Goal: Task Accomplishment & Management: Manage account settings

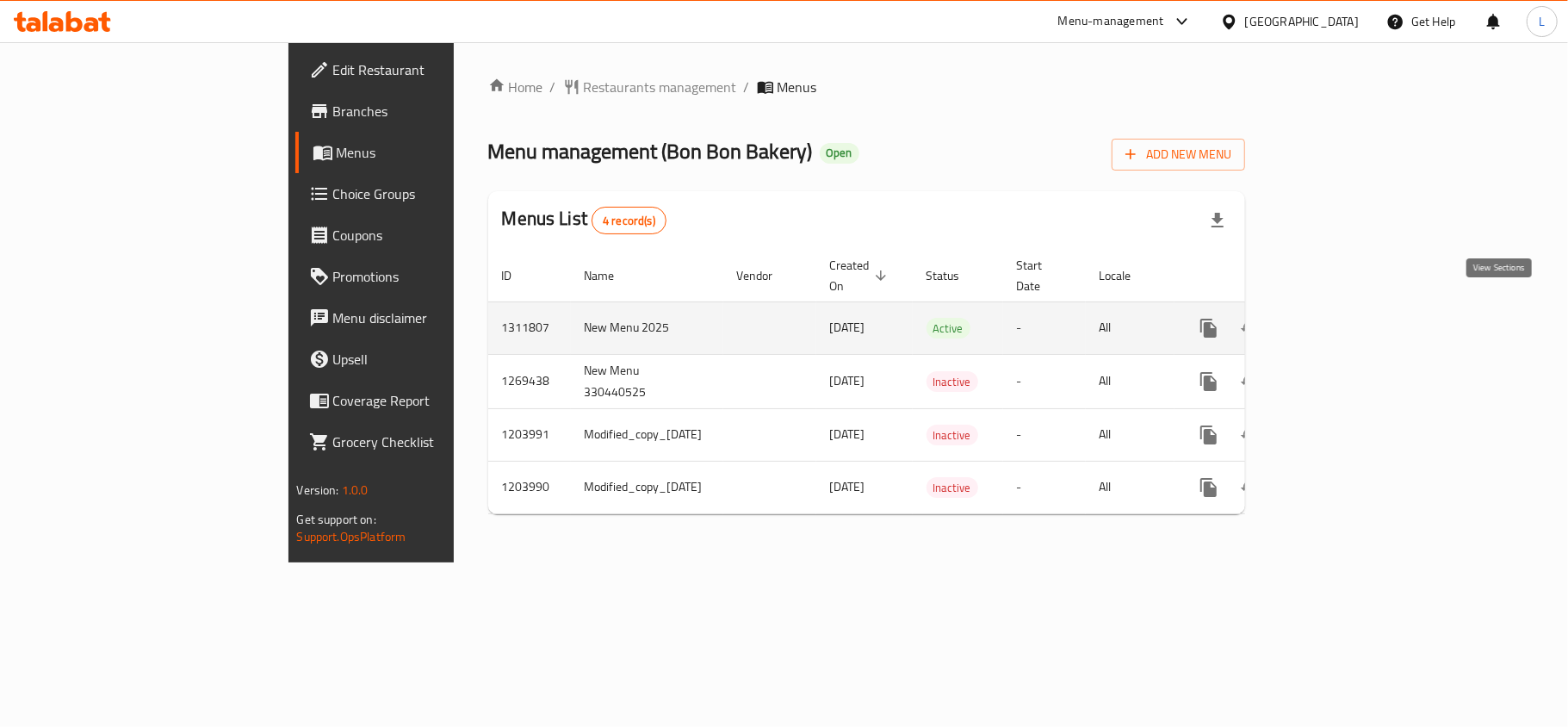
click at [1354, 325] on link "enhanced table" at bounding box center [1334, 328] width 41 height 41
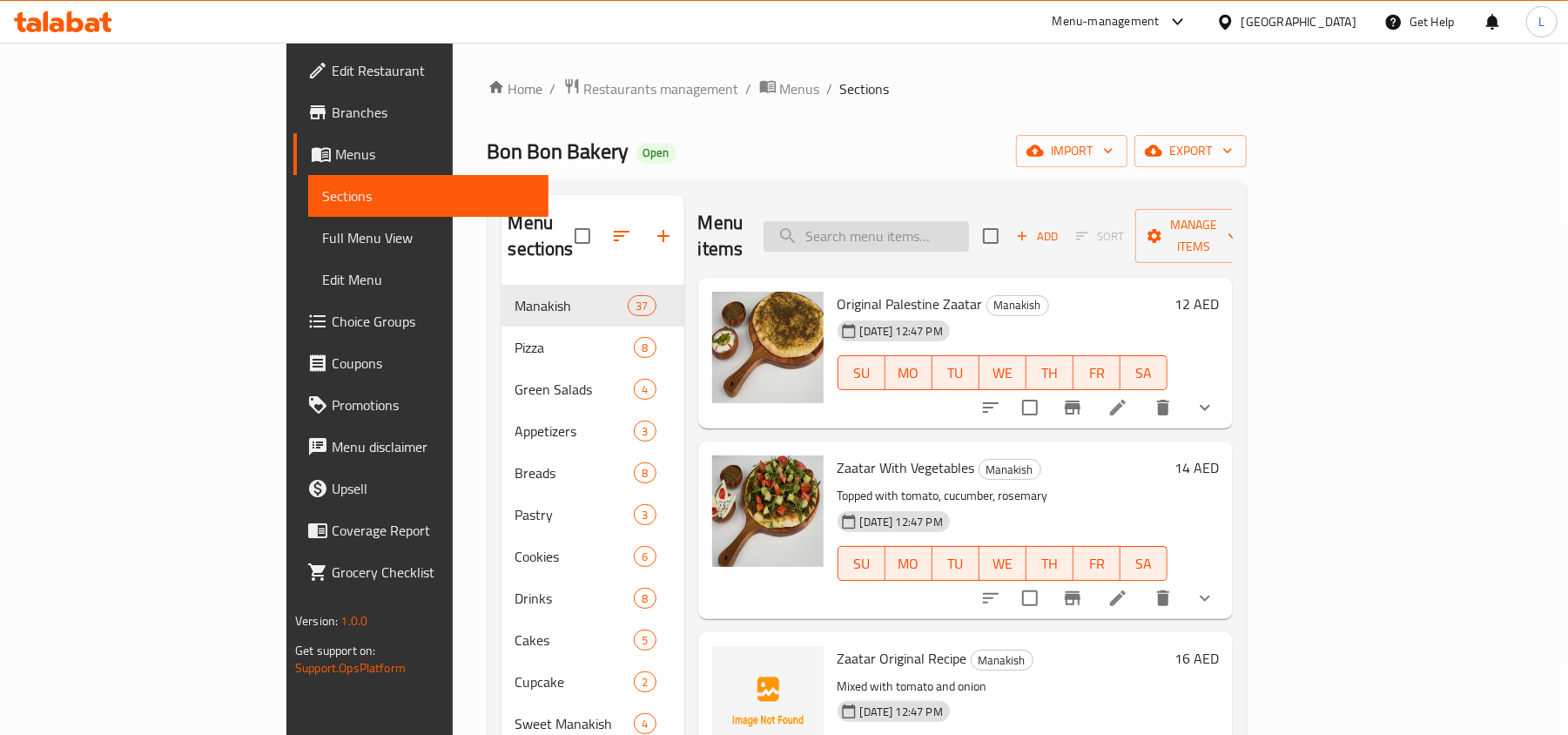
click at [926, 232] on input "search" at bounding box center [866, 236] width 205 height 31
paste input "Bon Bon Mini bites box"
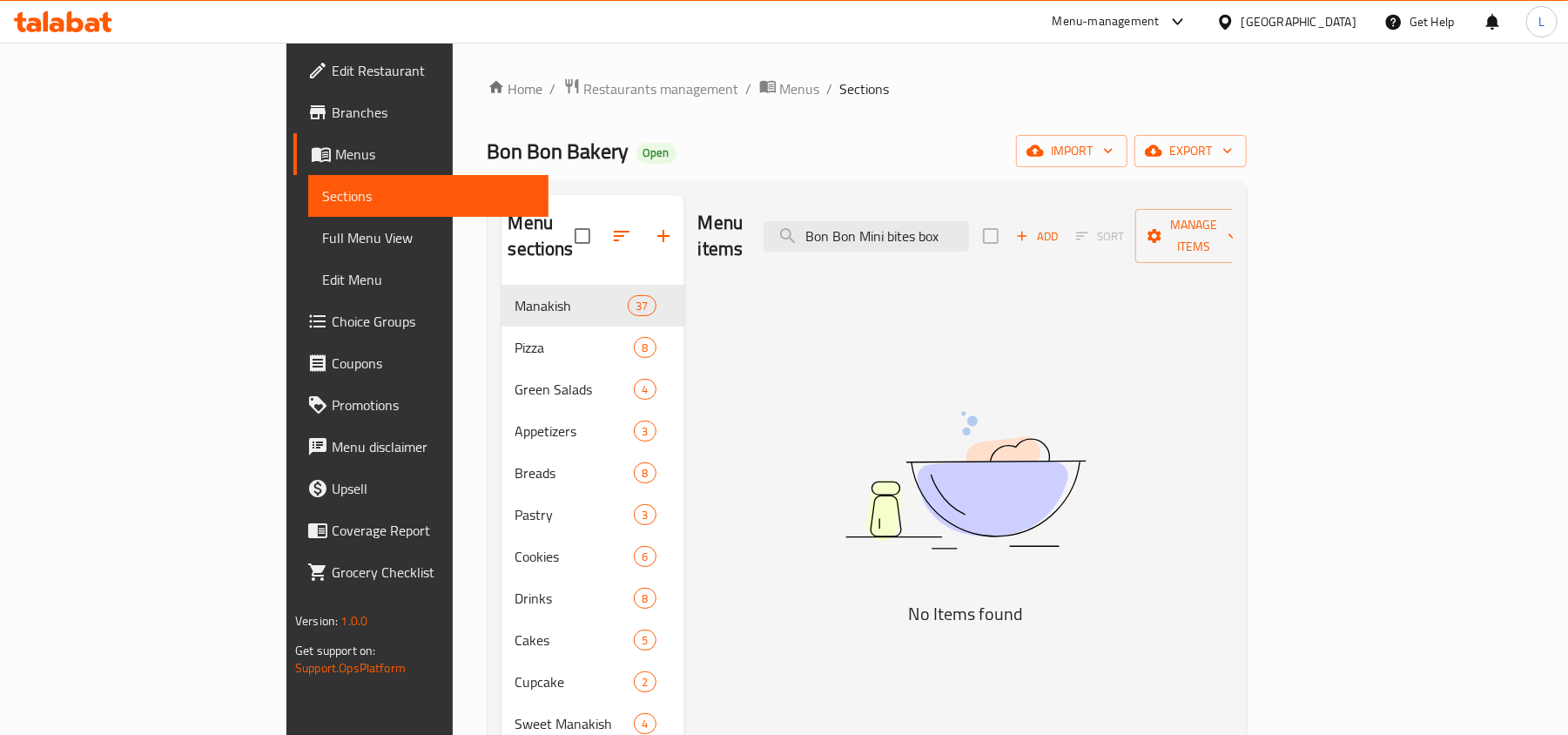
drag, startPoint x: 986, startPoint y: 224, endPoint x: 1240, endPoint y: 224, distance: 254.0
click at [1233, 224] on div "Menu items Bon Bon Mini bites box Add Sort Manage items" at bounding box center [965, 236] width 535 height 83
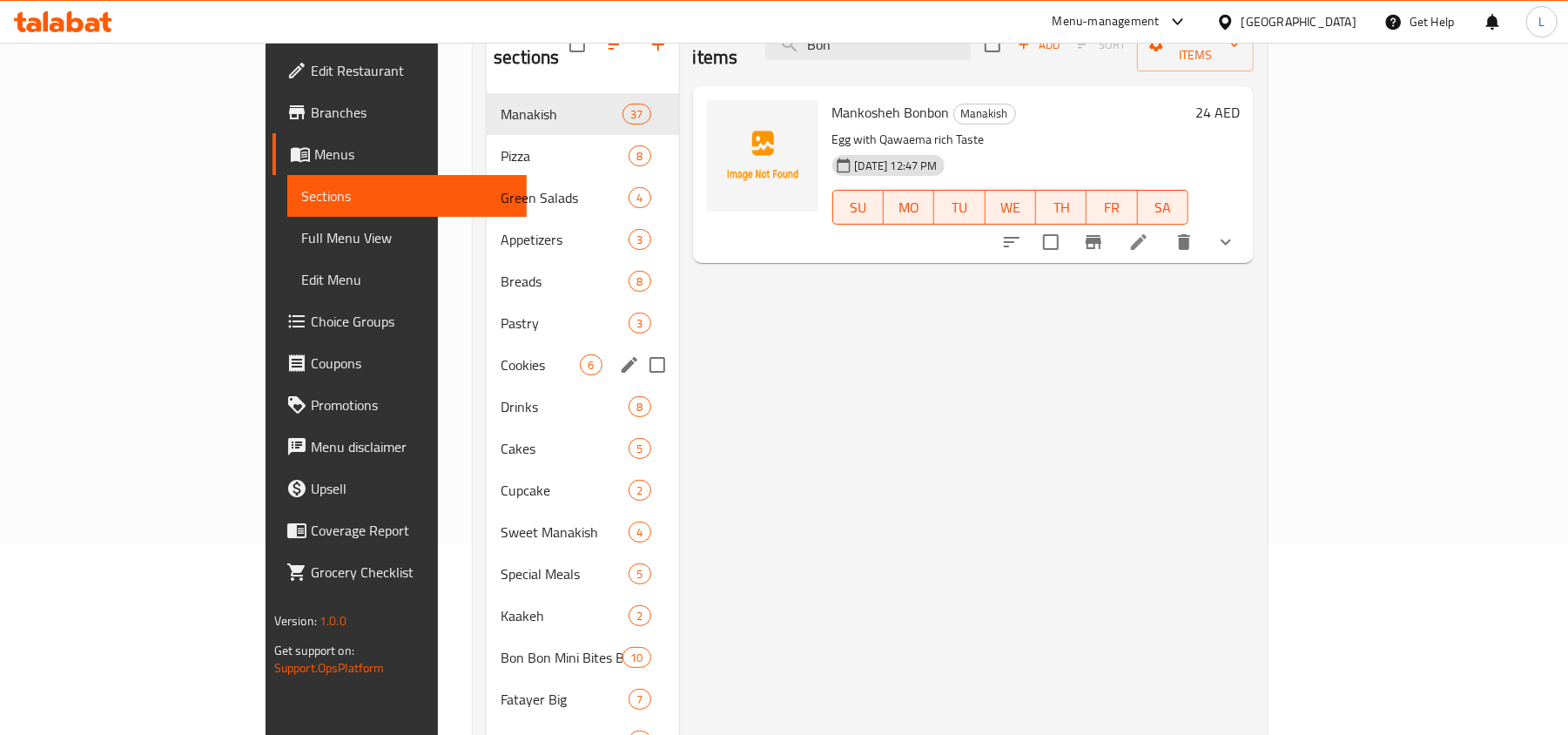
scroll to position [249, 0]
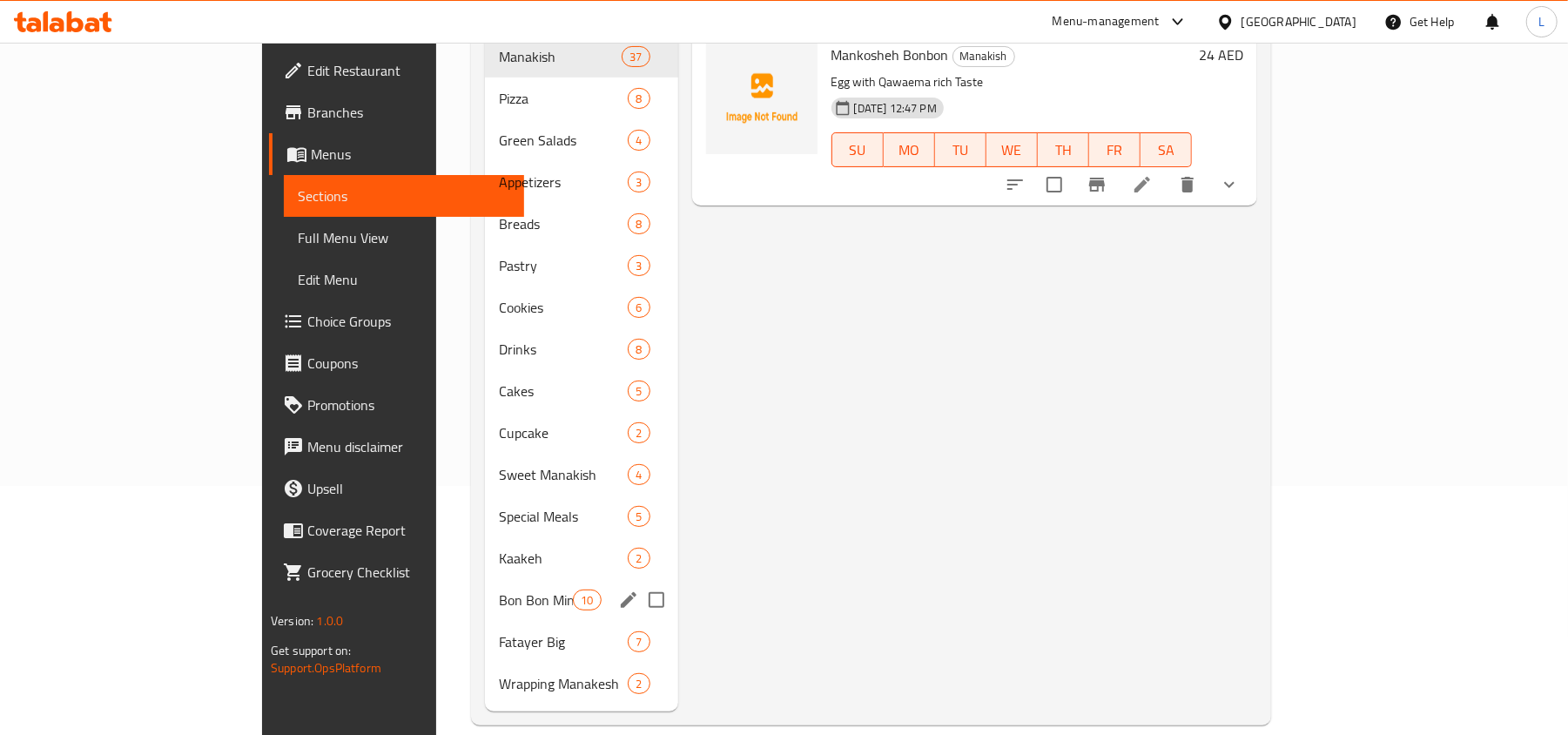
type input "Bon"
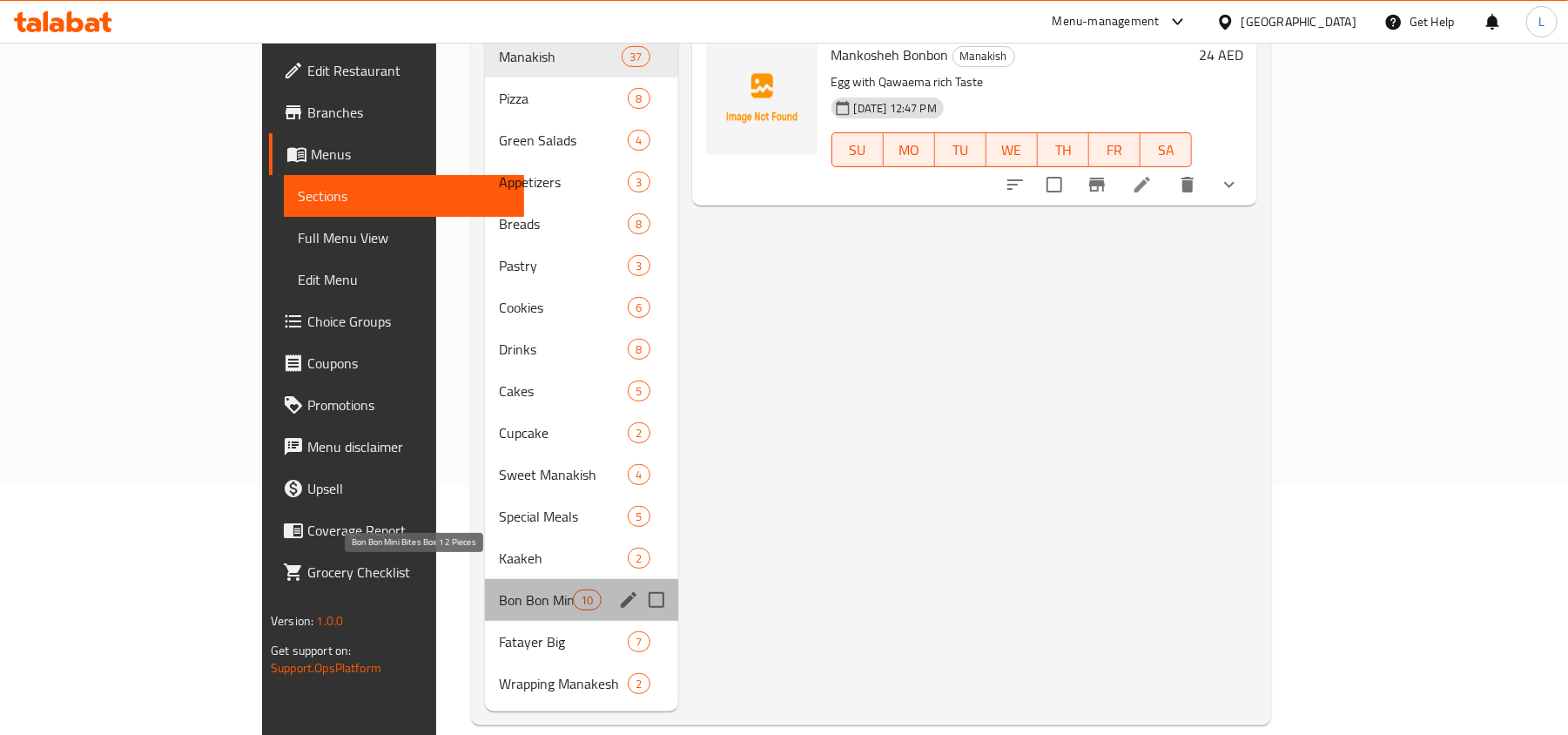
click at [499, 590] on span "Bon Bon Mini Bites Box 12 Pieces" at bounding box center [535, 600] width 74 height 21
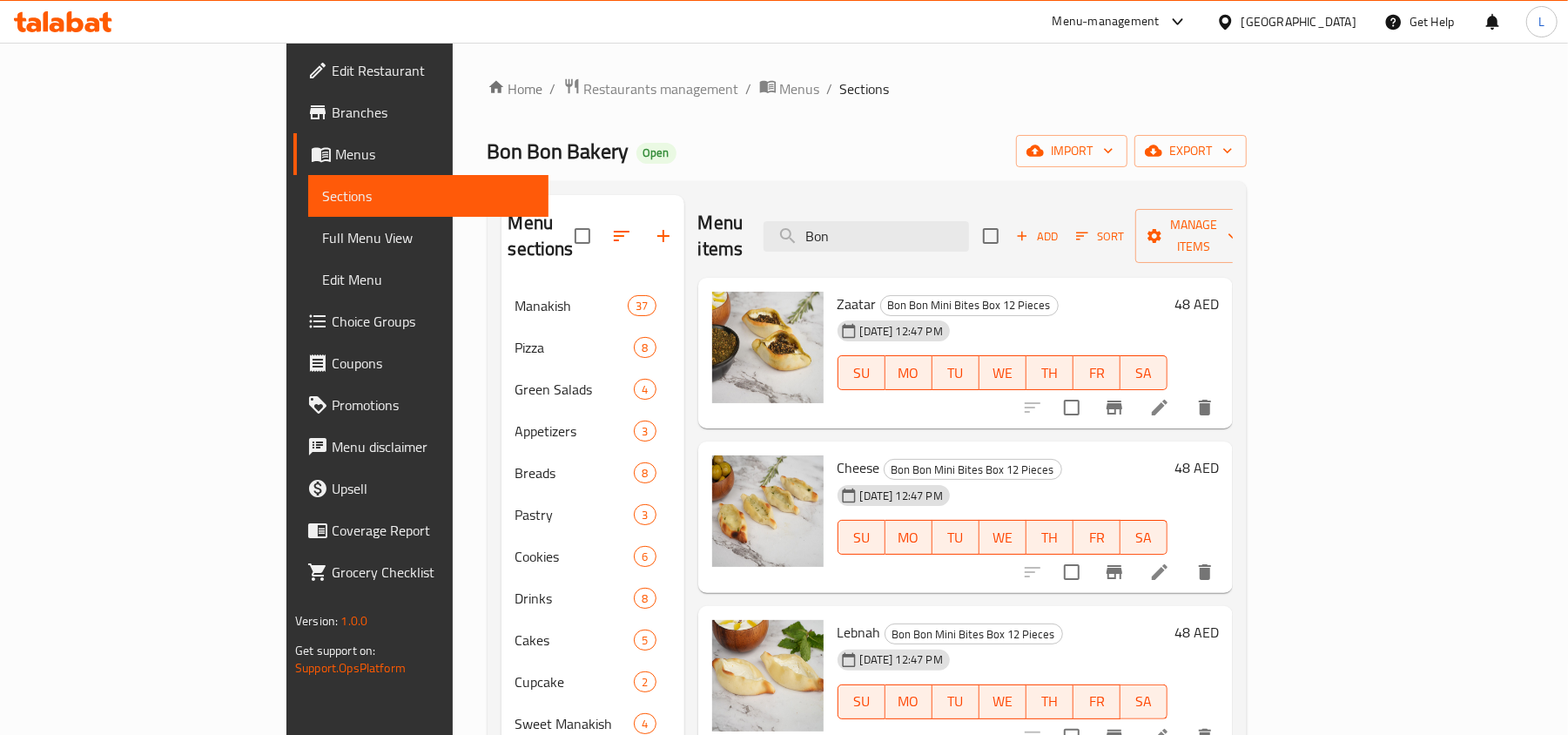
click at [332, 71] on span "Edit Restaurant" at bounding box center [433, 71] width 203 height 21
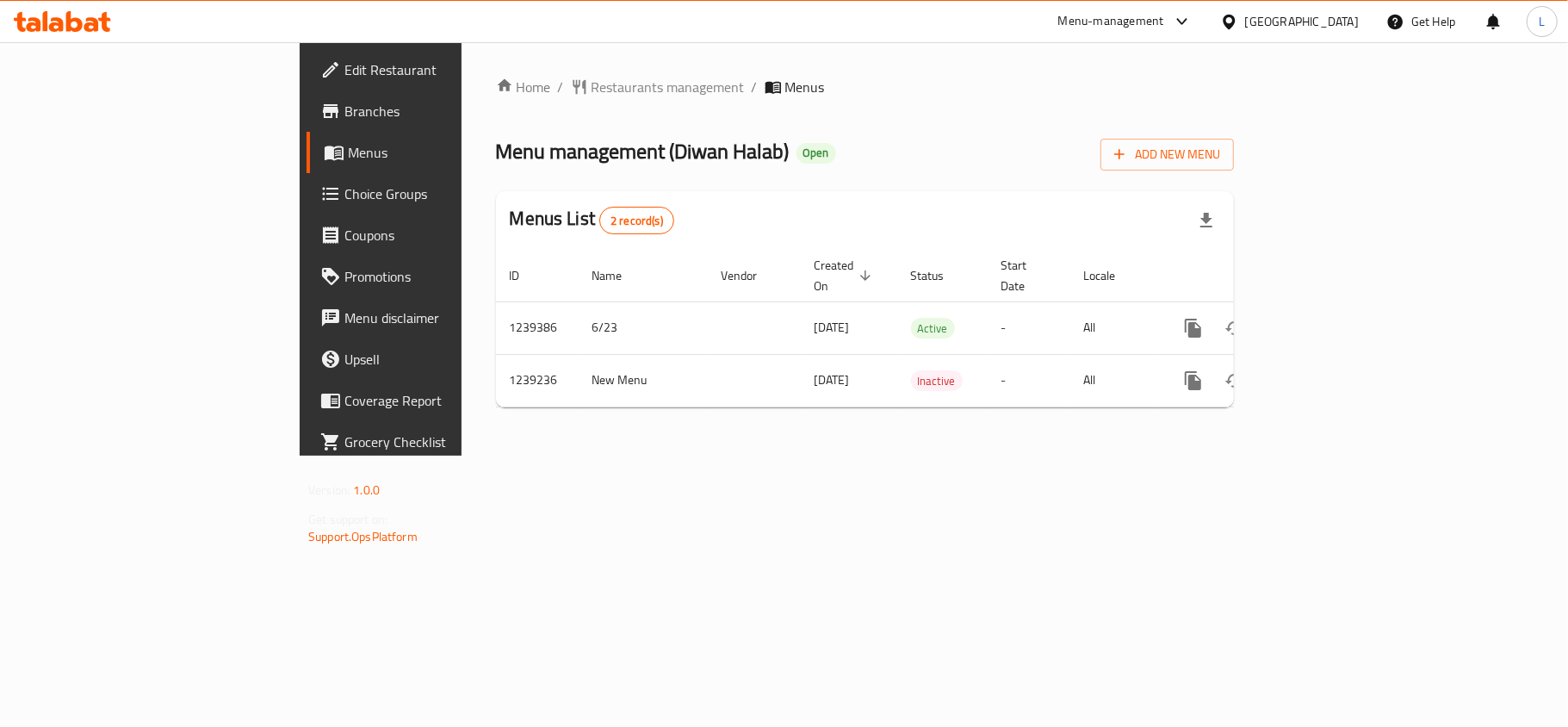
click at [345, 121] on span "Branches" at bounding box center [446, 112] width 203 height 21
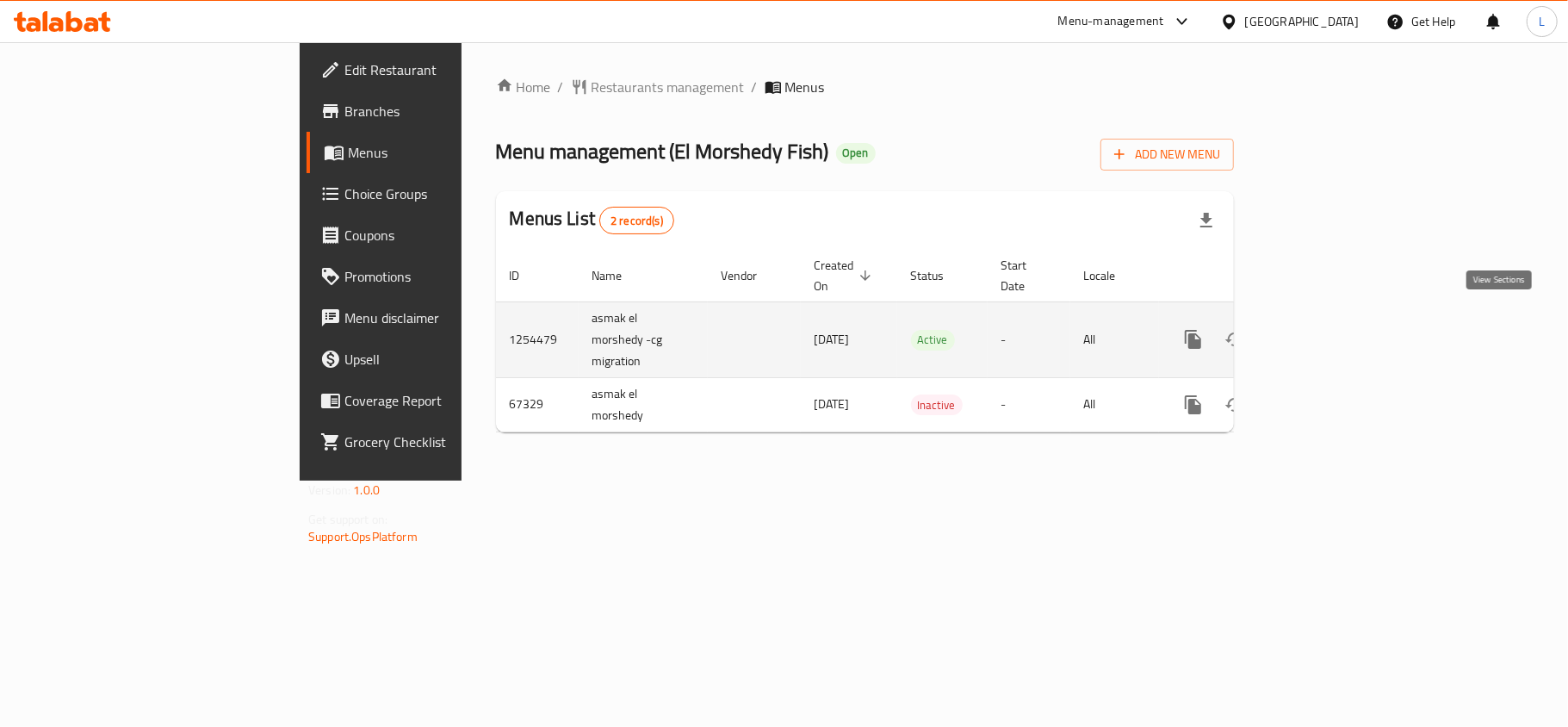
click at [1328, 329] on icon "enhanced table" at bounding box center [1318, 340] width 21 height 21
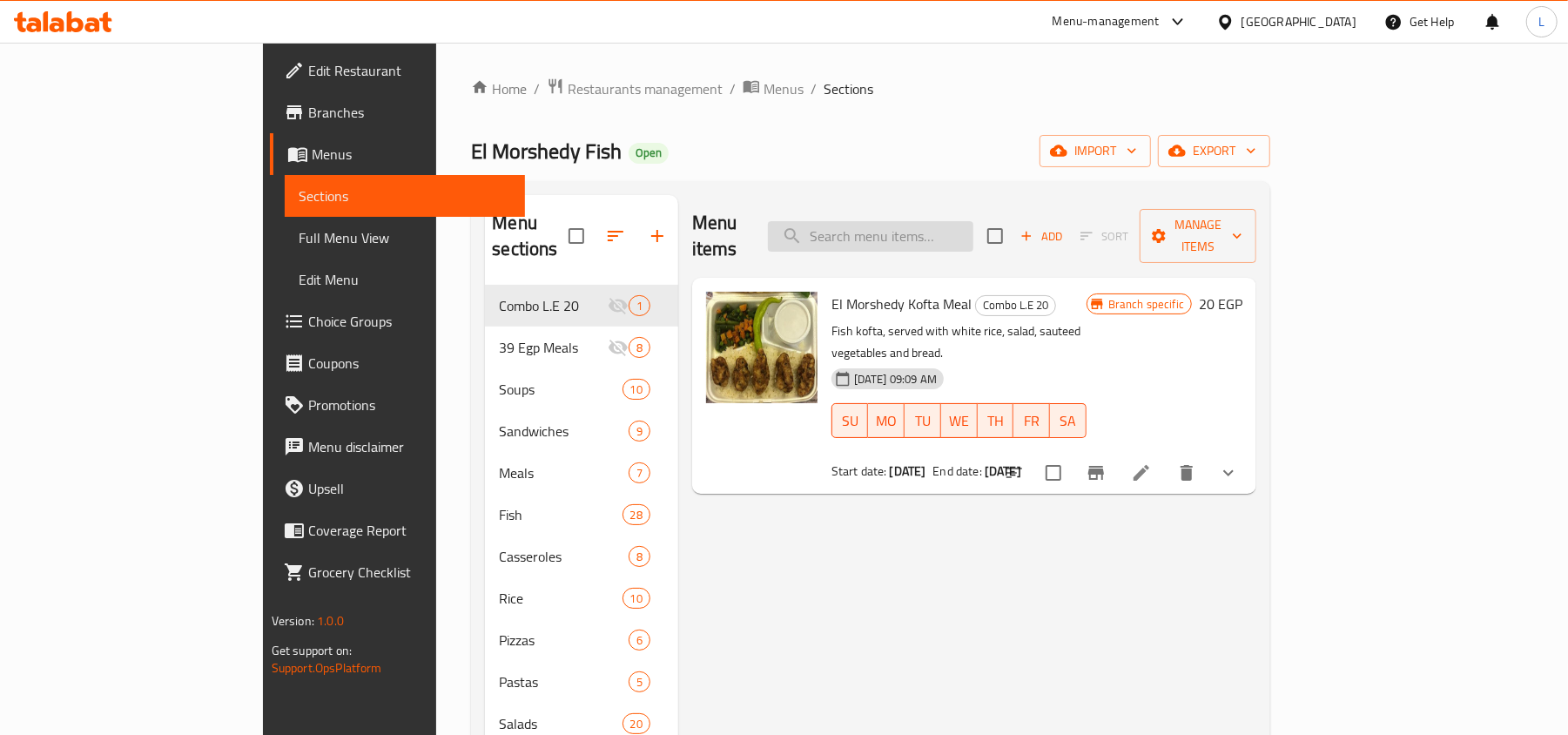
click at [912, 221] on input "search" at bounding box center [870, 236] width 205 height 31
paste input "Tilapia Fish"
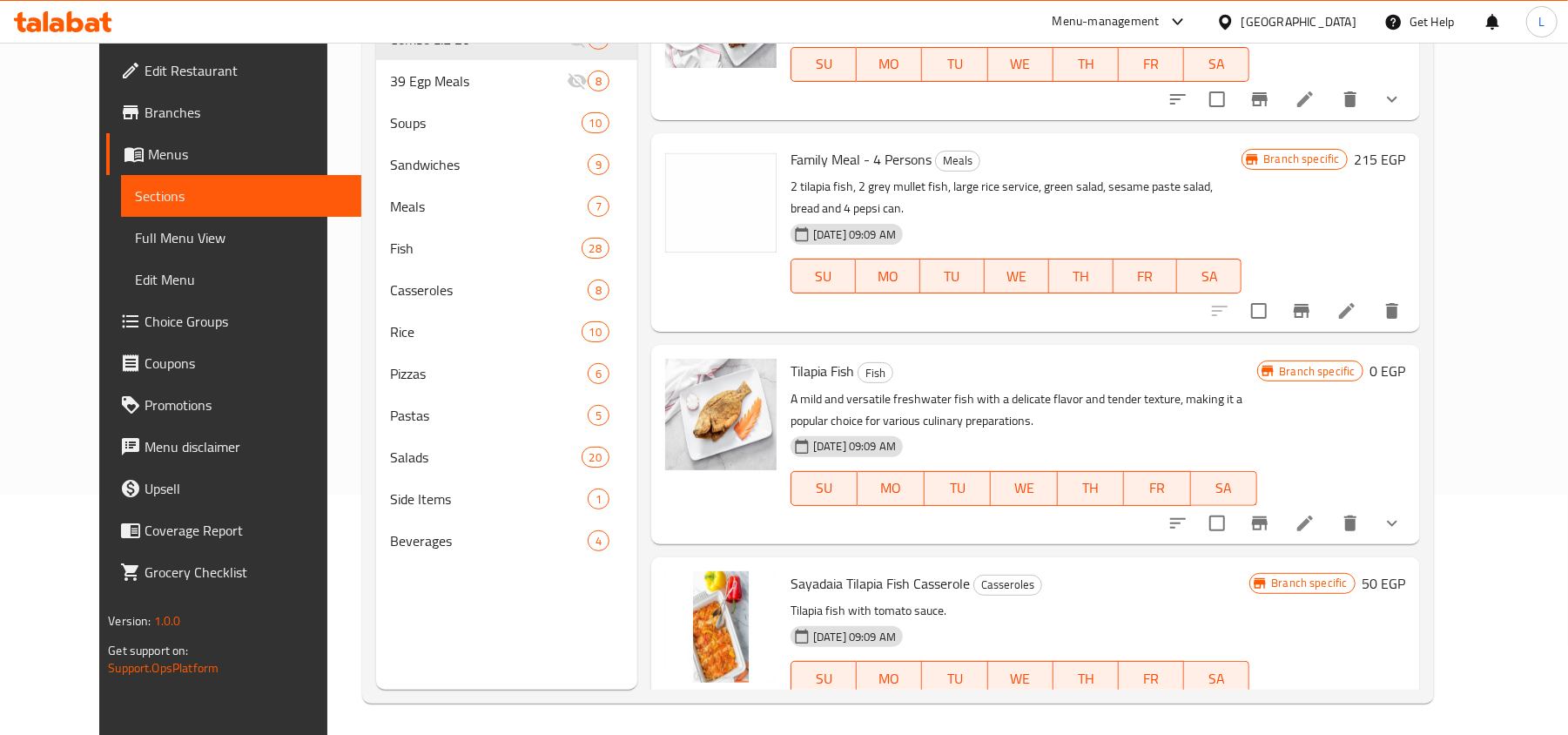
scroll to position [245, 0]
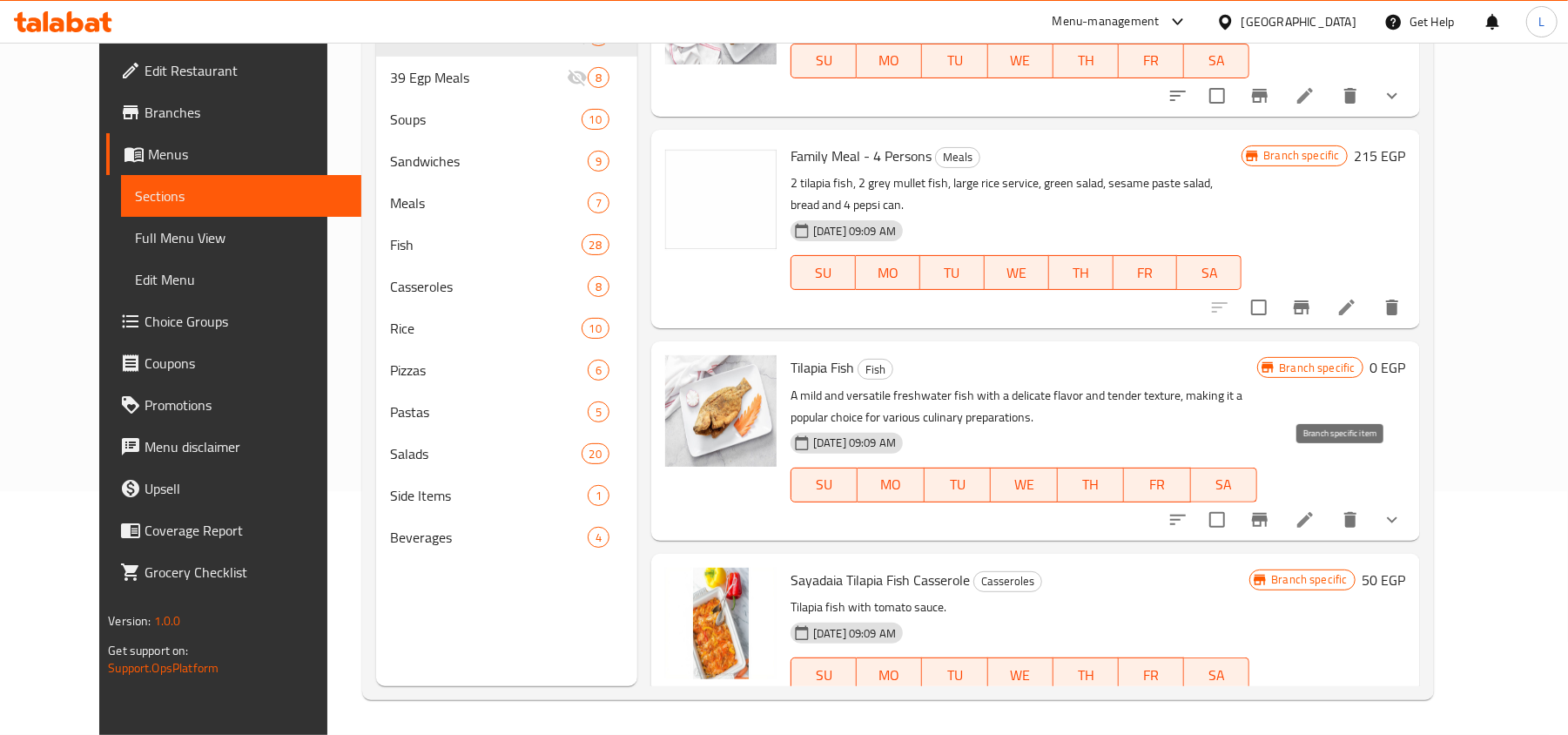
type input "Tilapia Fish"
click at [1268, 513] on icon "Branch-specific-item" at bounding box center [1260, 520] width 16 height 14
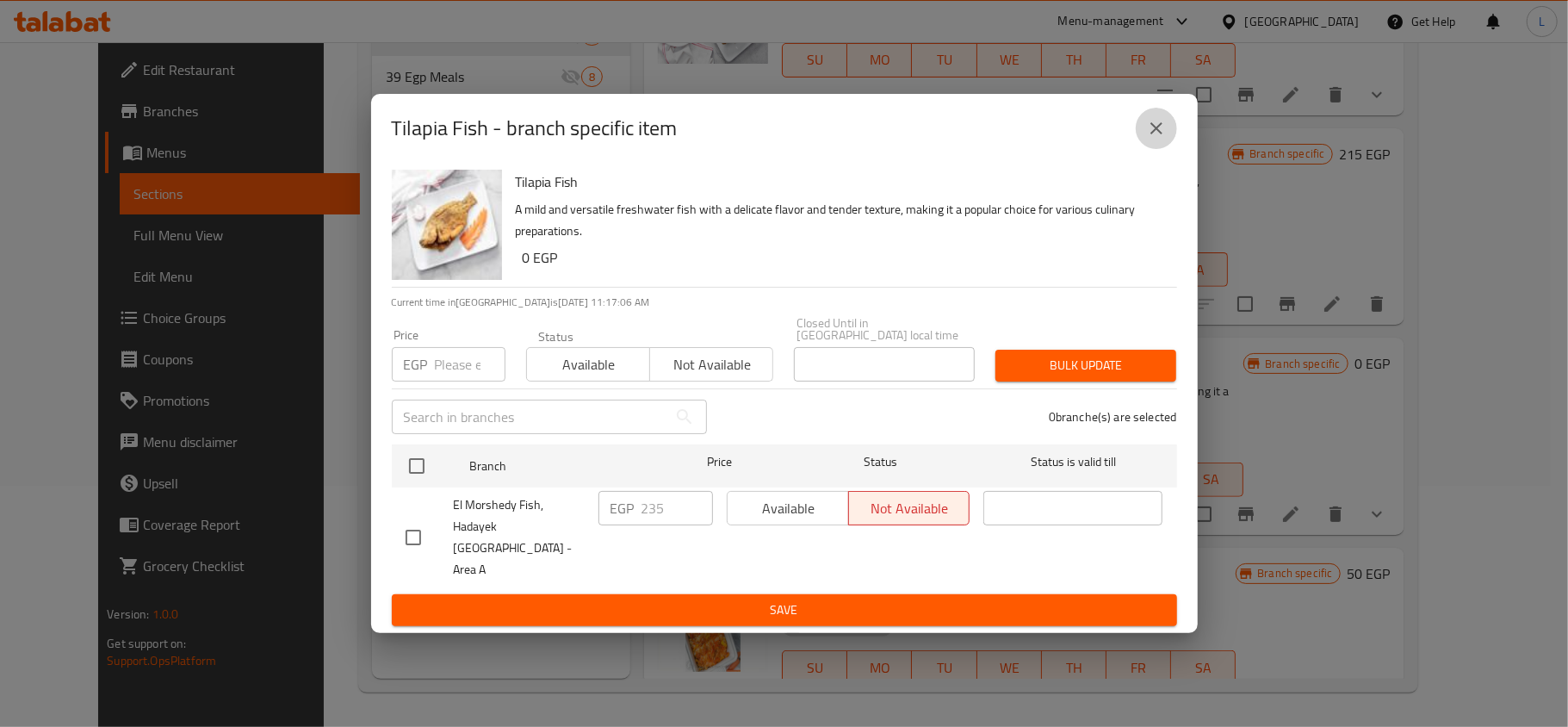
click at [1147, 149] on button "close" at bounding box center [1157, 129] width 41 height 41
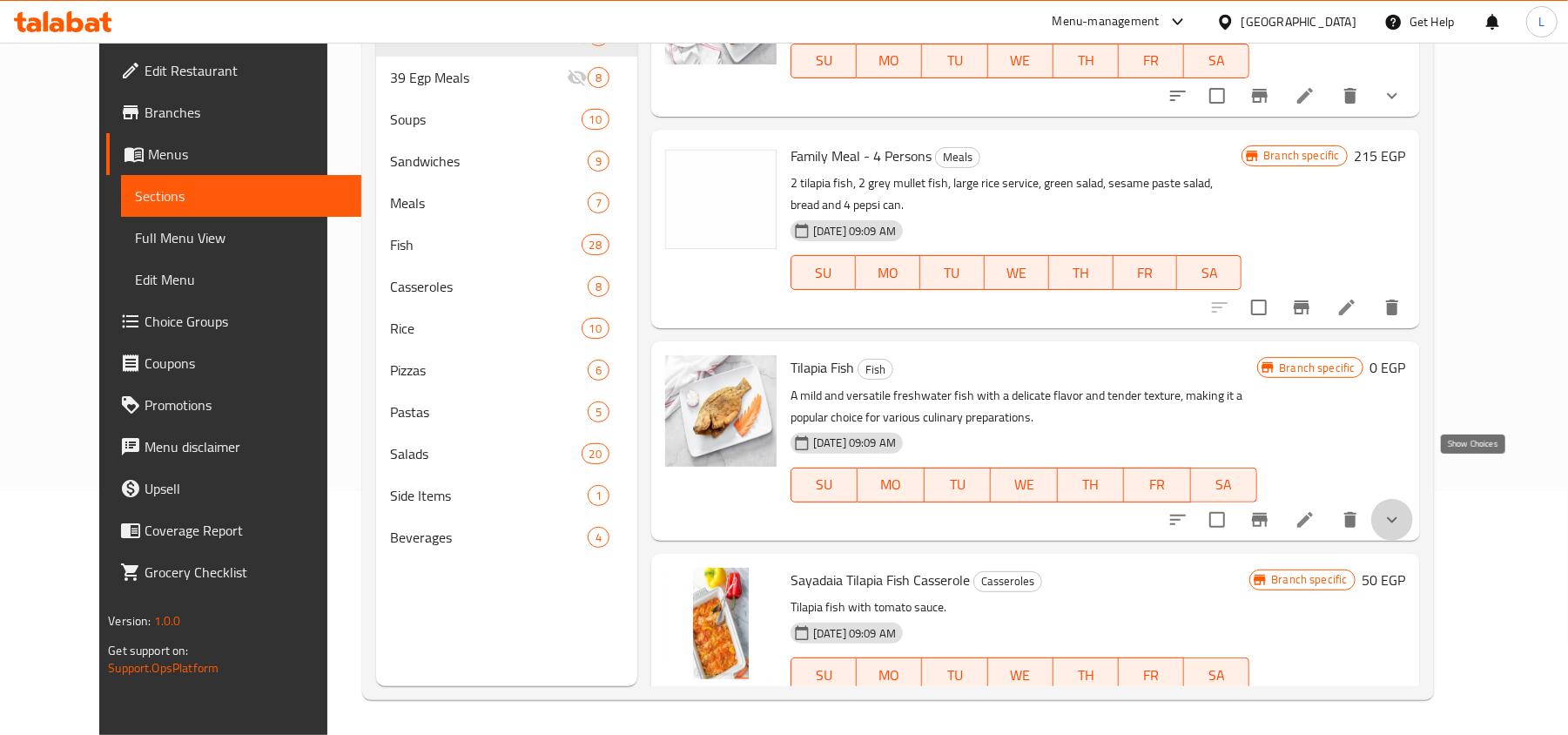
click at [1402, 510] on icon "show more" at bounding box center [1392, 520] width 21 height 21
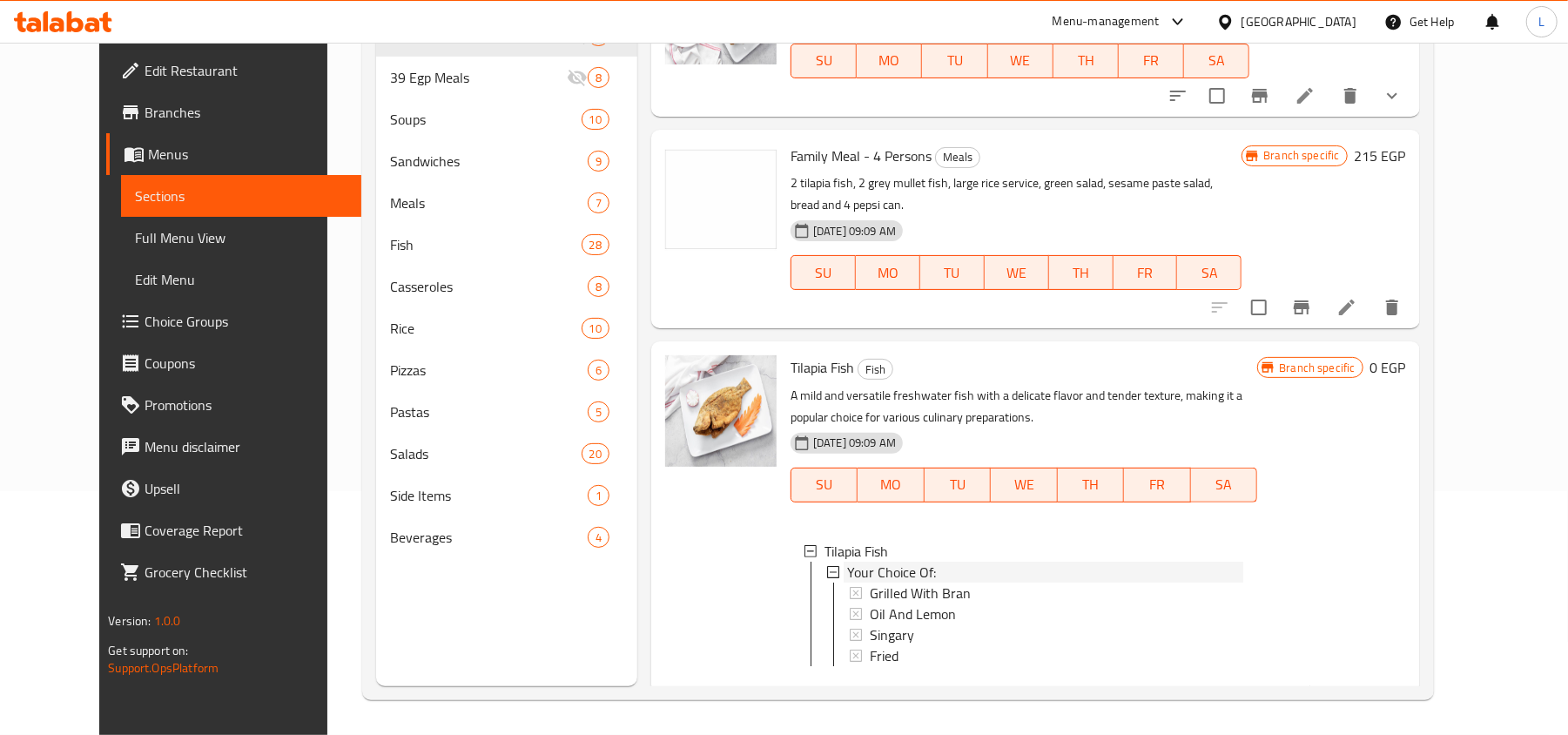
click at [902, 562] on span "Your Choice Of:" at bounding box center [892, 572] width 89 height 21
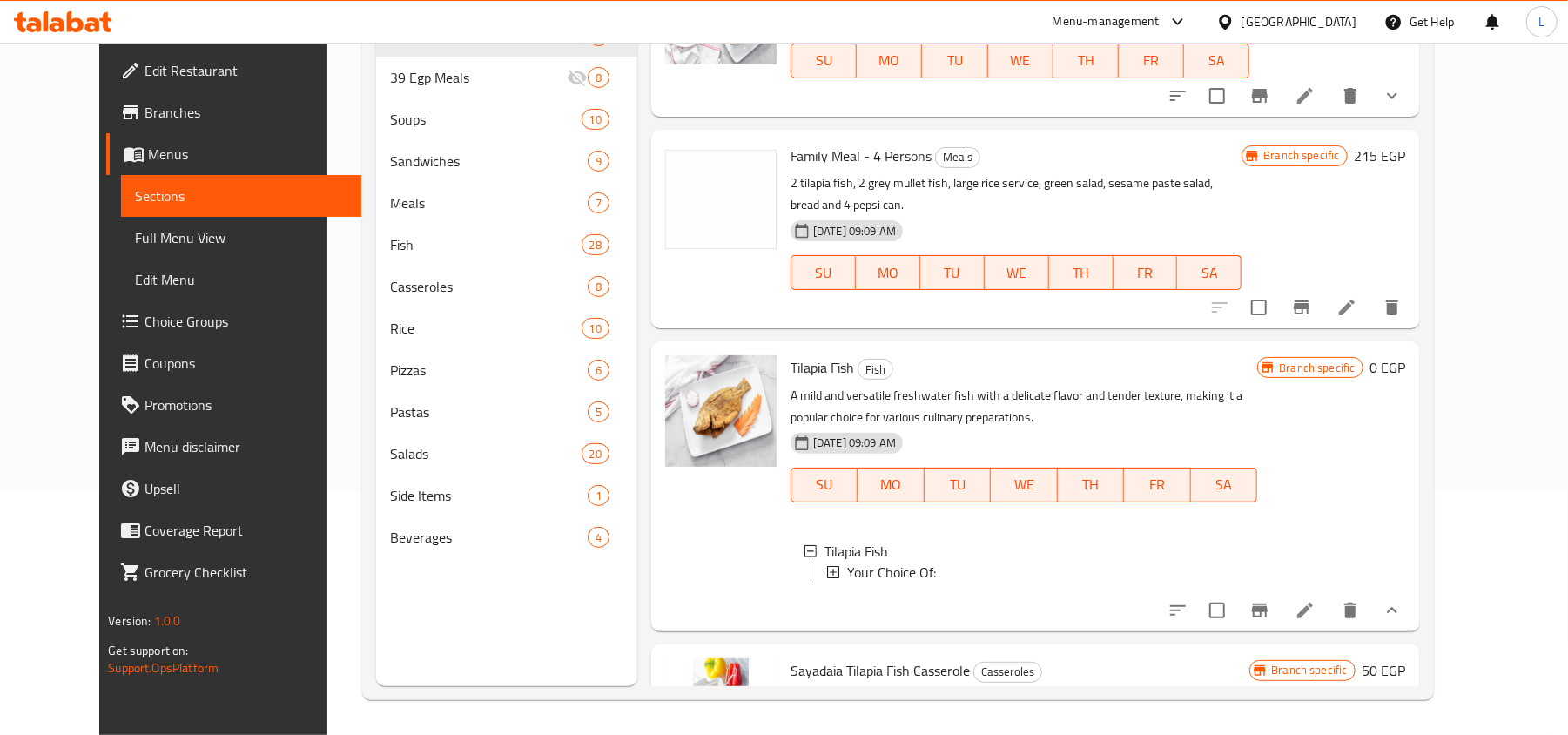
click at [964, 562] on div "Your Choice Of:" at bounding box center [1045, 572] width 396 height 21
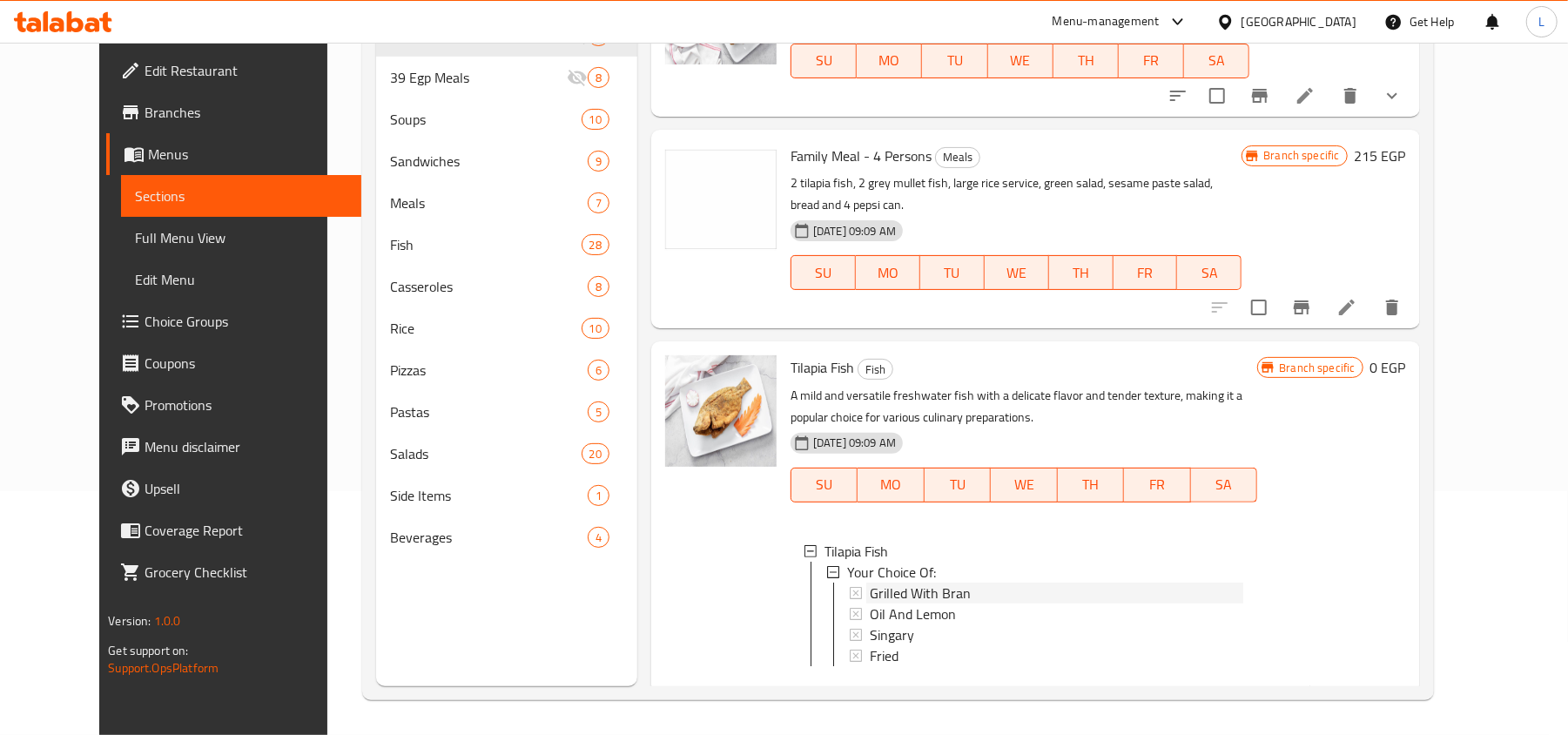
click at [891, 583] on span "Grilled With Bran" at bounding box center [920, 593] width 101 height 21
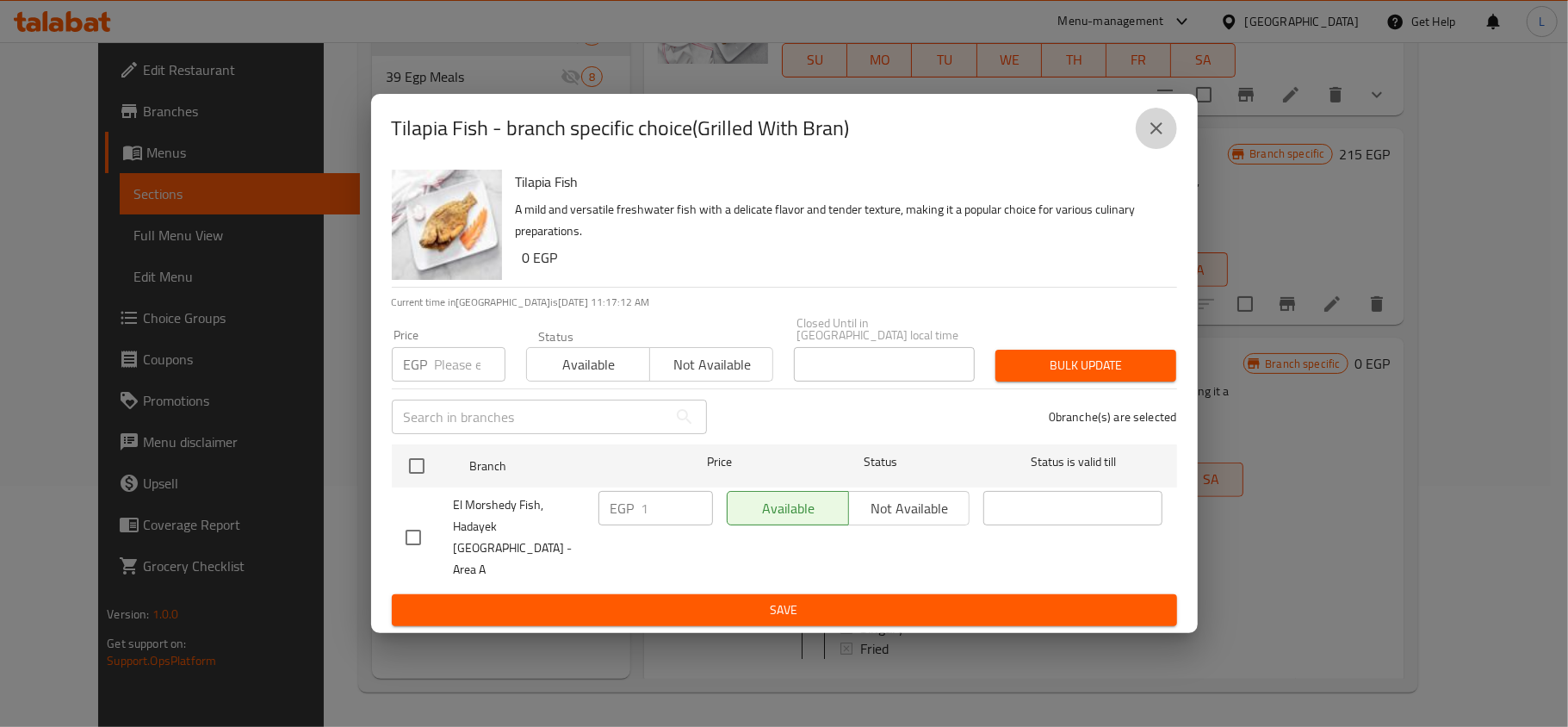
click at [1154, 134] on icon "close" at bounding box center [1157, 128] width 12 height 12
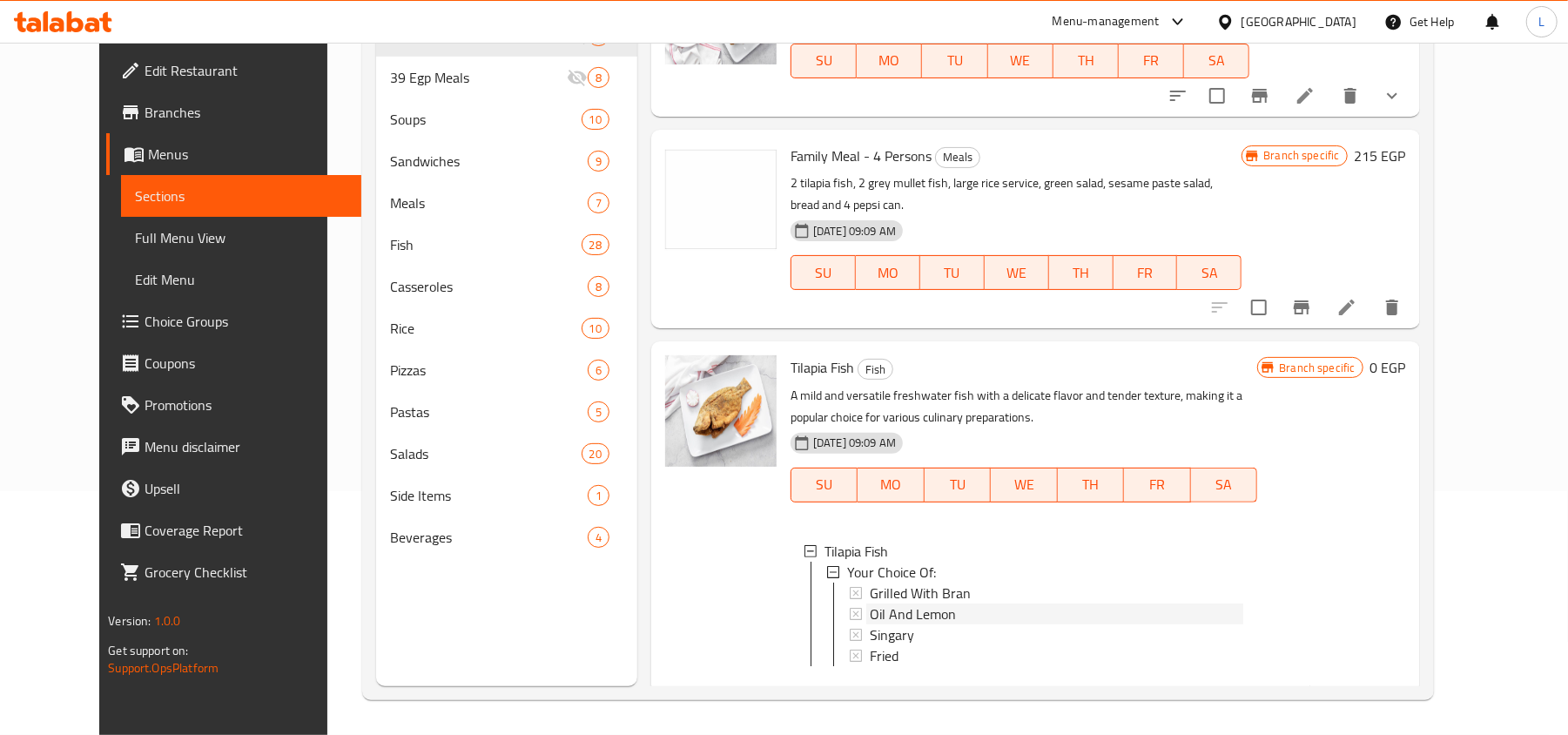
click at [913, 604] on span "Oil And Lemon" at bounding box center [912, 614] width 86 height 21
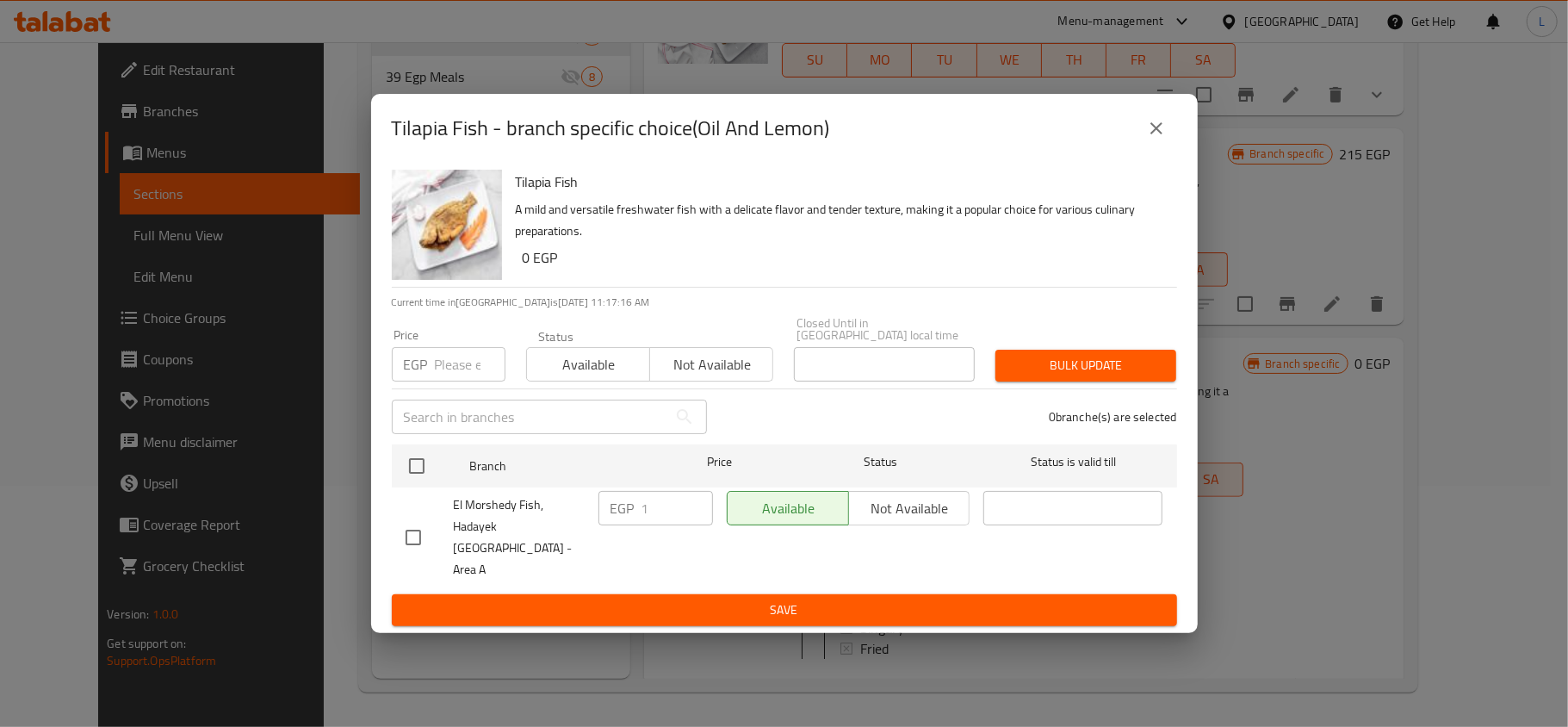
click at [1151, 138] on icon "close" at bounding box center [1157, 129] width 21 height 21
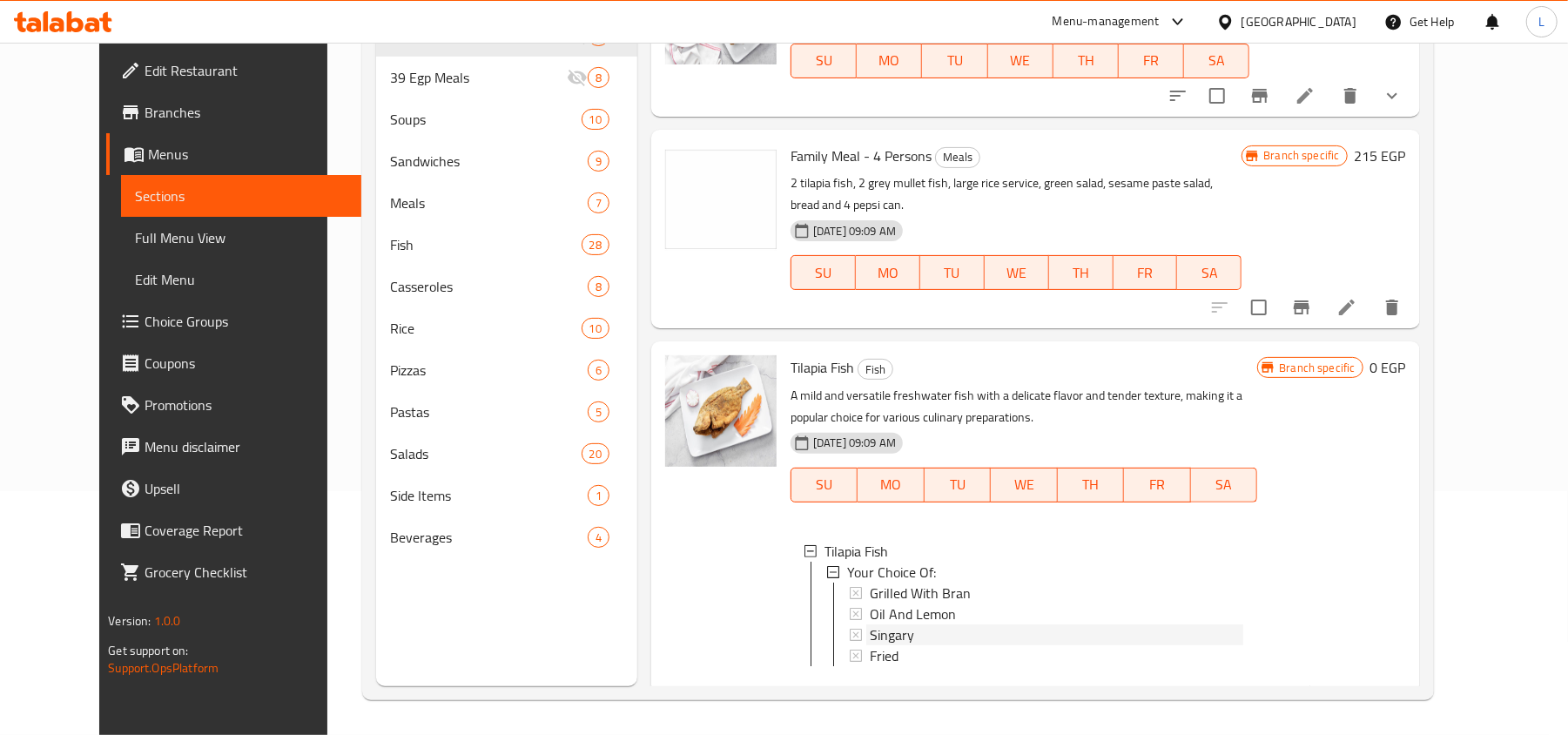
click at [870, 624] on span "Singary" at bounding box center [891, 634] width 45 height 21
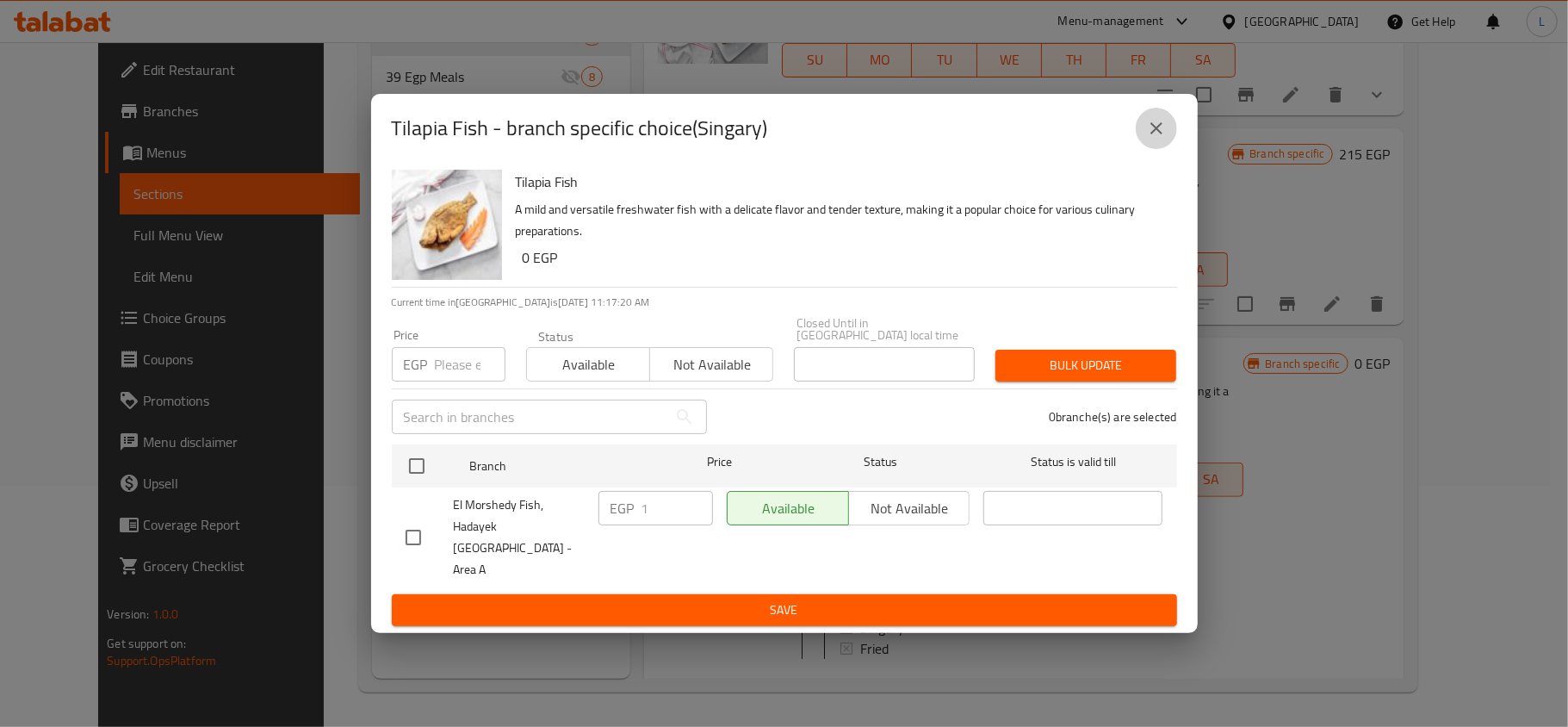
click at [1154, 149] on button "close" at bounding box center [1157, 129] width 41 height 41
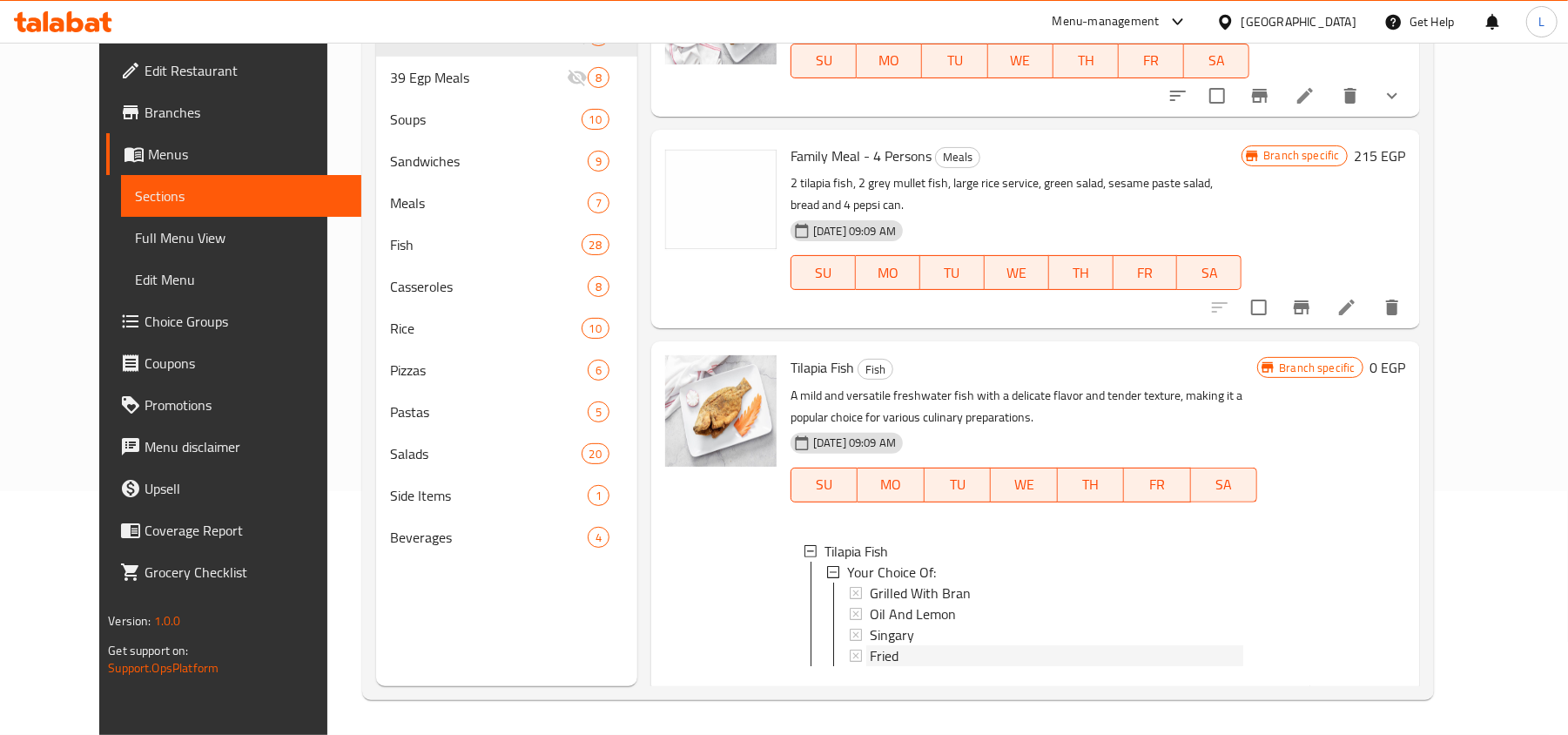
click at [898, 645] on div "Fried" at bounding box center [1055, 655] width 373 height 21
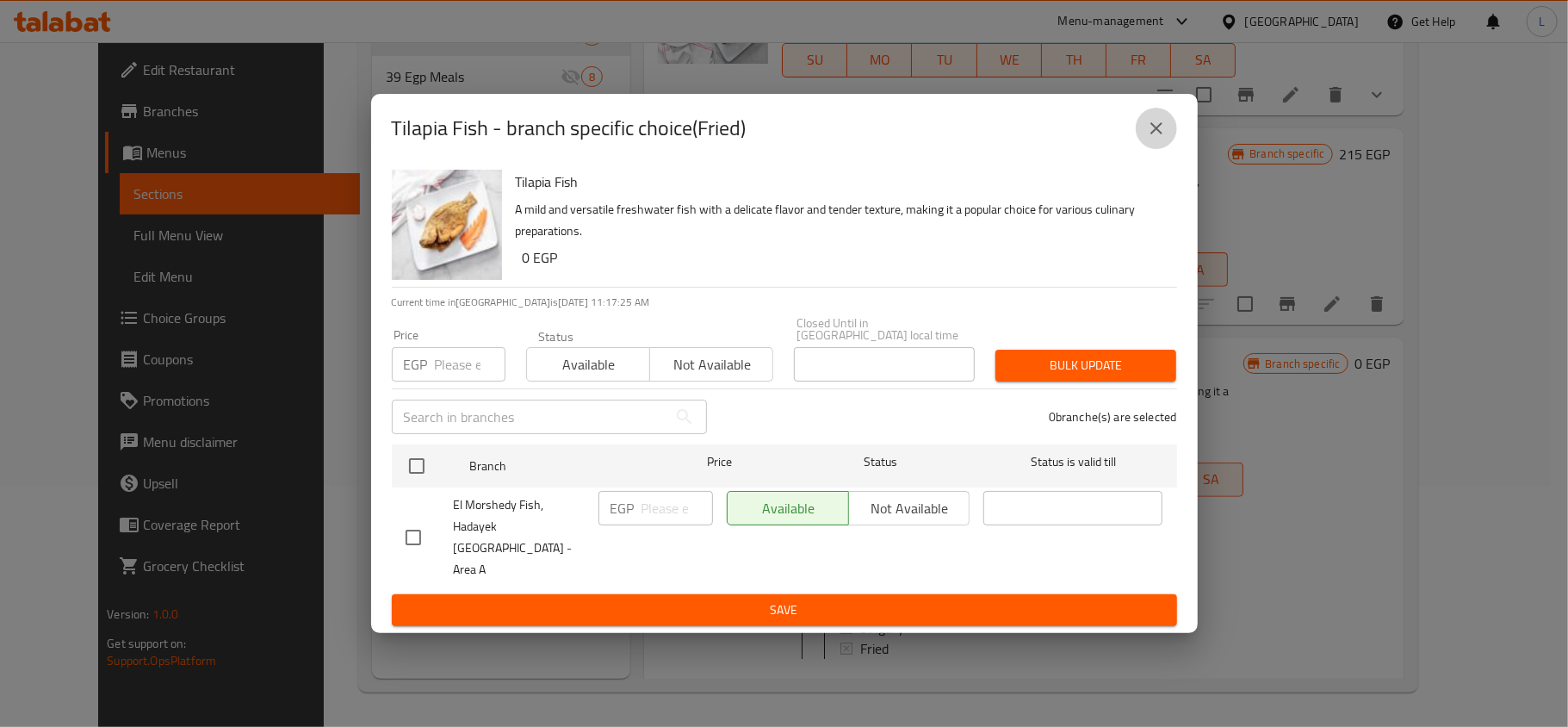
click at [1162, 138] on icon "close" at bounding box center [1157, 129] width 21 height 21
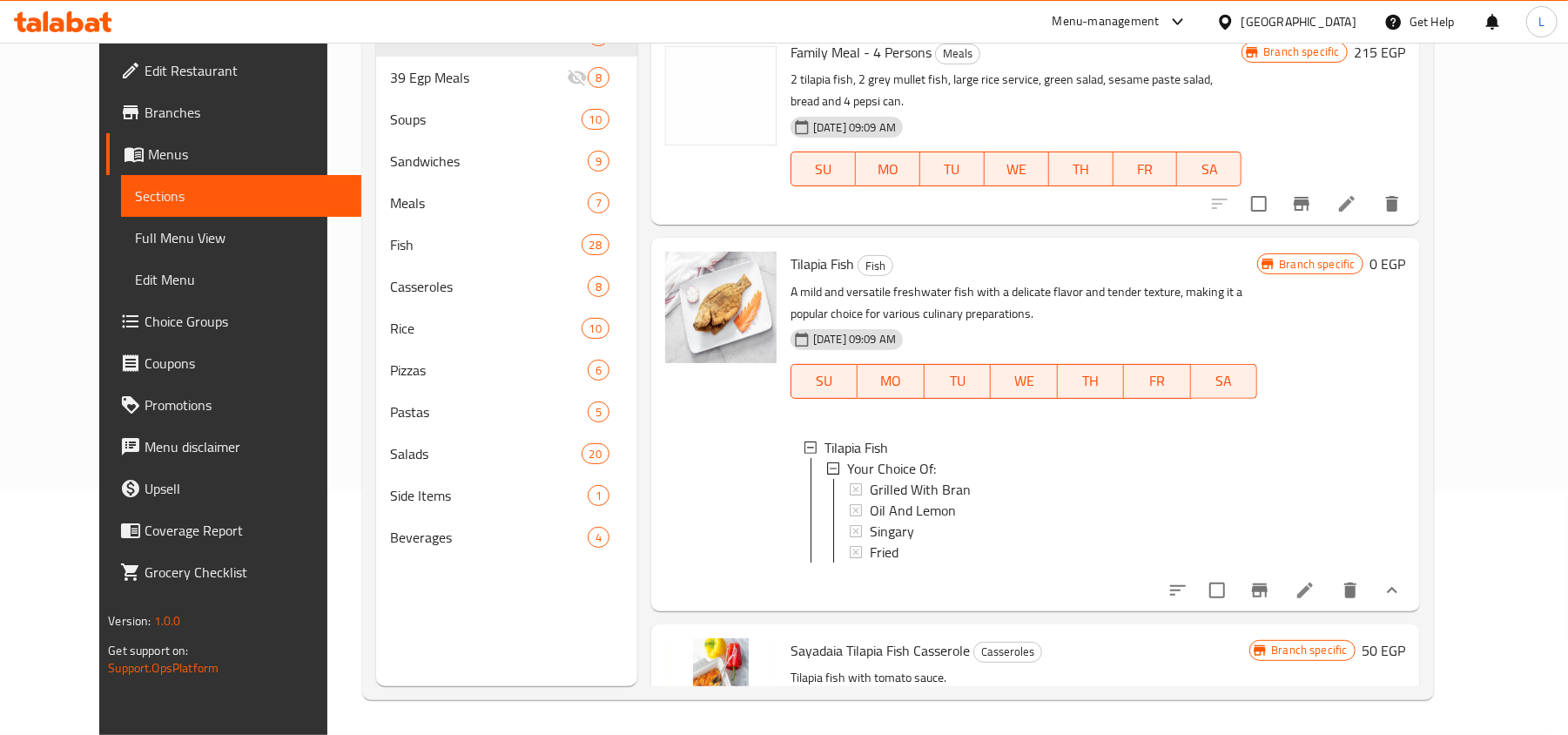
scroll to position [472, 0]
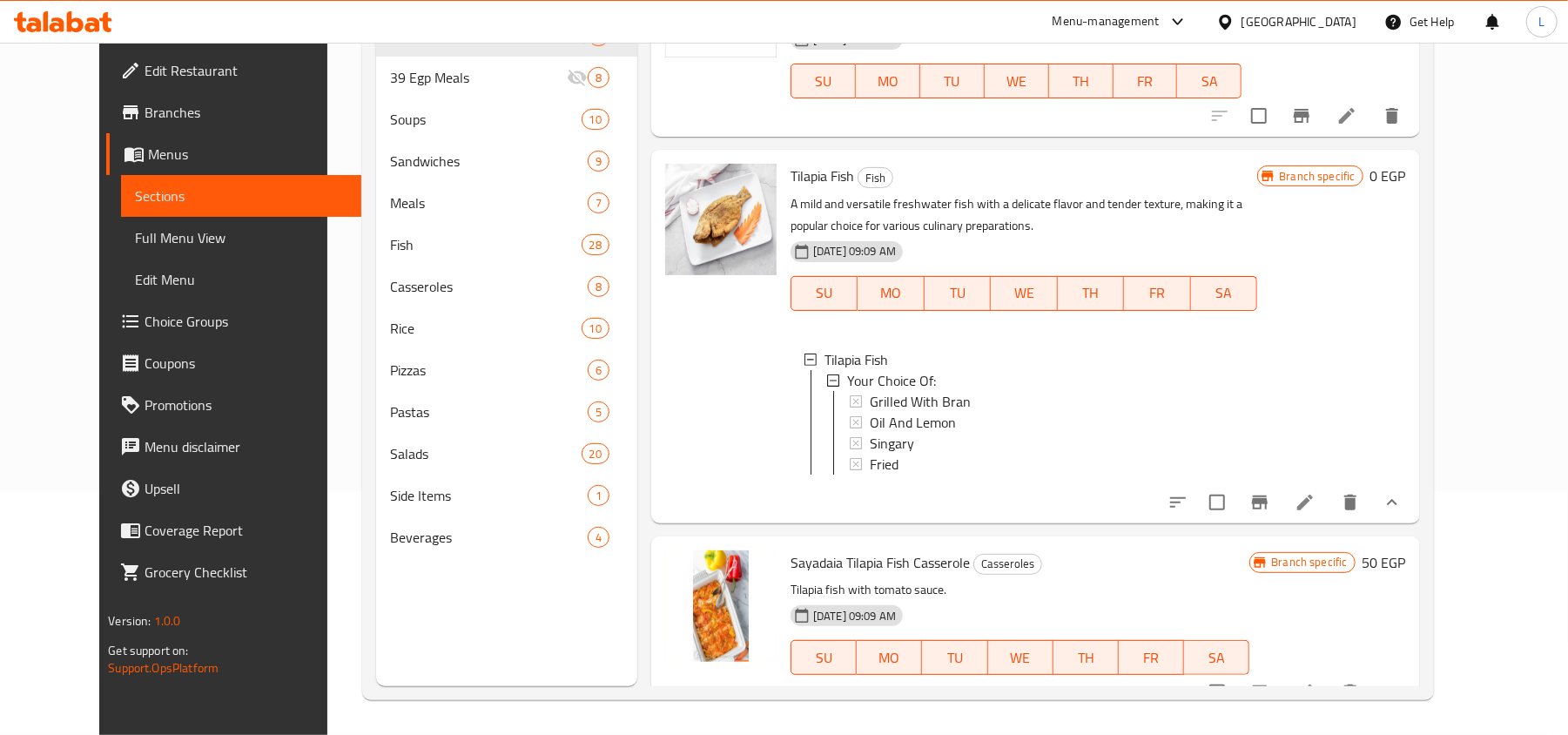
click at [1330, 487] on li at bounding box center [1305, 503] width 49 height 31
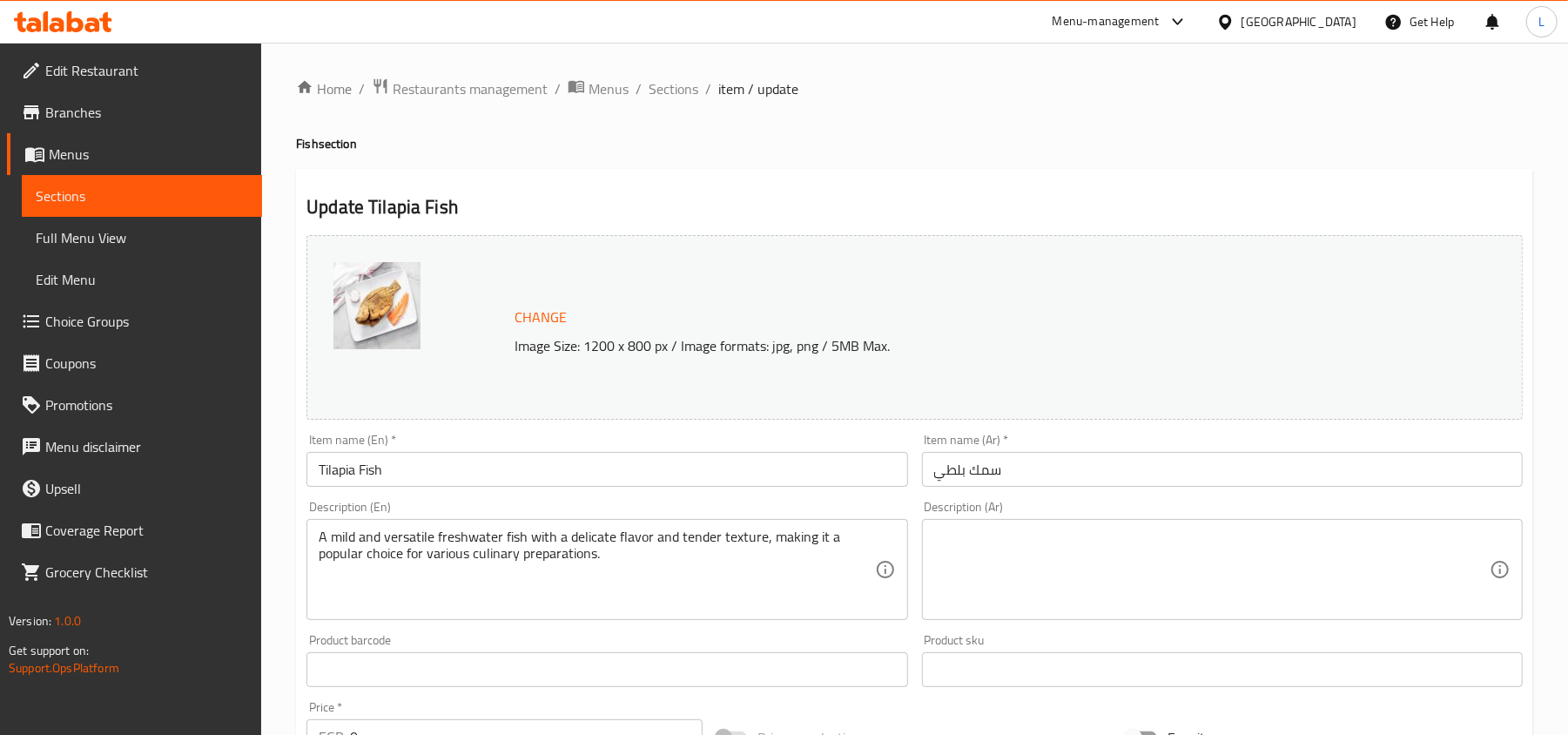
drag, startPoint x: 429, startPoint y: 468, endPoint x: 35, endPoint y: 456, distance: 394.2
click at [35, 456] on div "Edit Restaurant Branches Menus Sections Full Menu View Edit Menu Choice Groups …" at bounding box center [784, 663] width 1568 height 1242
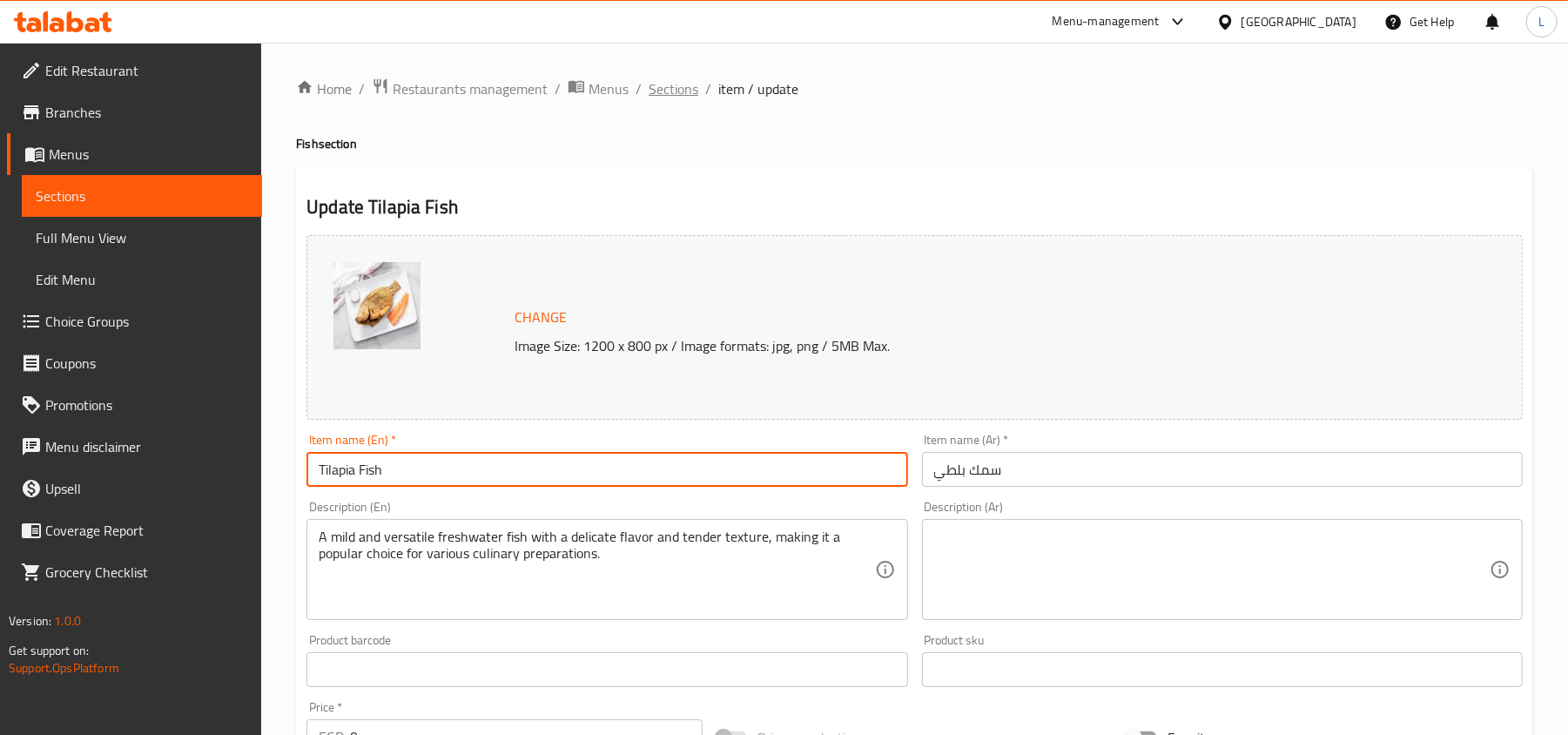
click at [667, 92] on span "Sections" at bounding box center [673, 89] width 50 height 21
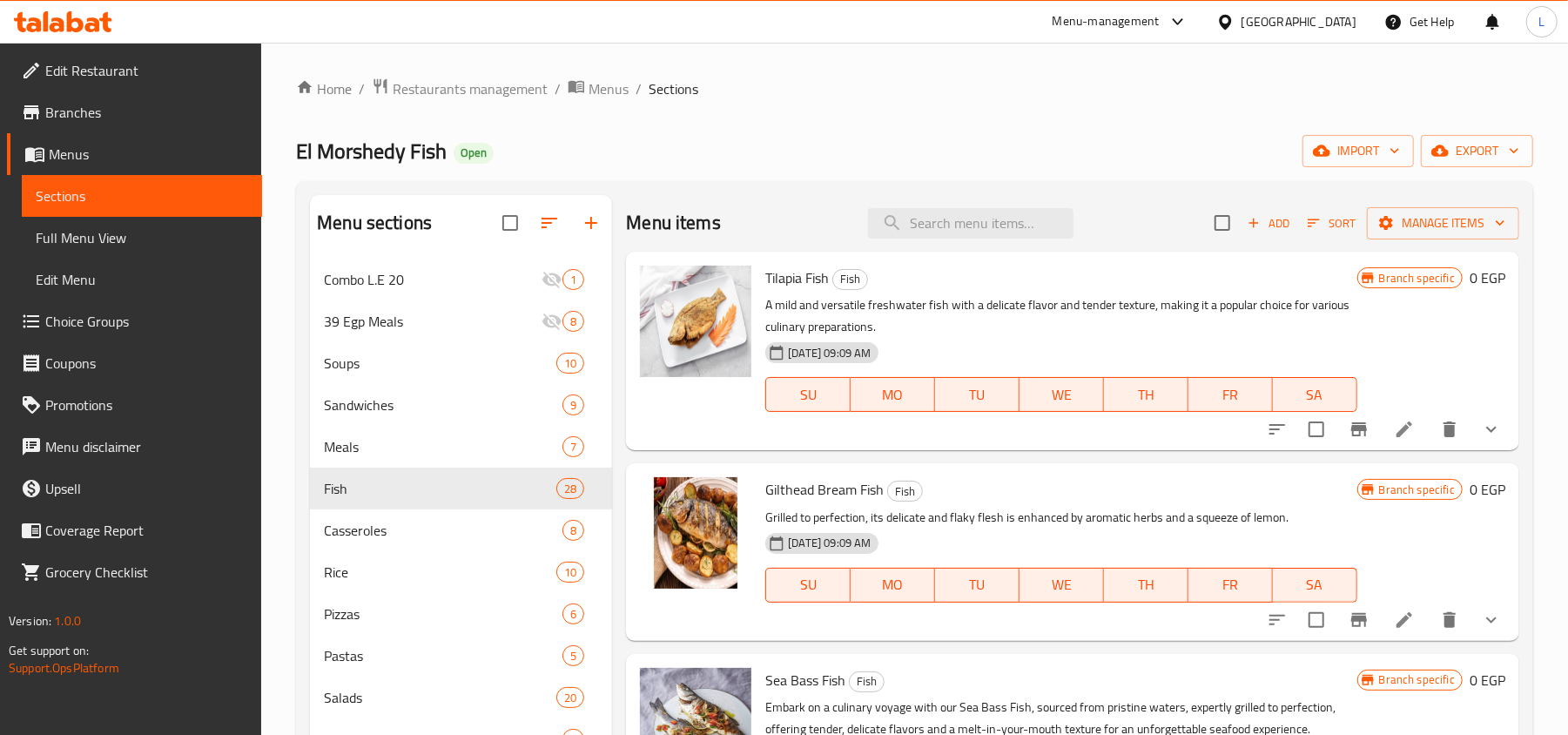
click at [66, 233] on span "Full Menu View" at bounding box center [142, 238] width 212 height 21
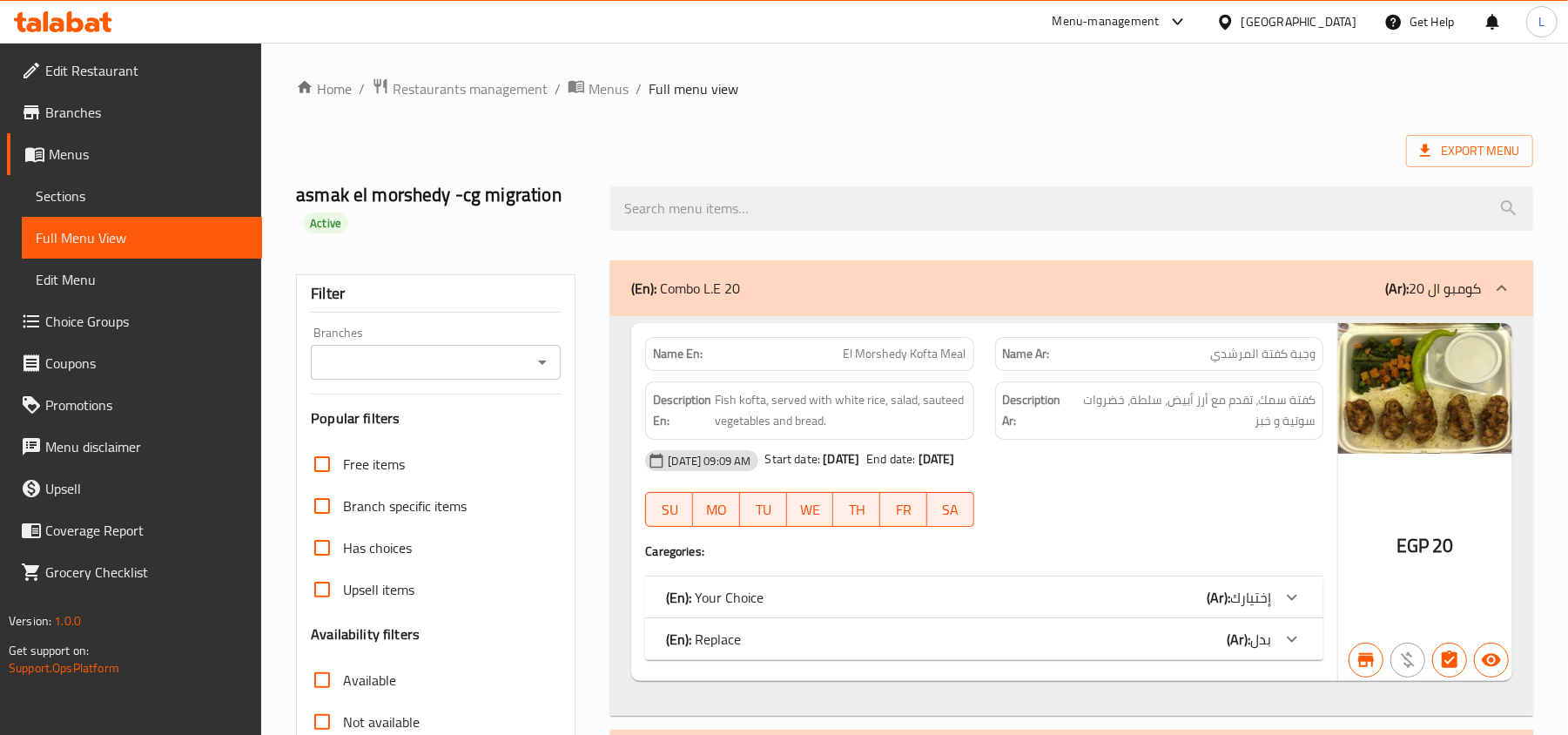
click at [397, 350] on input "Branches" at bounding box center [421, 363] width 211 height 24
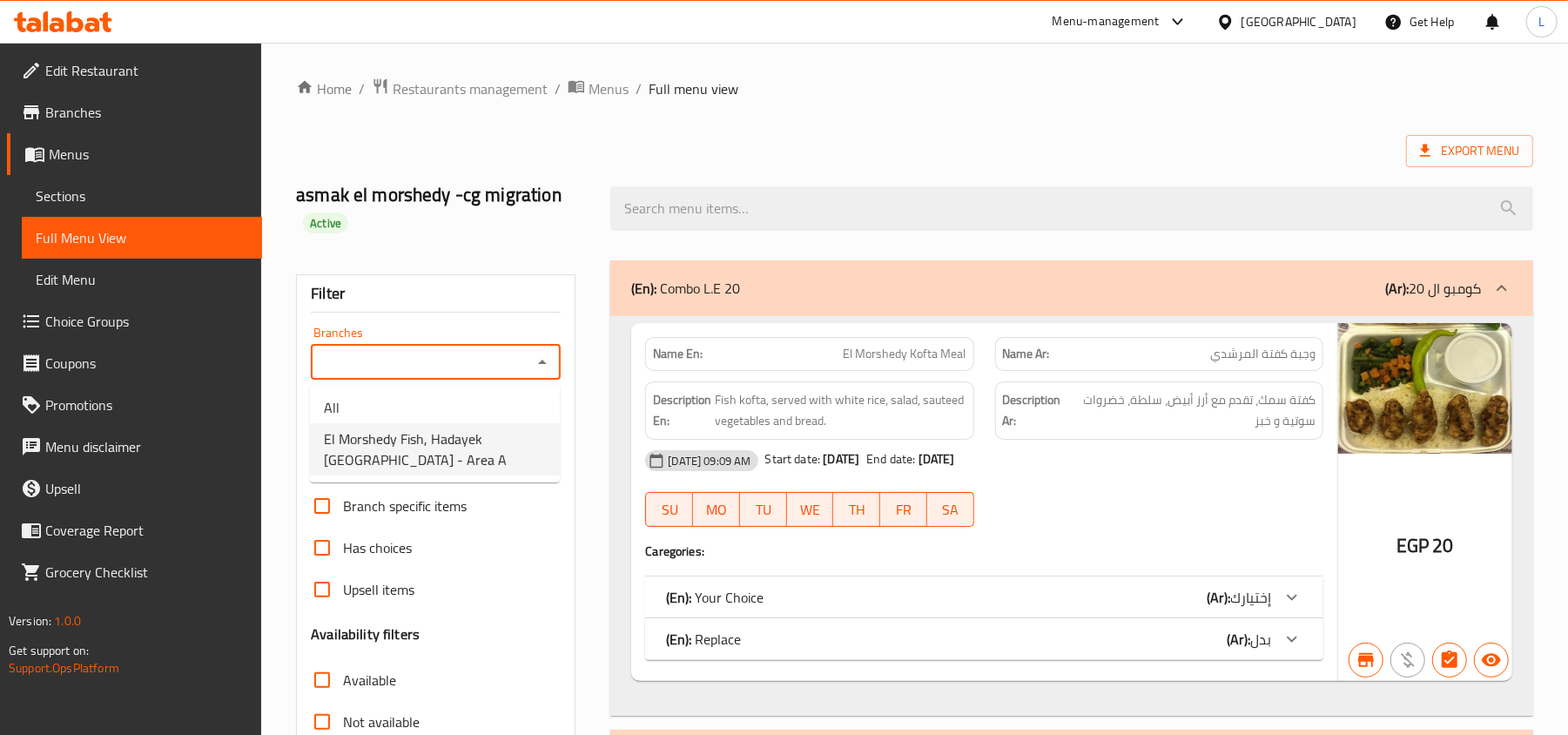
click at [446, 440] on span "El Morshedy Fish, Hadayek El Ahram - Area A" at bounding box center [435, 449] width 222 height 42
type input "El Morshedy Fish, Hadayek El Ahram - Area A"
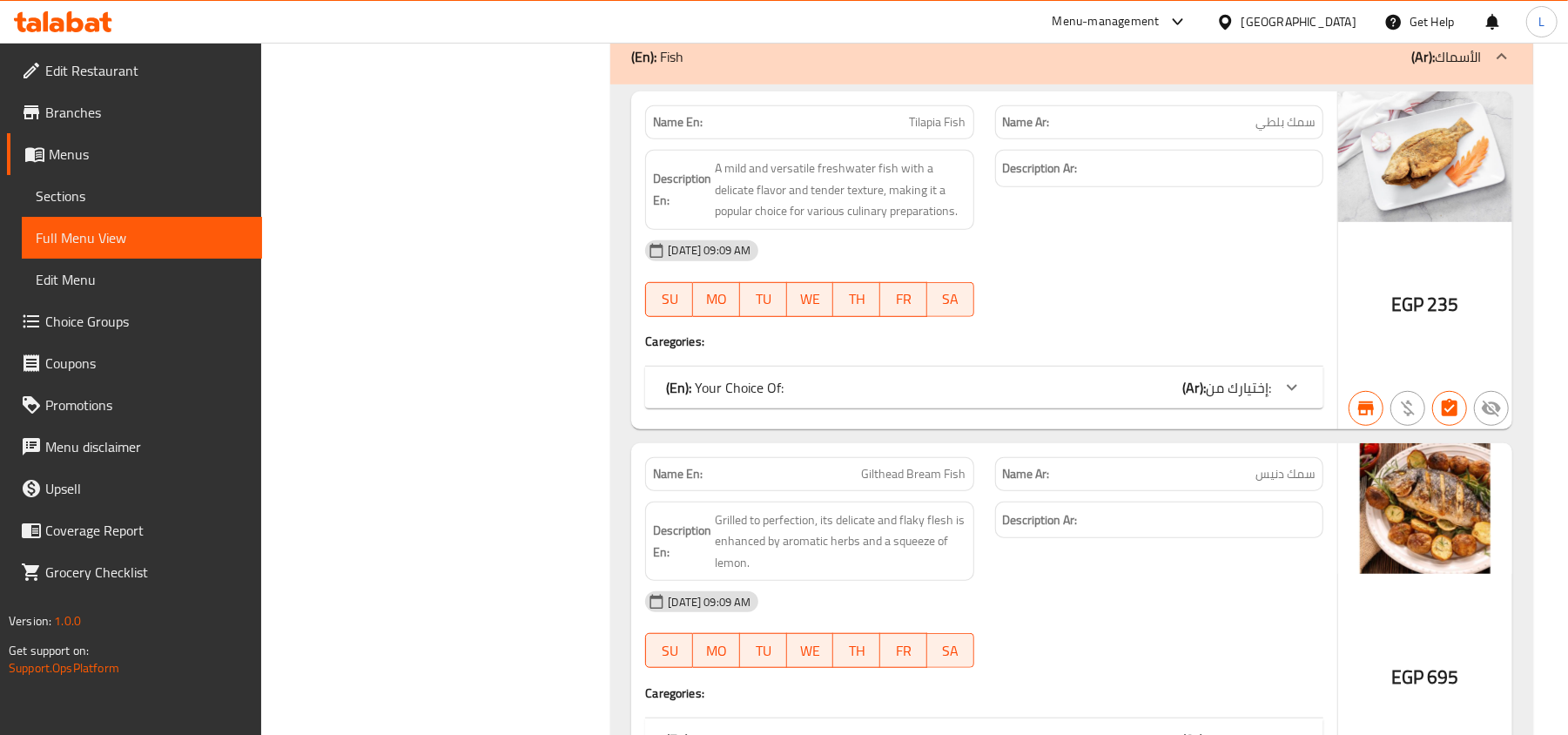
scroll to position [10090, 0]
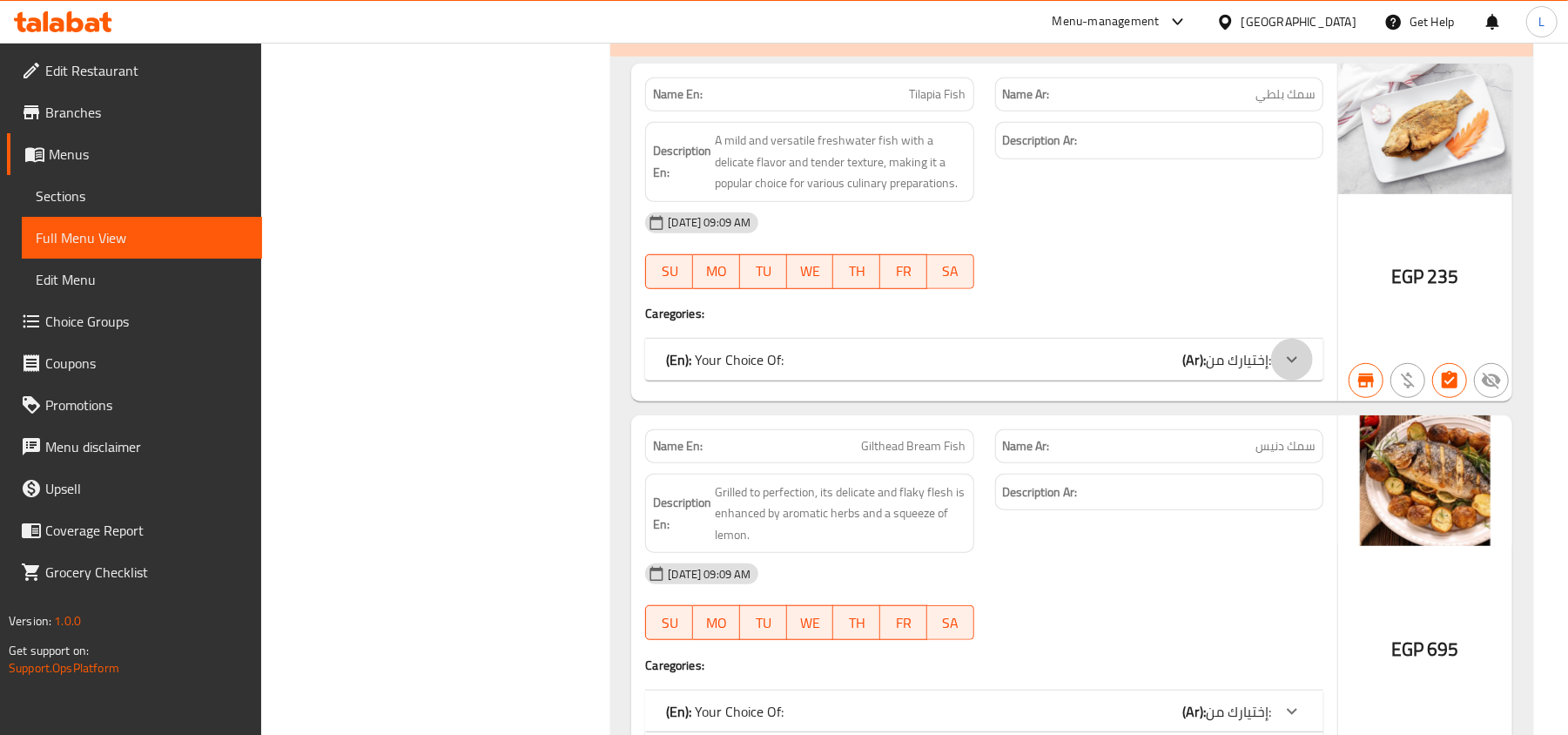
click at [1302, 370] on icon at bounding box center [1292, 360] width 21 height 21
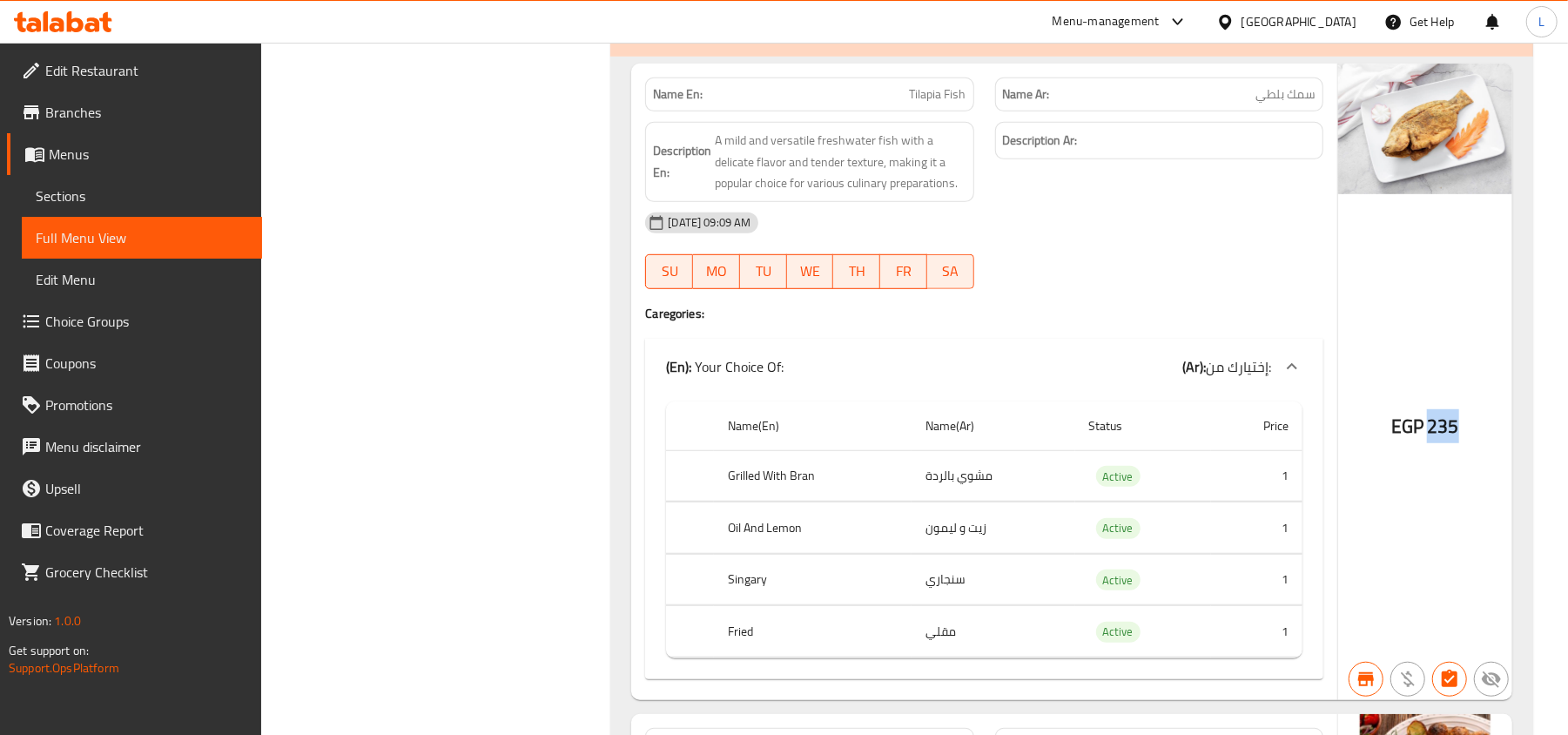
drag, startPoint x: 1427, startPoint y: 468, endPoint x: 1475, endPoint y: 460, distance: 48.7
click at [1475, 460] on div "EGP 235" at bounding box center [1425, 382] width 174 height 636
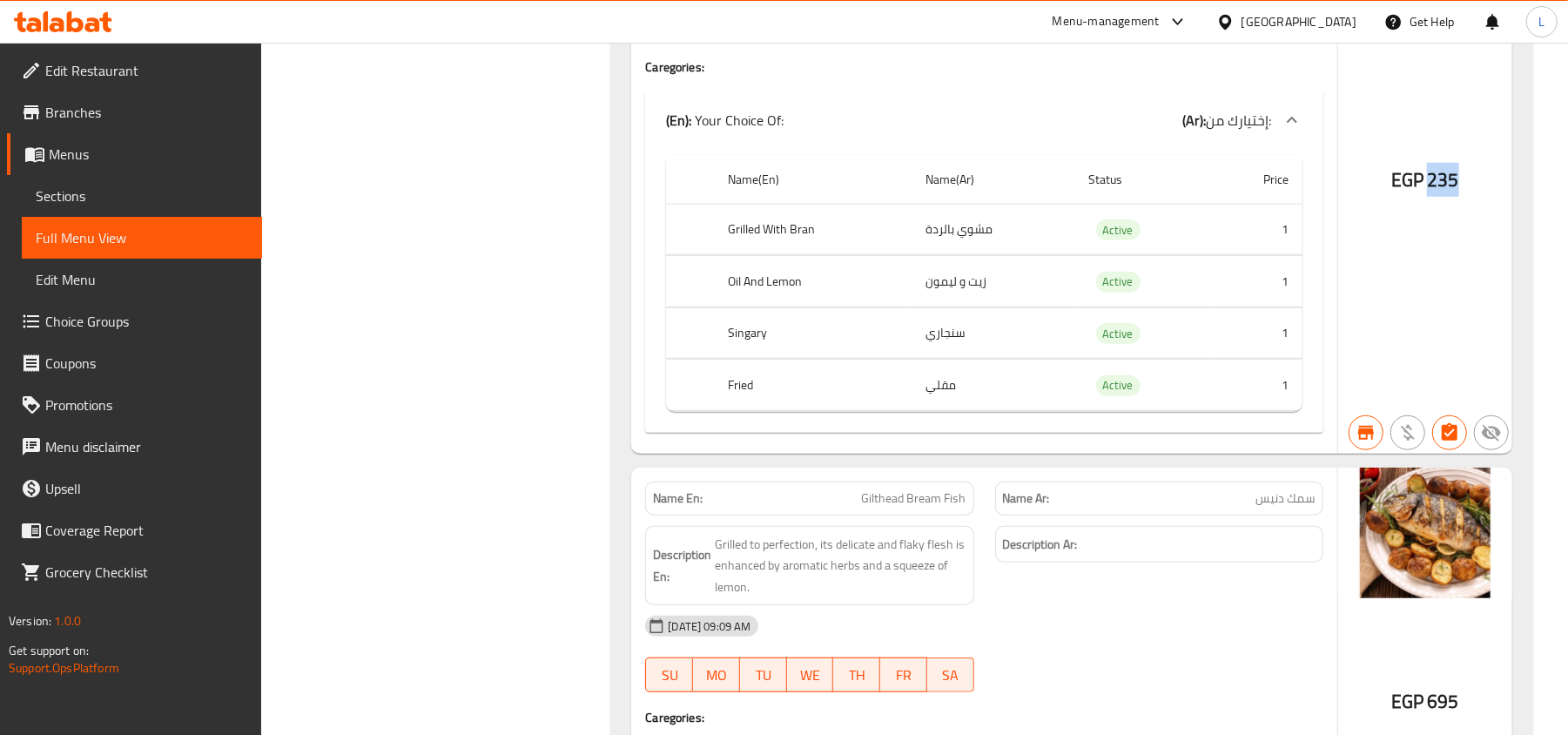
scroll to position [10438, 0]
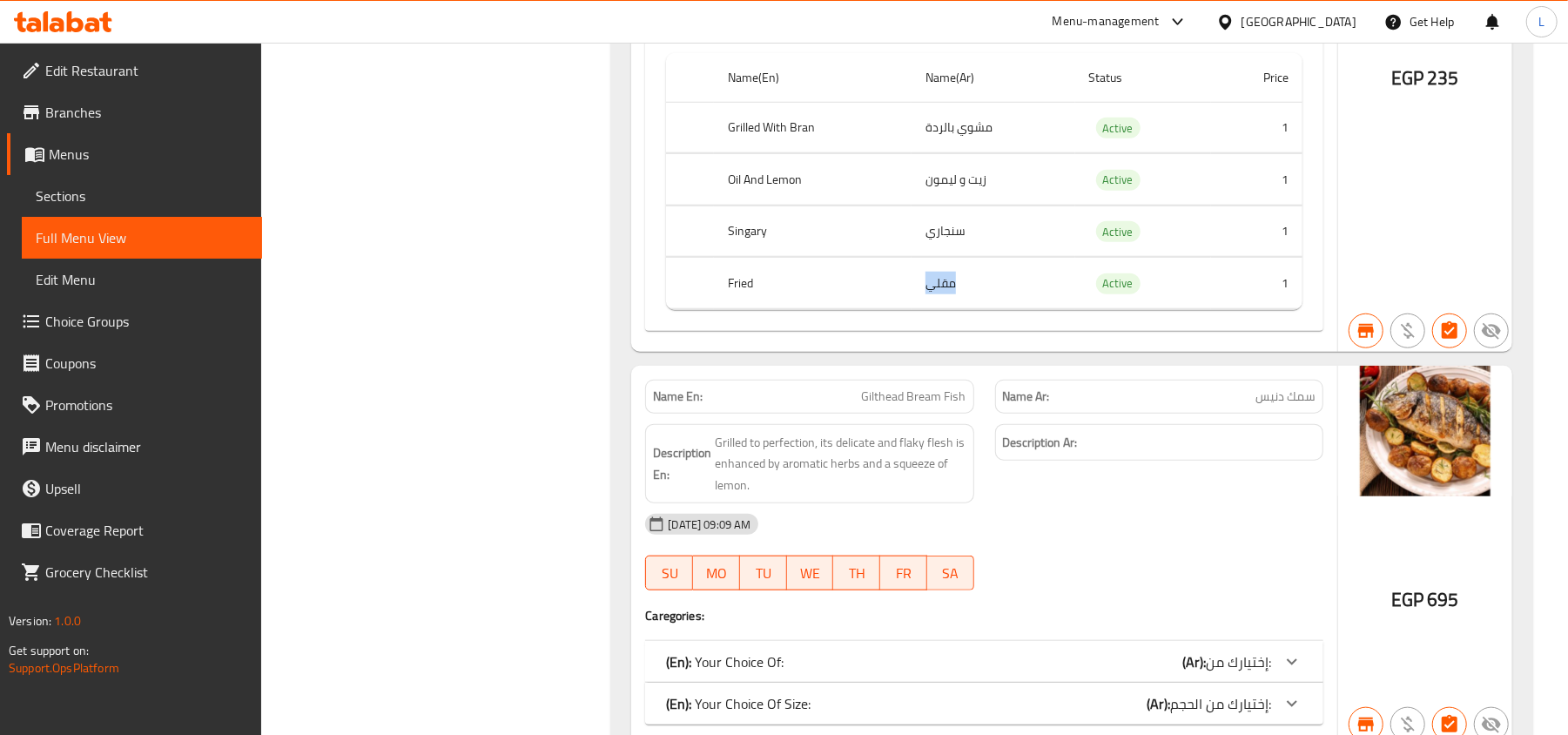
drag, startPoint x: 973, startPoint y: 332, endPoint x: 917, endPoint y: 332, distance: 56.0
click at [917, 309] on td "مقلي" at bounding box center [992, 283] width 162 height 52
click at [1286, 309] on td "1" at bounding box center [1256, 283] width 92 height 52
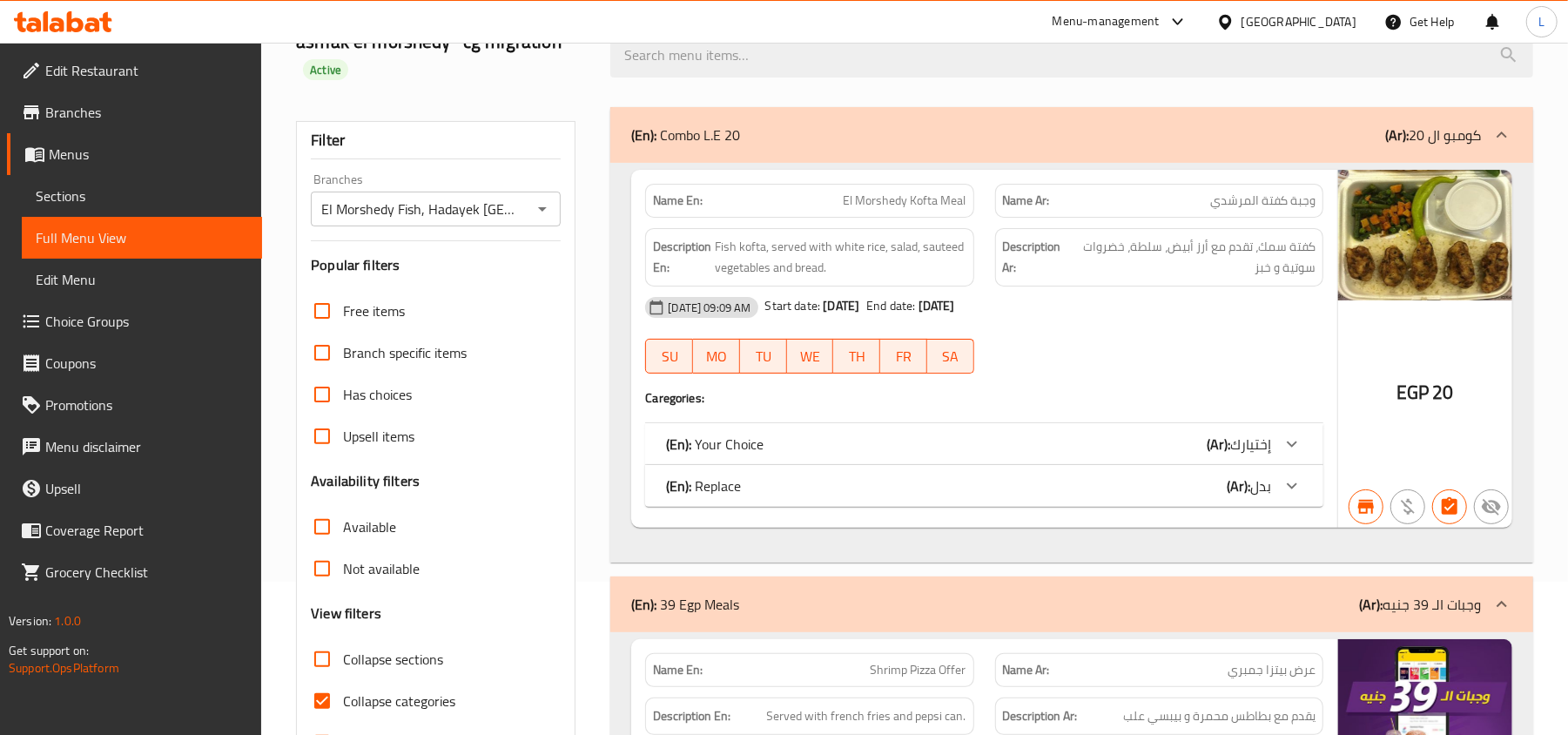
scroll to position [0, 0]
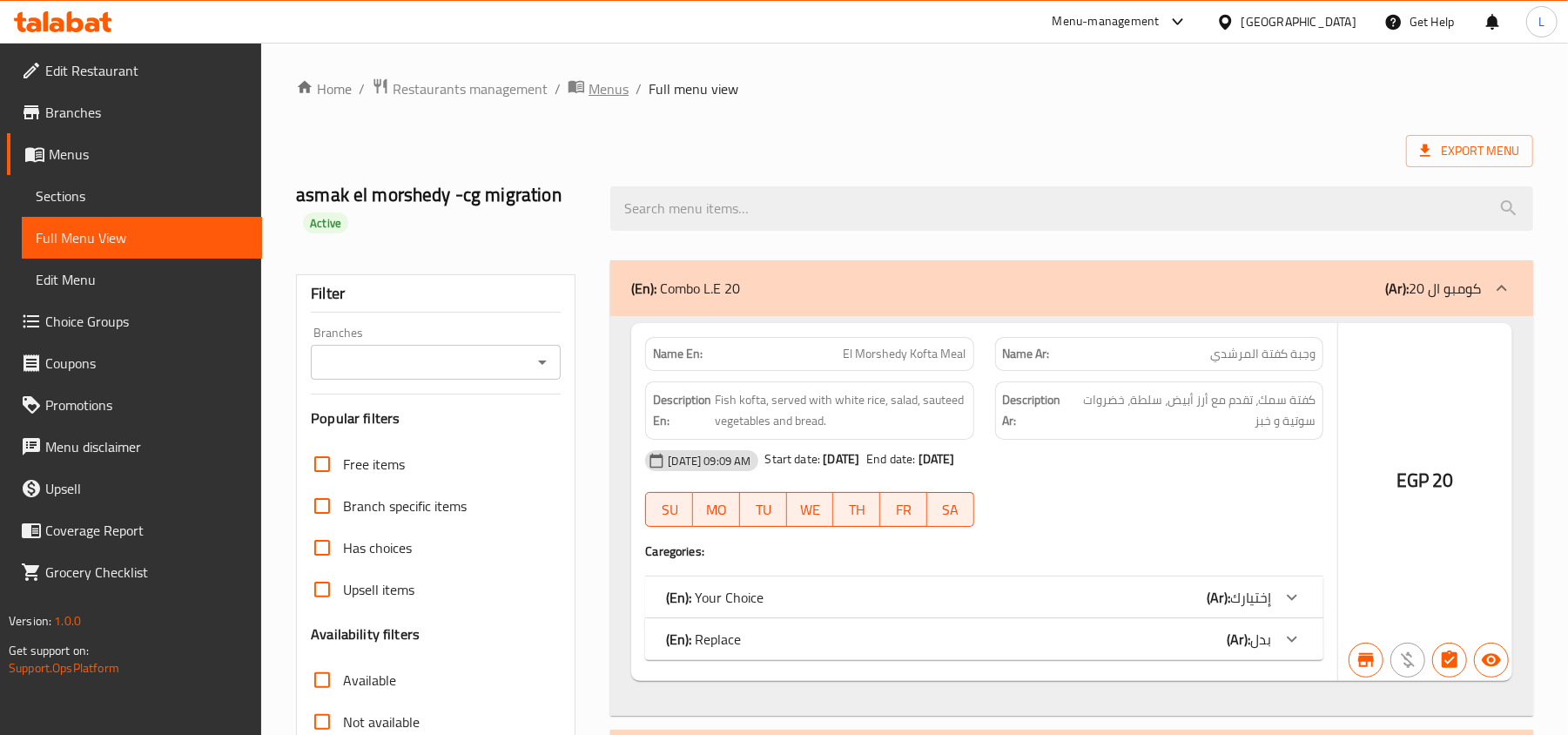
click at [613, 87] on span "Menus" at bounding box center [609, 89] width 40 height 21
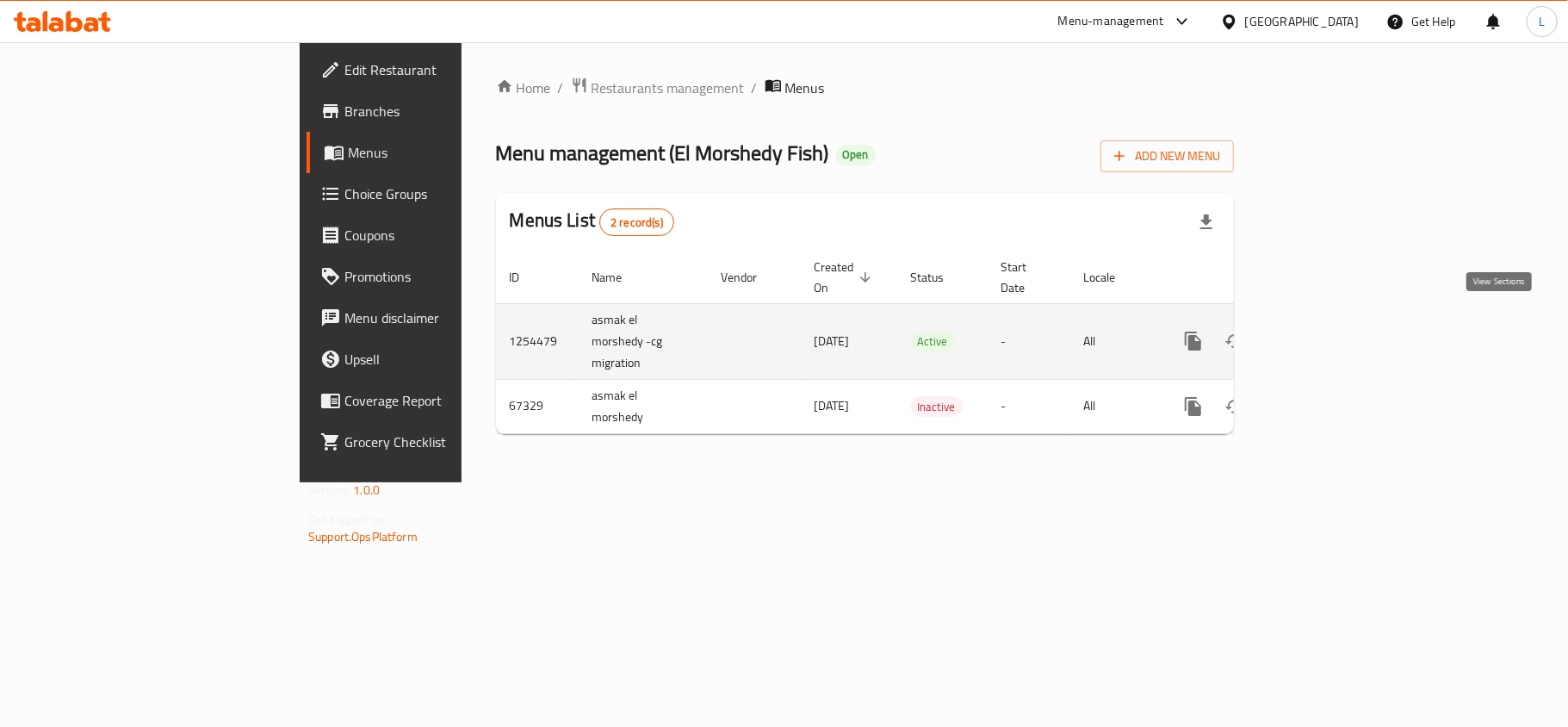
click at [1328, 331] on icon "enhanced table" at bounding box center [1318, 341] width 21 height 21
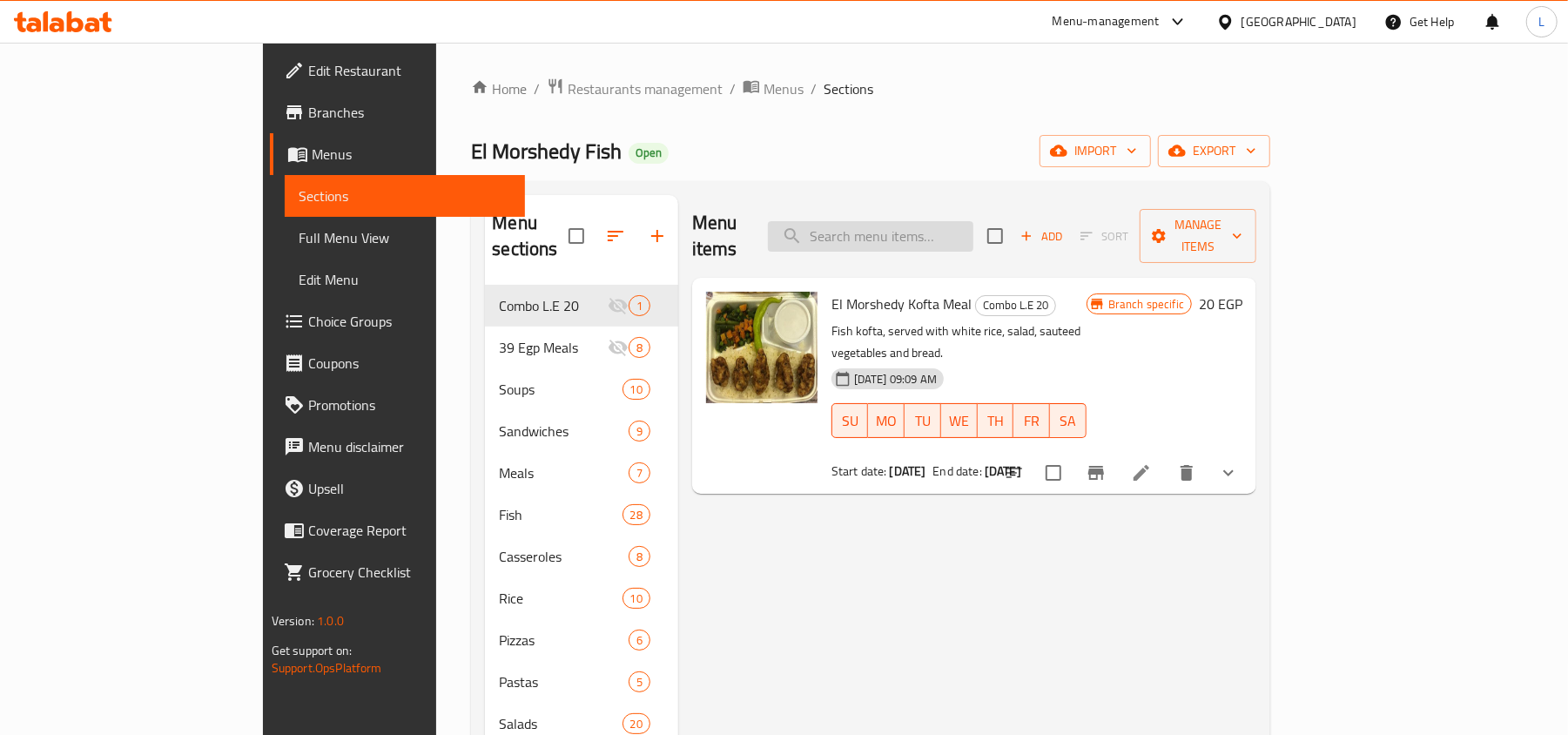
click at [935, 231] on input "search" at bounding box center [870, 236] width 205 height 31
paste input "Tilapia Fish"
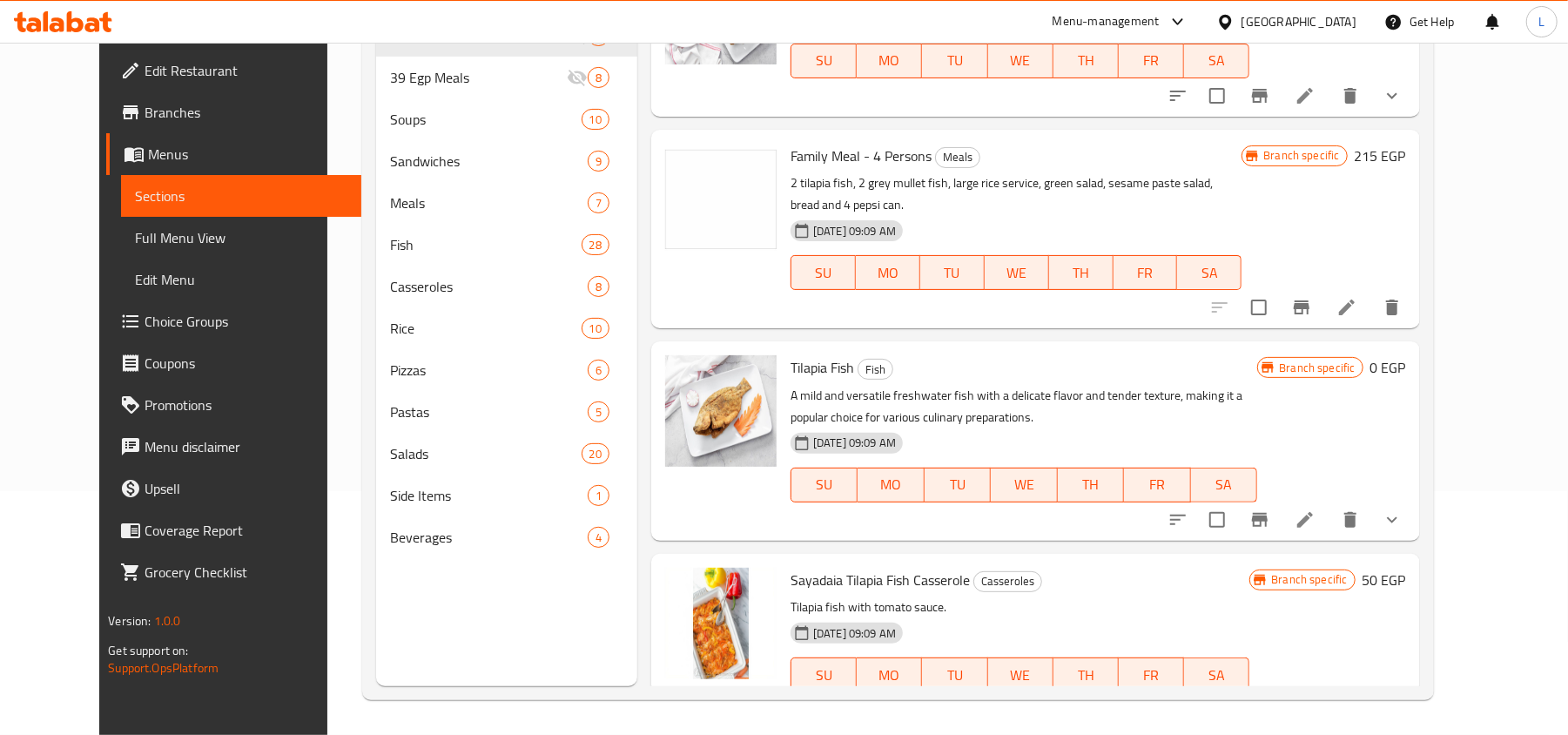
scroll to position [245, 0]
type input "Tilapia Fish"
click at [1402, 510] on icon "show more" at bounding box center [1392, 520] width 21 height 21
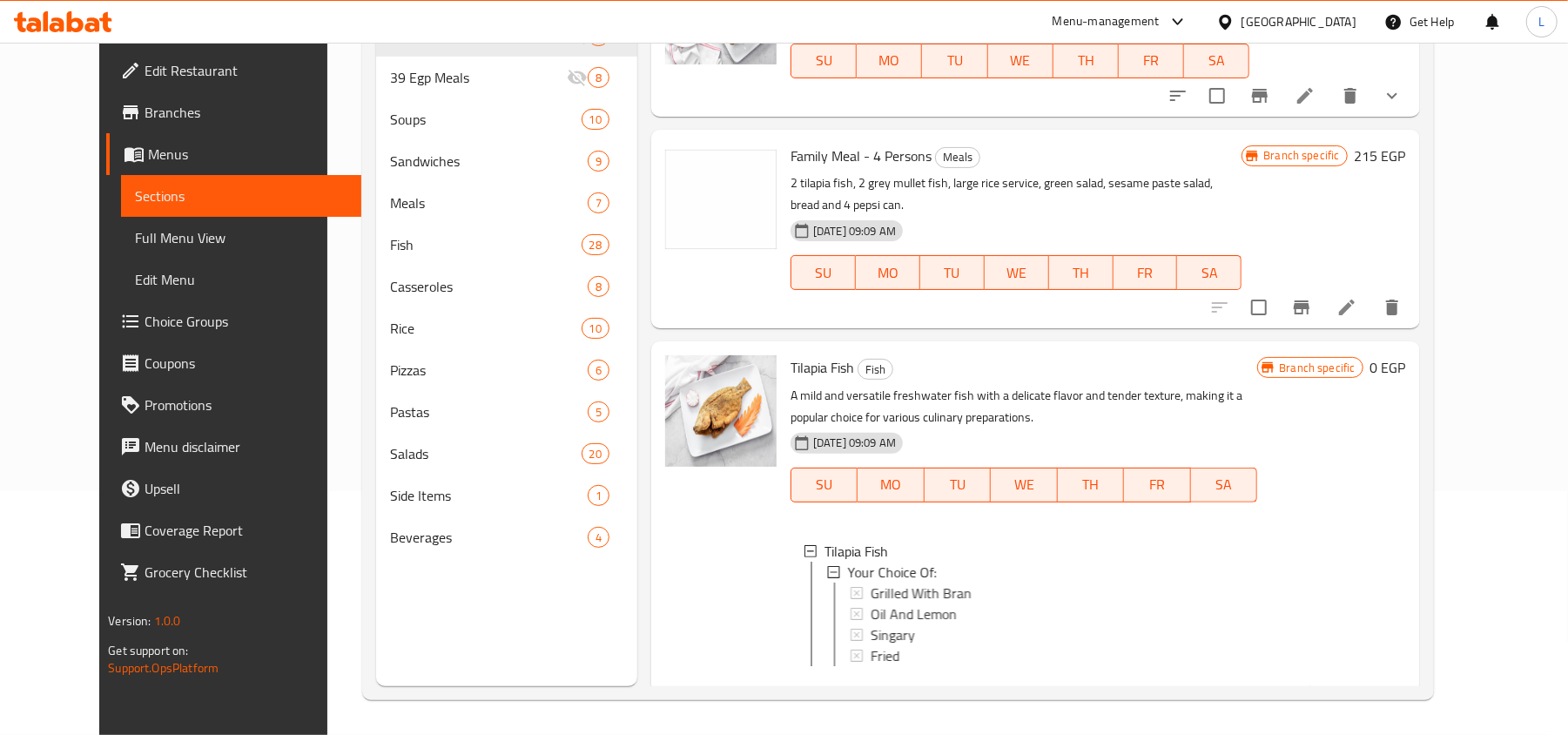
scroll to position [2, 0]
click at [881, 643] on div "Fried" at bounding box center [1055, 654] width 373 height 21
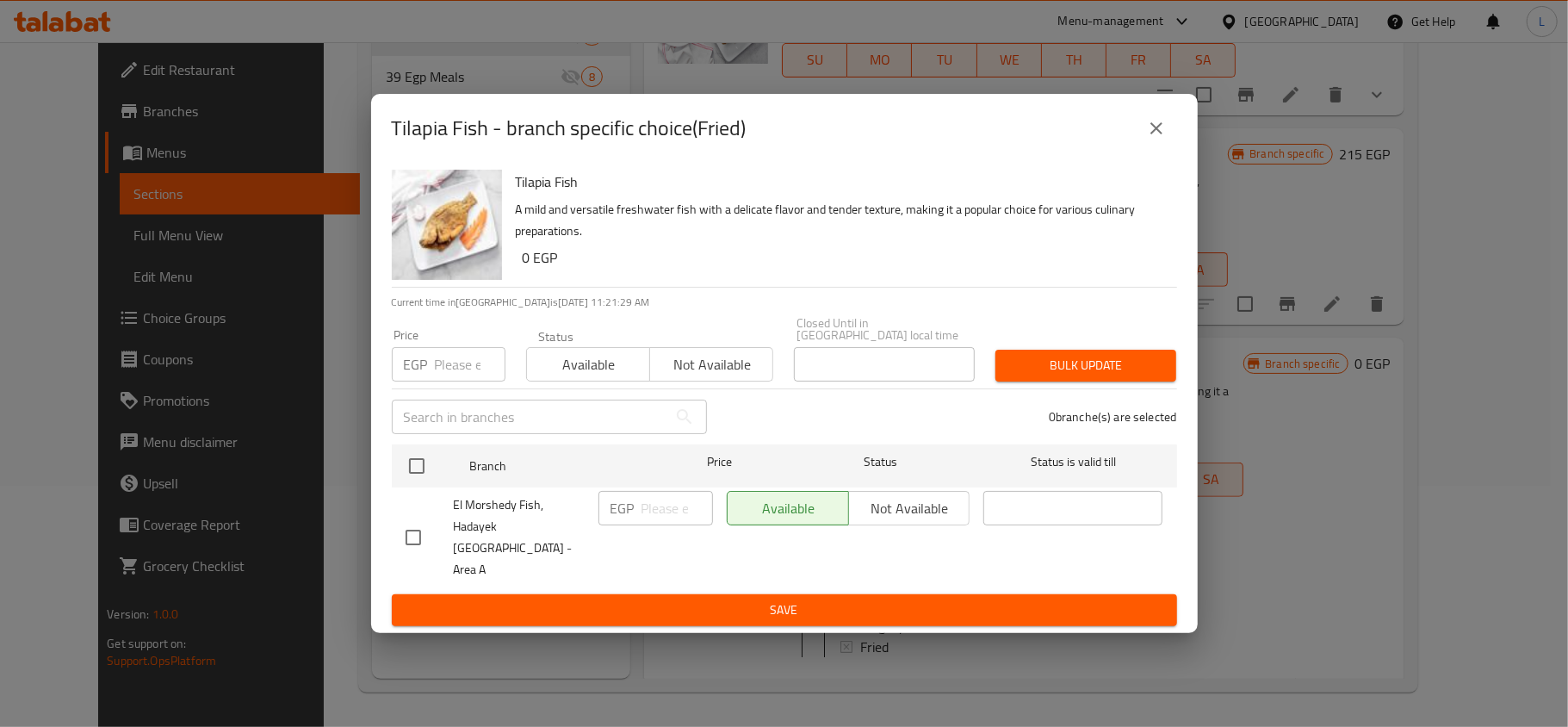
click at [1158, 138] on icon "close" at bounding box center [1157, 129] width 21 height 21
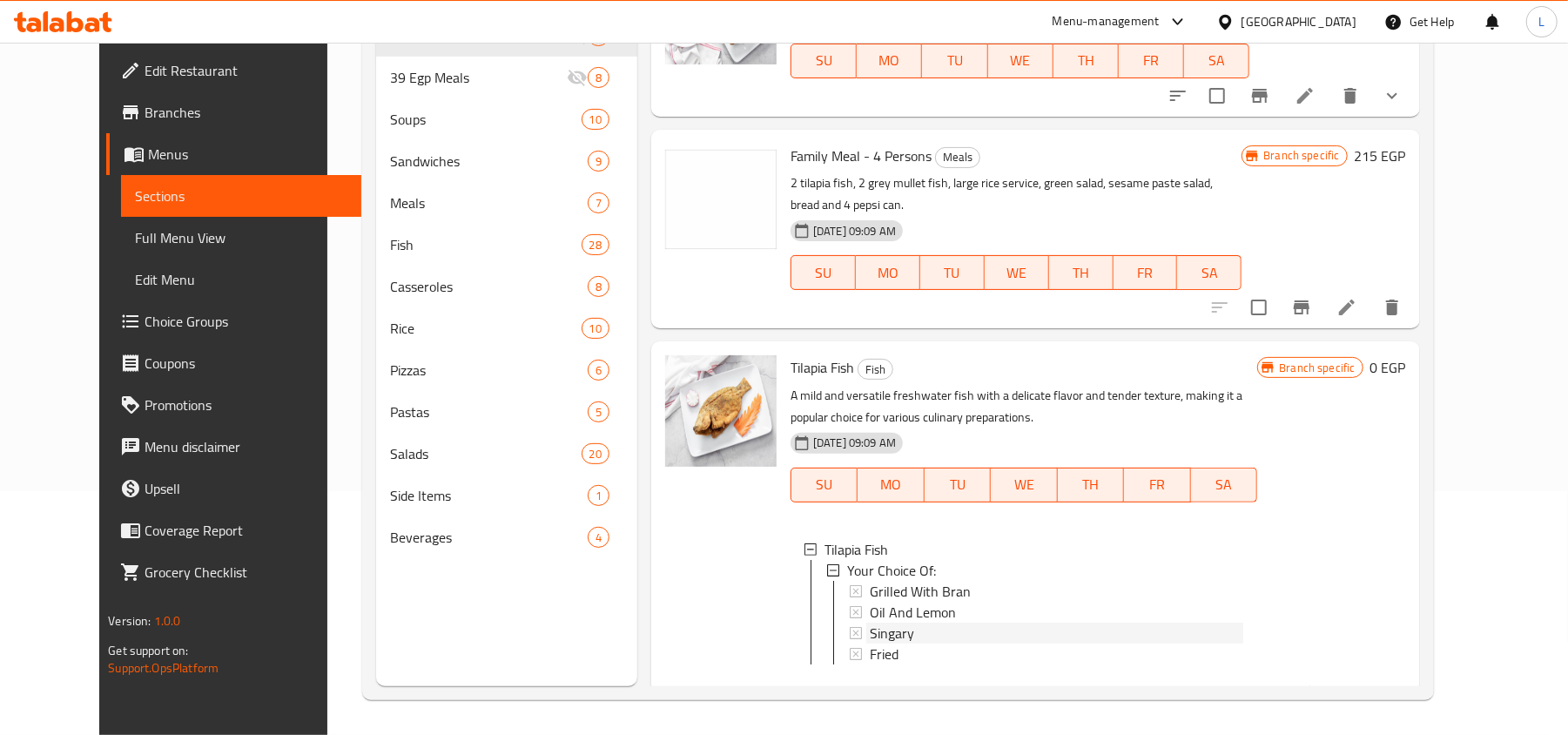
click at [869, 622] on span "Singary" at bounding box center [891, 633] width 45 height 21
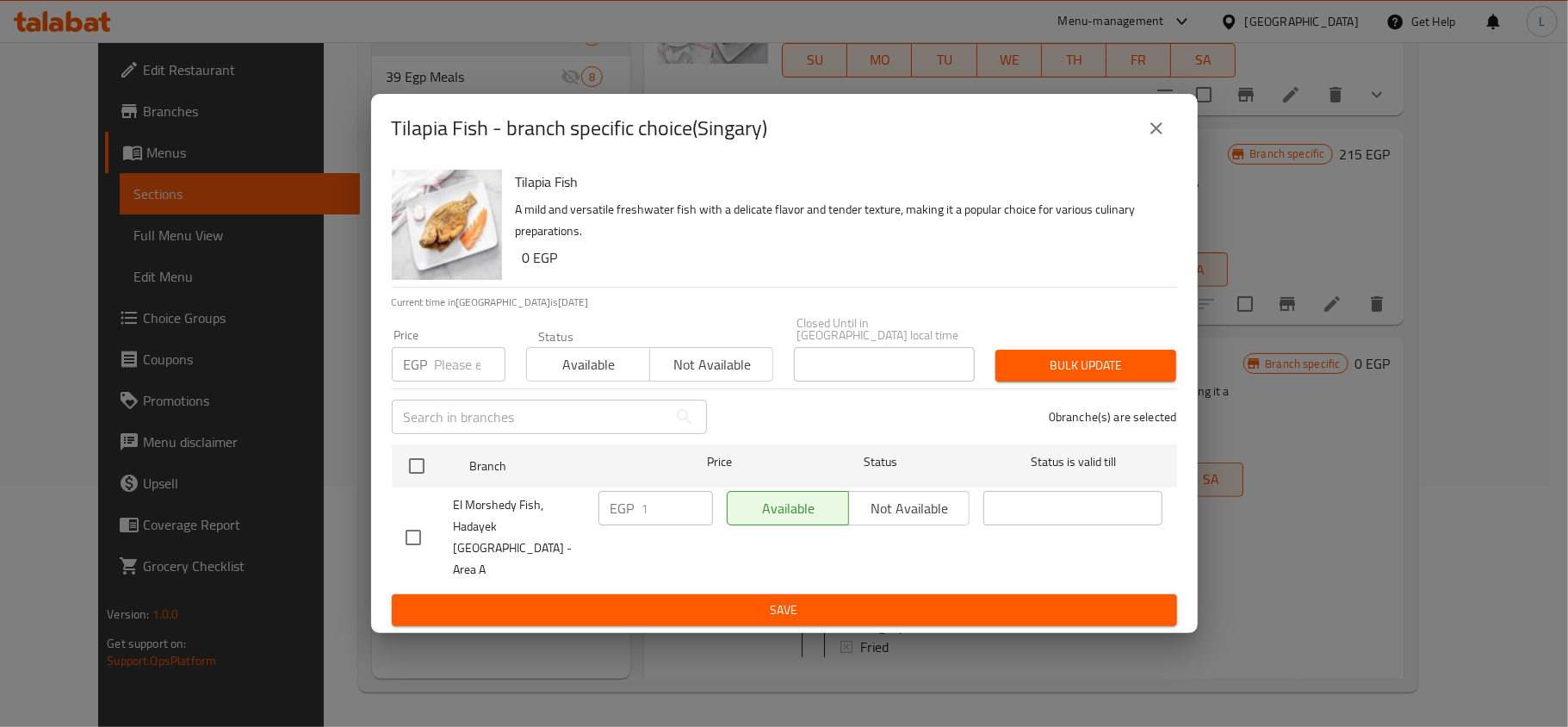
click at [1156, 138] on icon "close" at bounding box center [1157, 129] width 21 height 21
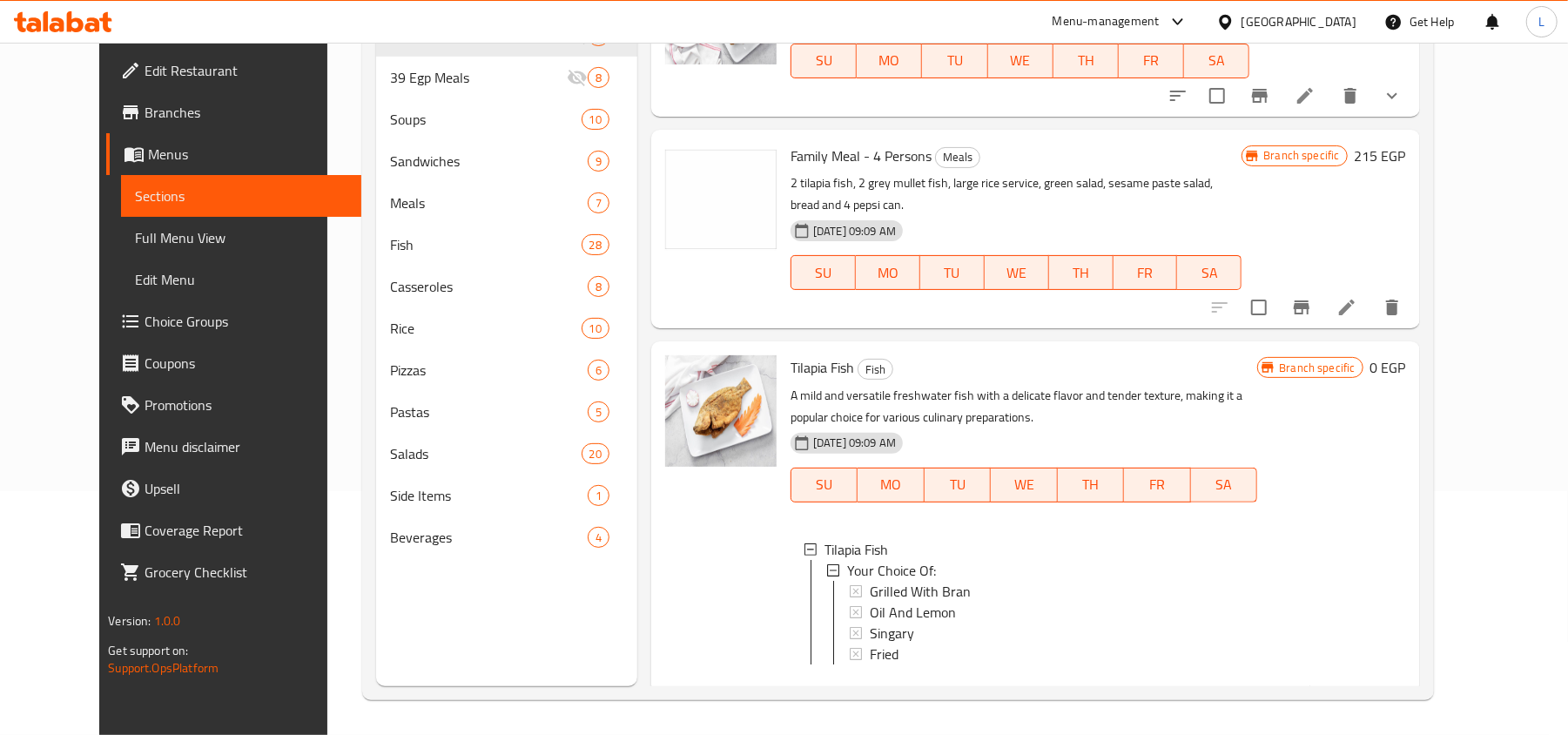
click at [1316, 683] on icon at bounding box center [1305, 694] width 21 height 21
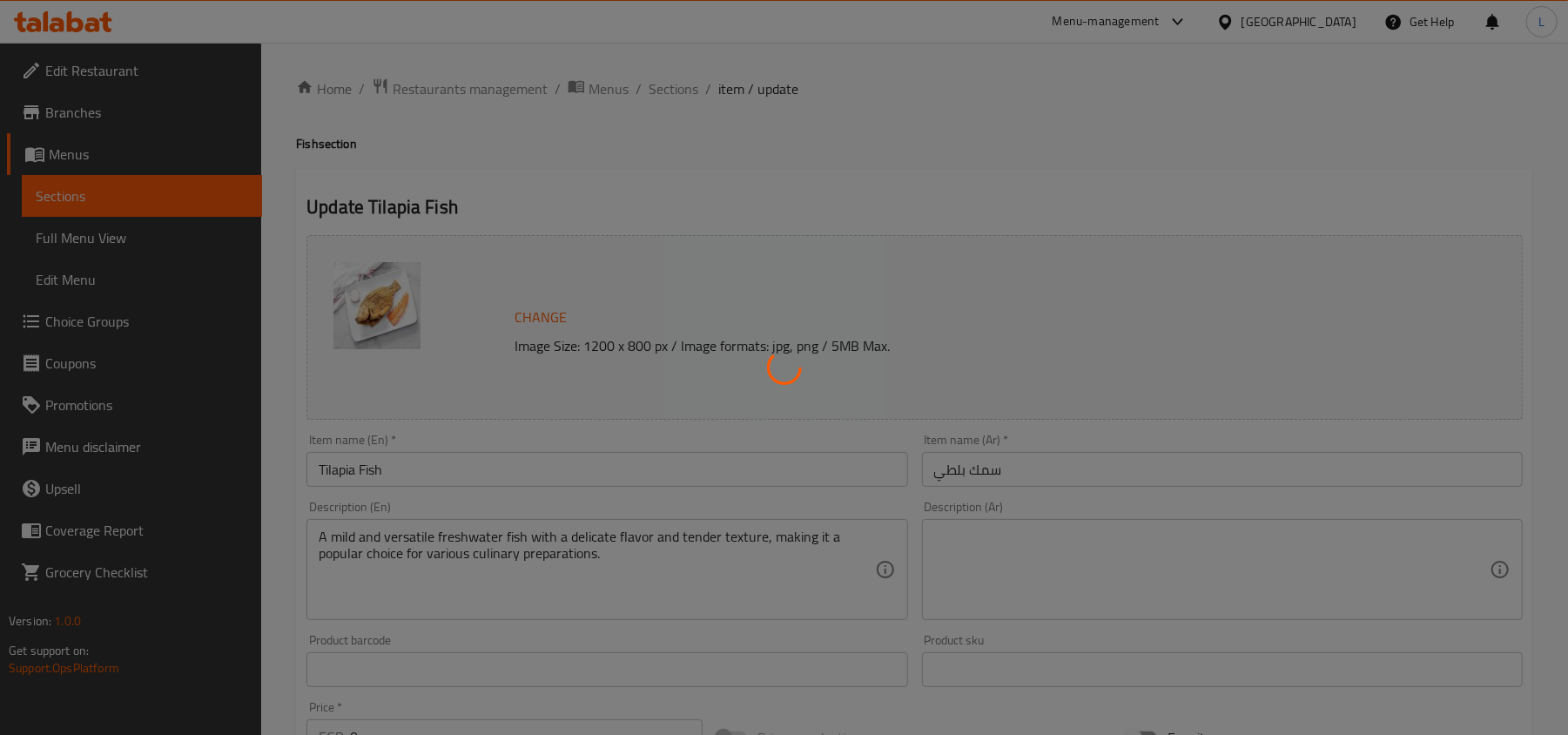
type input "إختيارك من:"
type input "1"
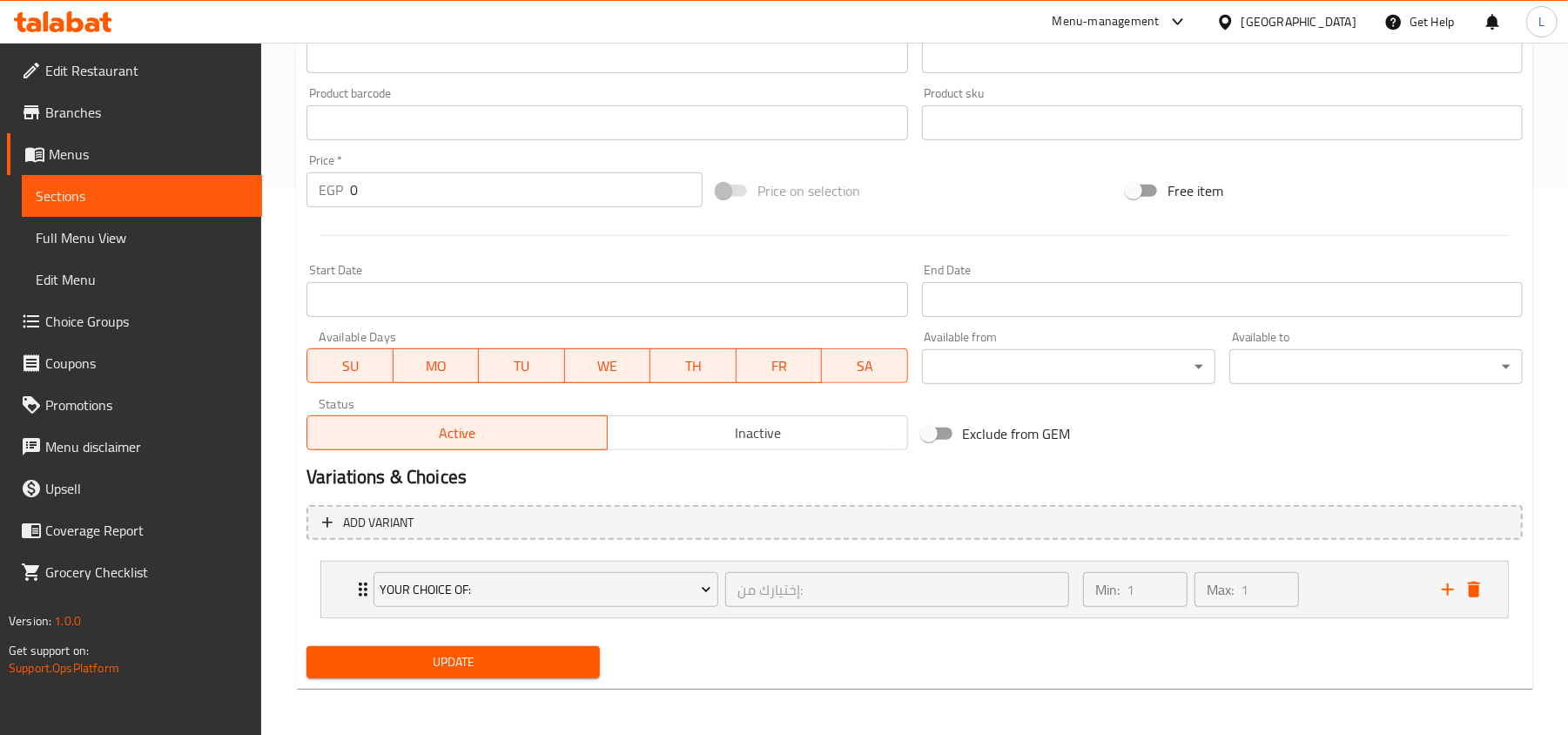
scroll to position [551, 0]
click at [1349, 594] on div "Min: 1 ​ Max: 1 ​" at bounding box center [1252, 587] width 359 height 56
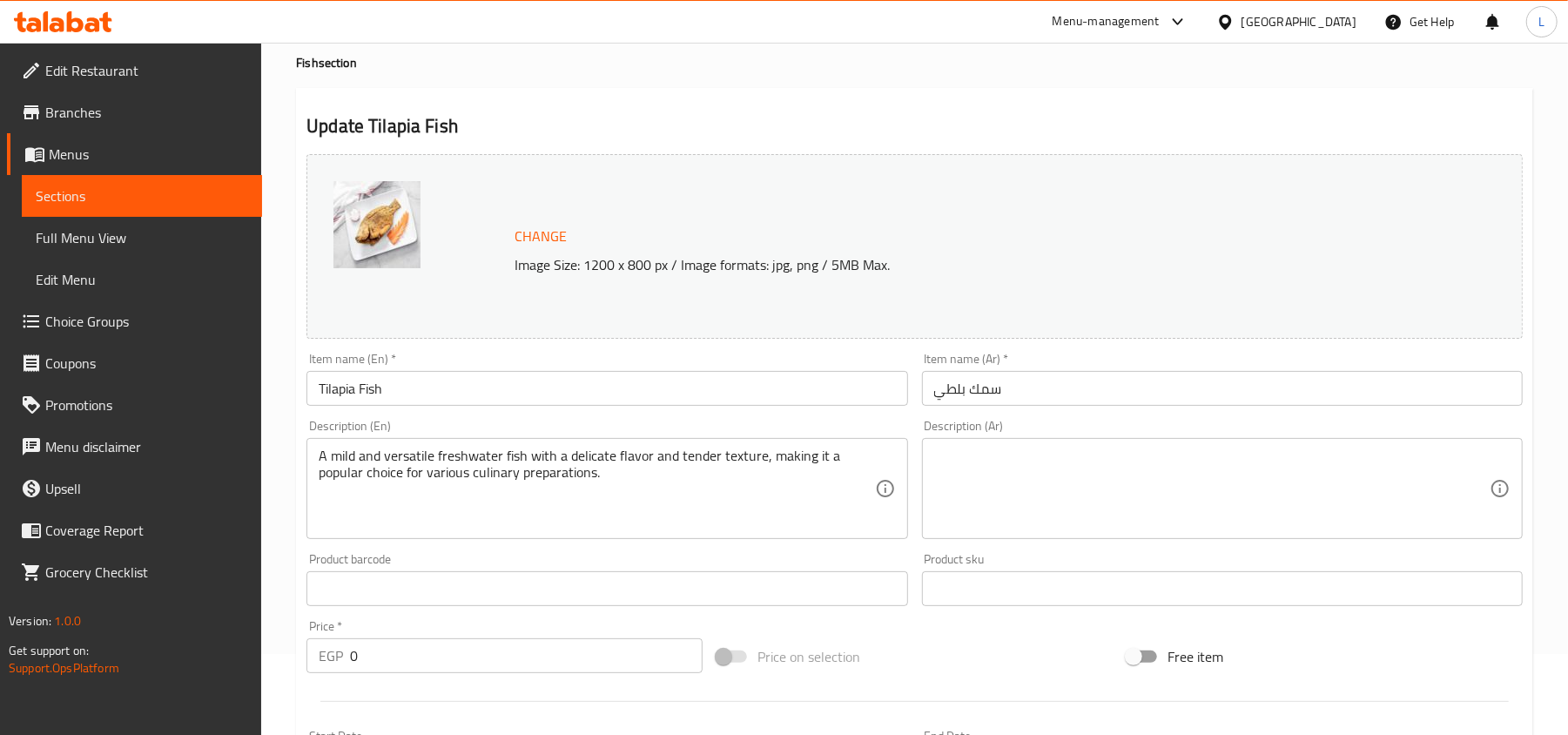
scroll to position [0, 0]
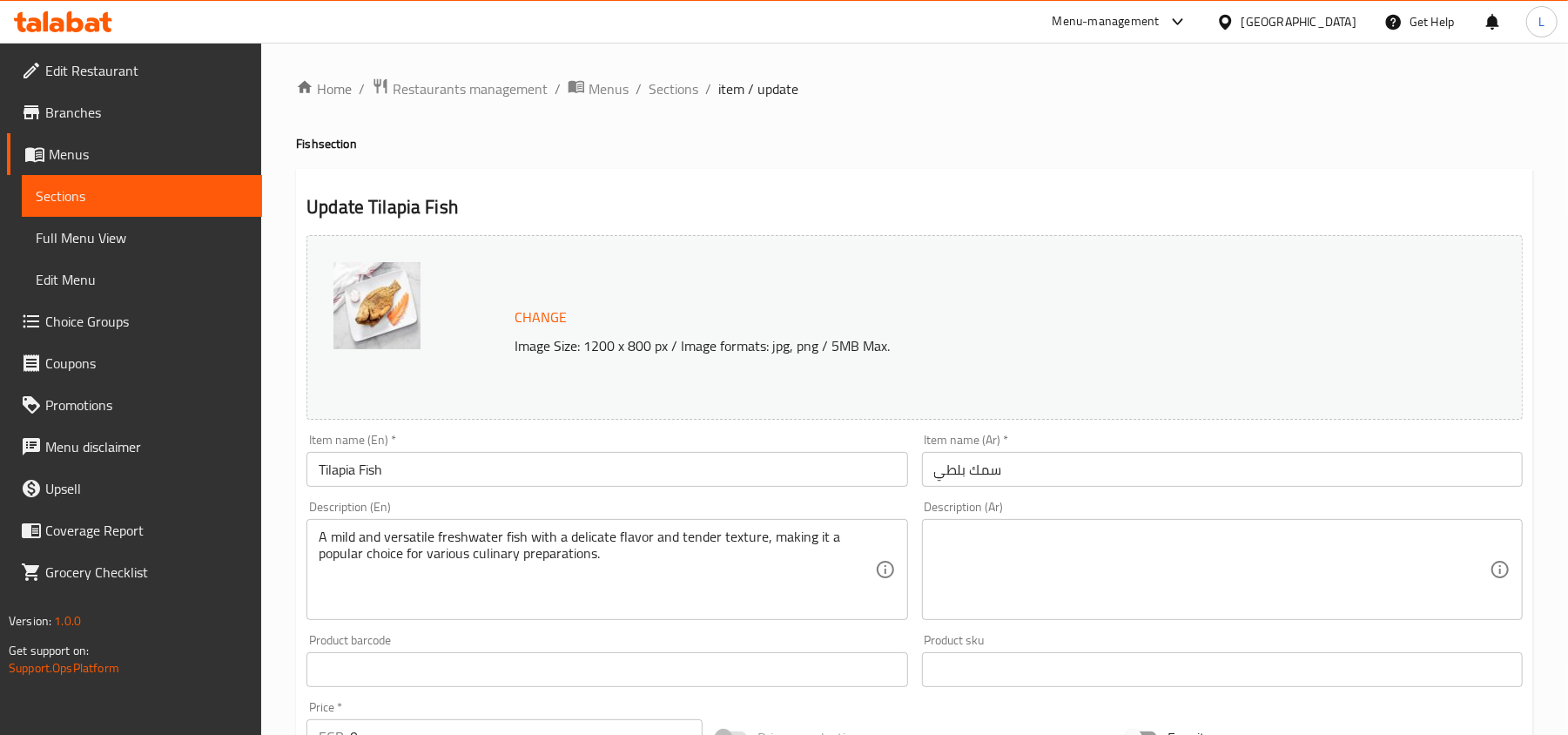
drag, startPoint x: 428, startPoint y: 468, endPoint x: 141, endPoint y: 463, distance: 287.0
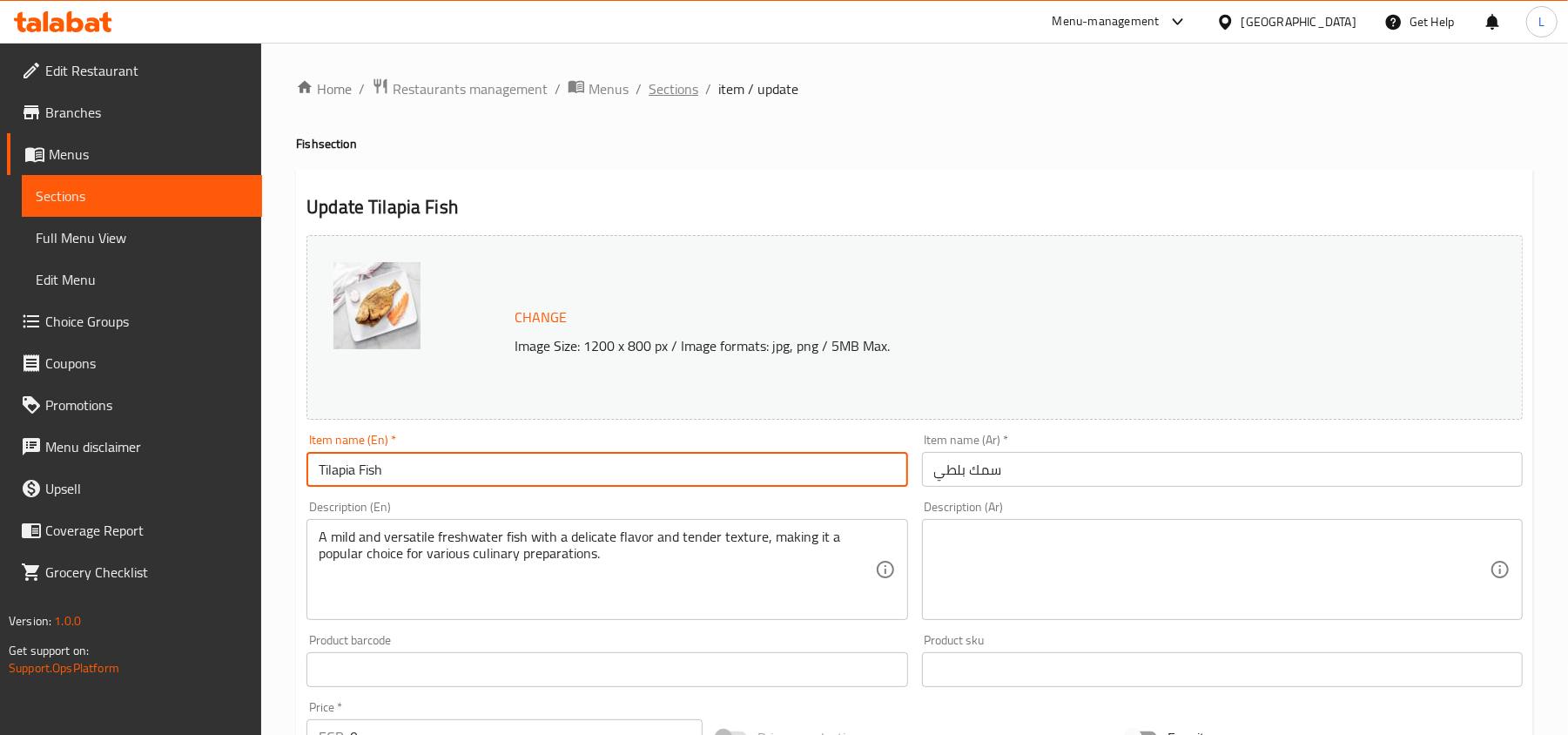
click at [680, 89] on span "Sections" at bounding box center [673, 89] width 50 height 21
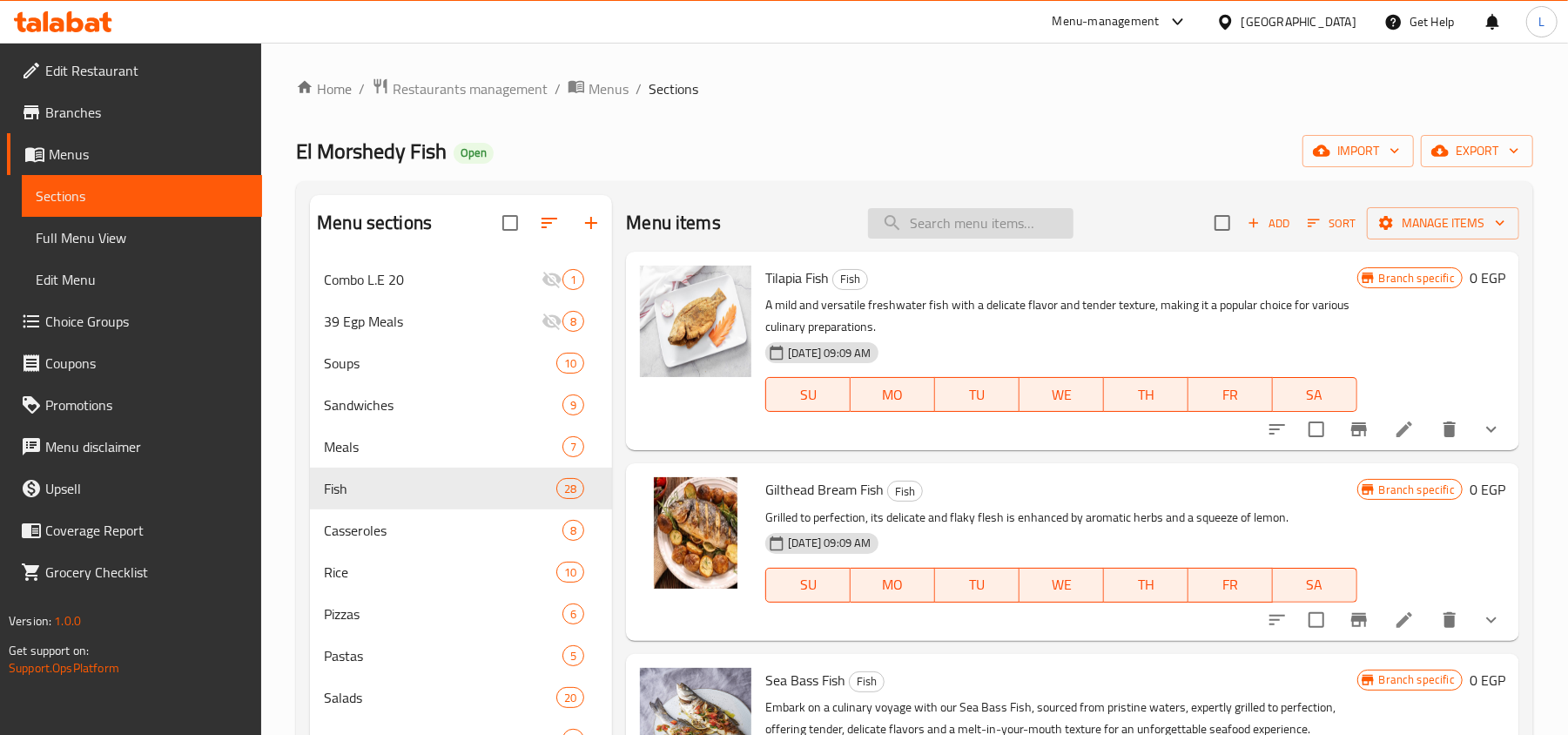
click at [931, 228] on input "search" at bounding box center [970, 223] width 205 height 31
paste input "Tilapia Fish"
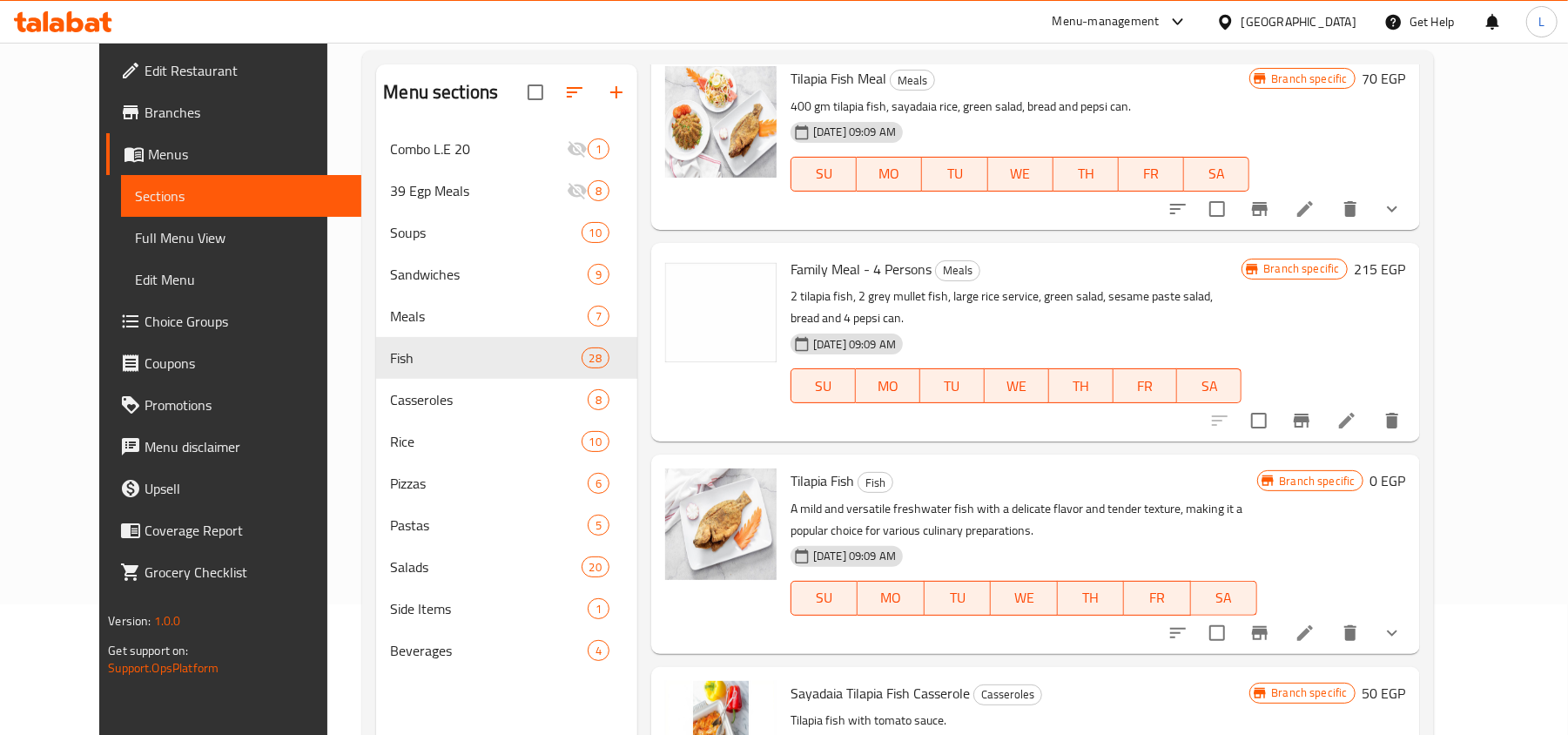
scroll to position [245, 0]
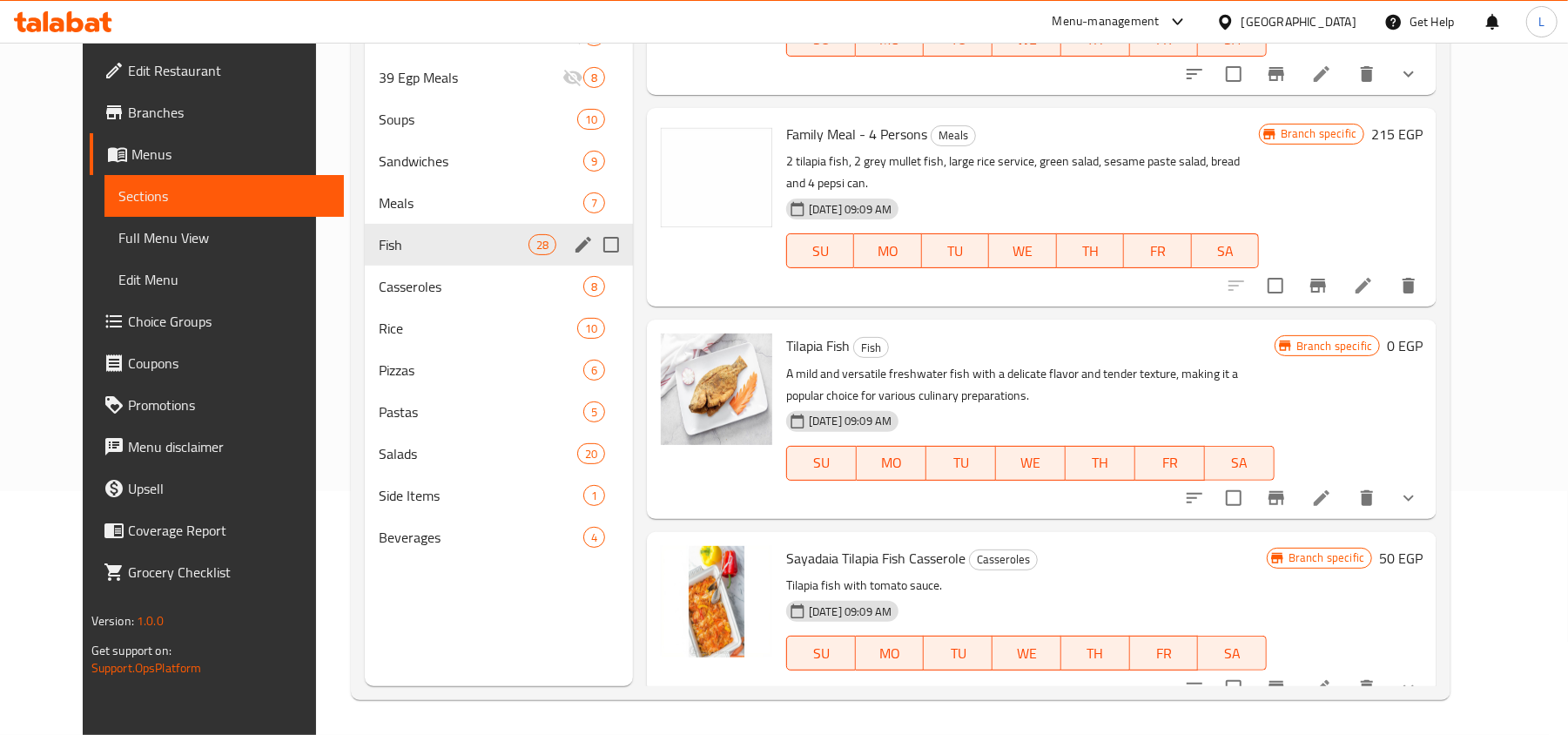
type input "Tilapia Fish"
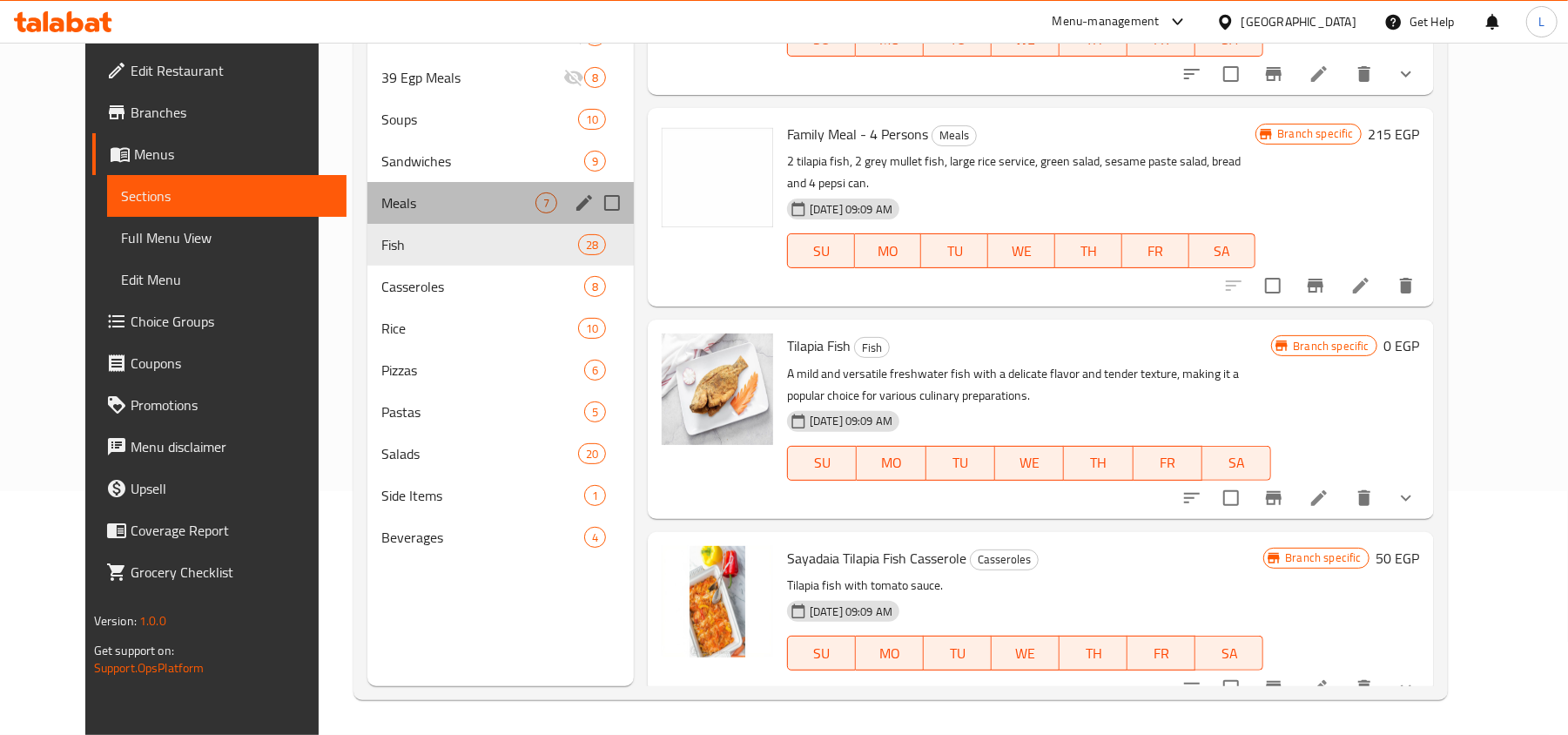
click at [367, 188] on div "Meals 7" at bounding box center [500, 203] width 266 height 42
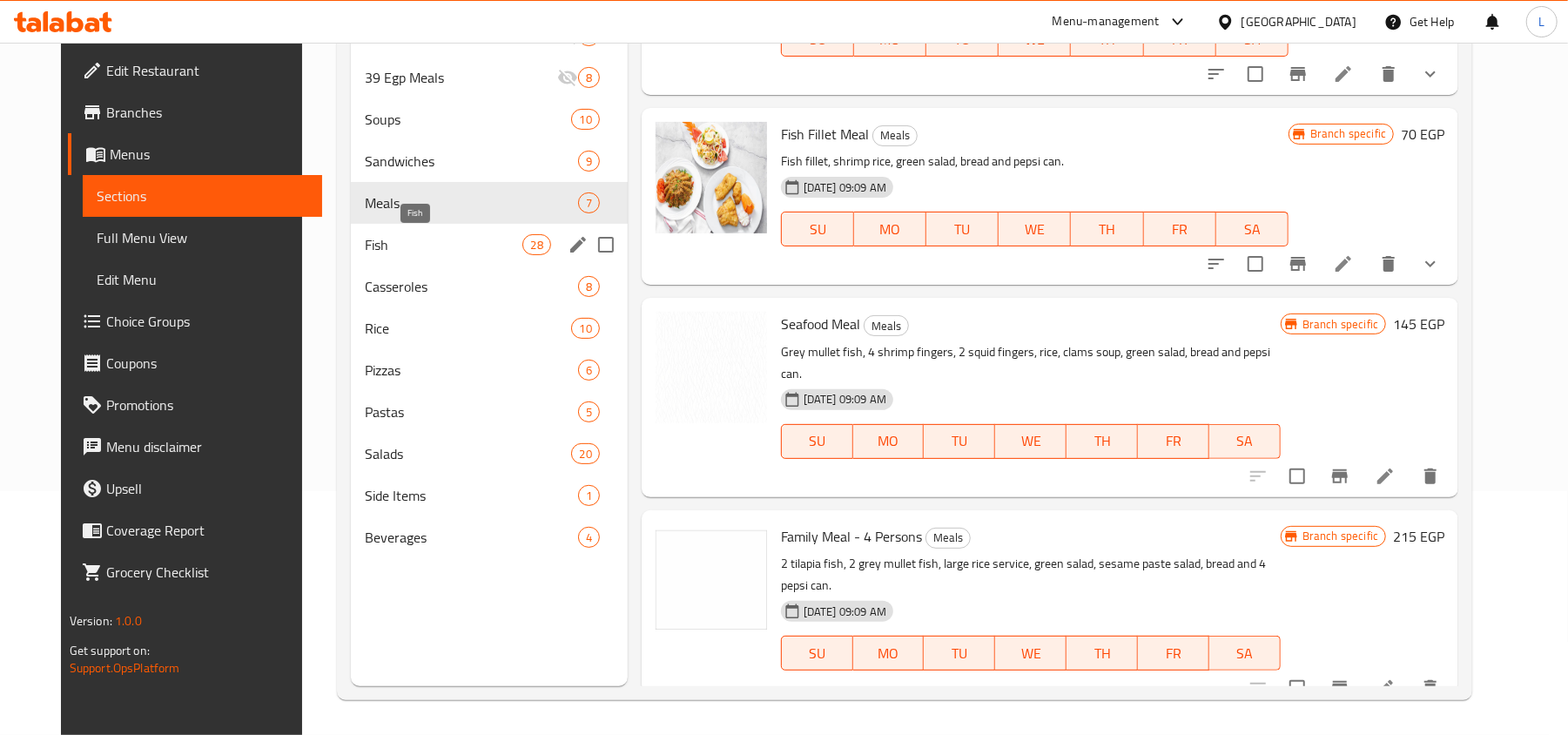
click at [400, 238] on span "Fish" at bounding box center [444, 245] width 158 height 21
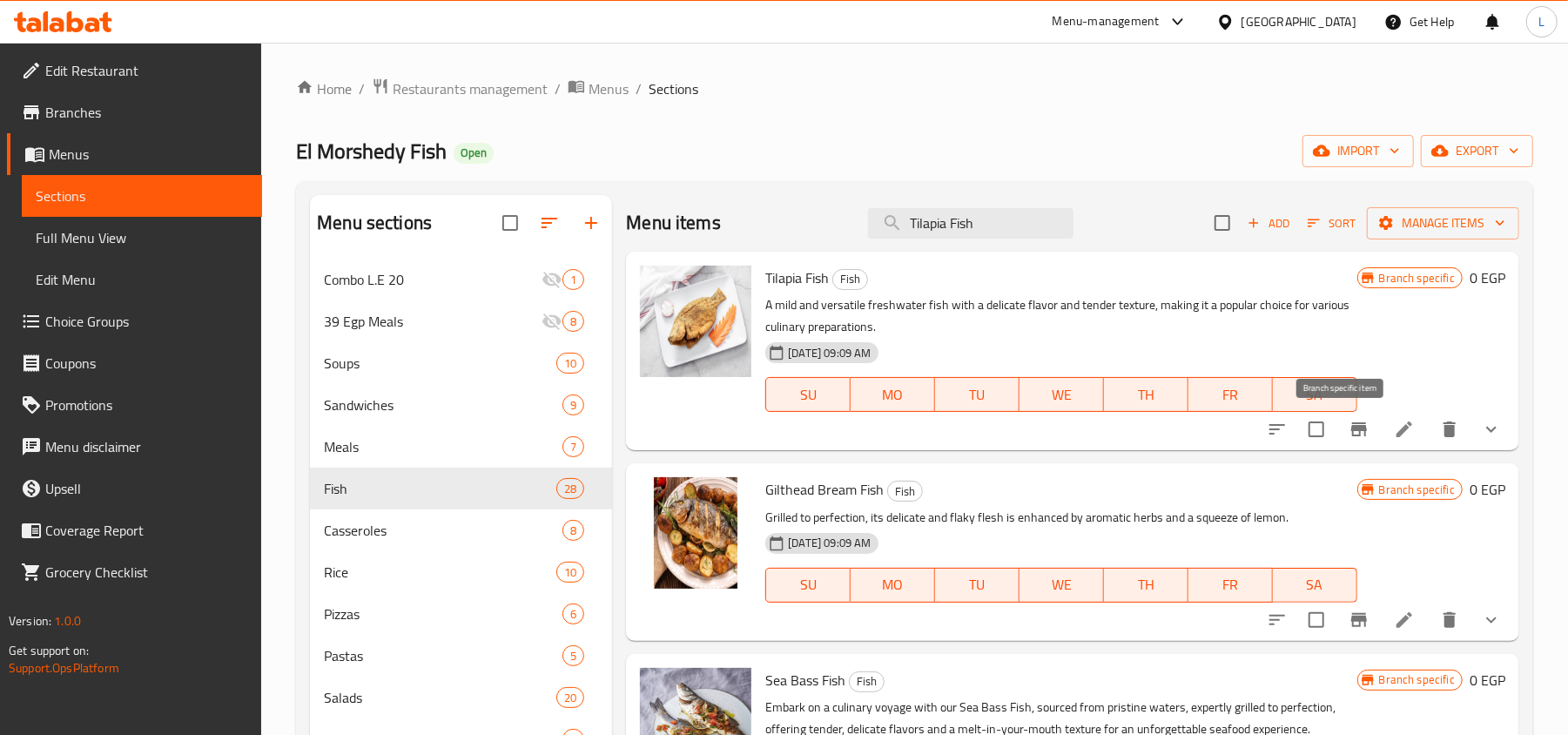
click at [1338, 442] on button "Branch-specific-item" at bounding box center [1359, 429] width 42 height 42
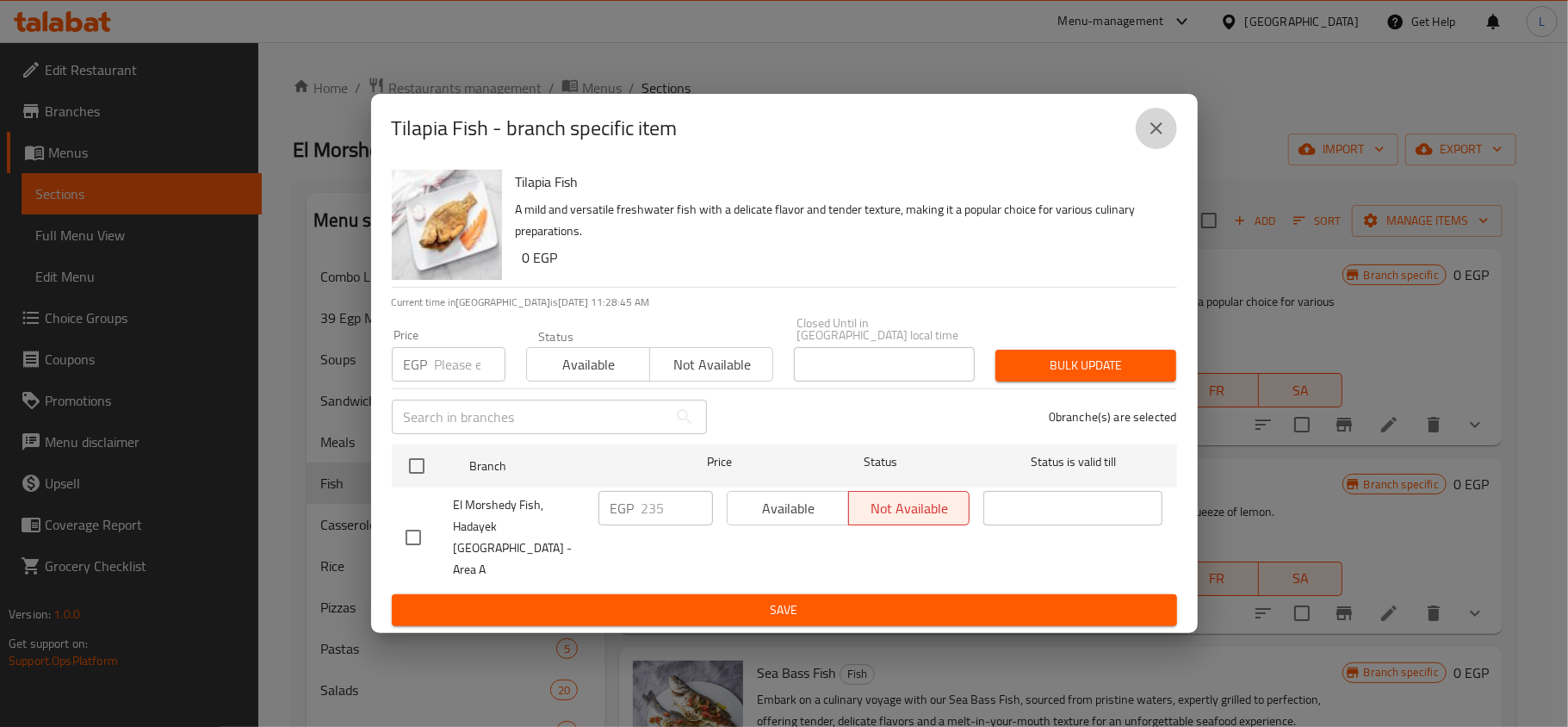
click at [1156, 138] on icon "close" at bounding box center [1157, 129] width 21 height 21
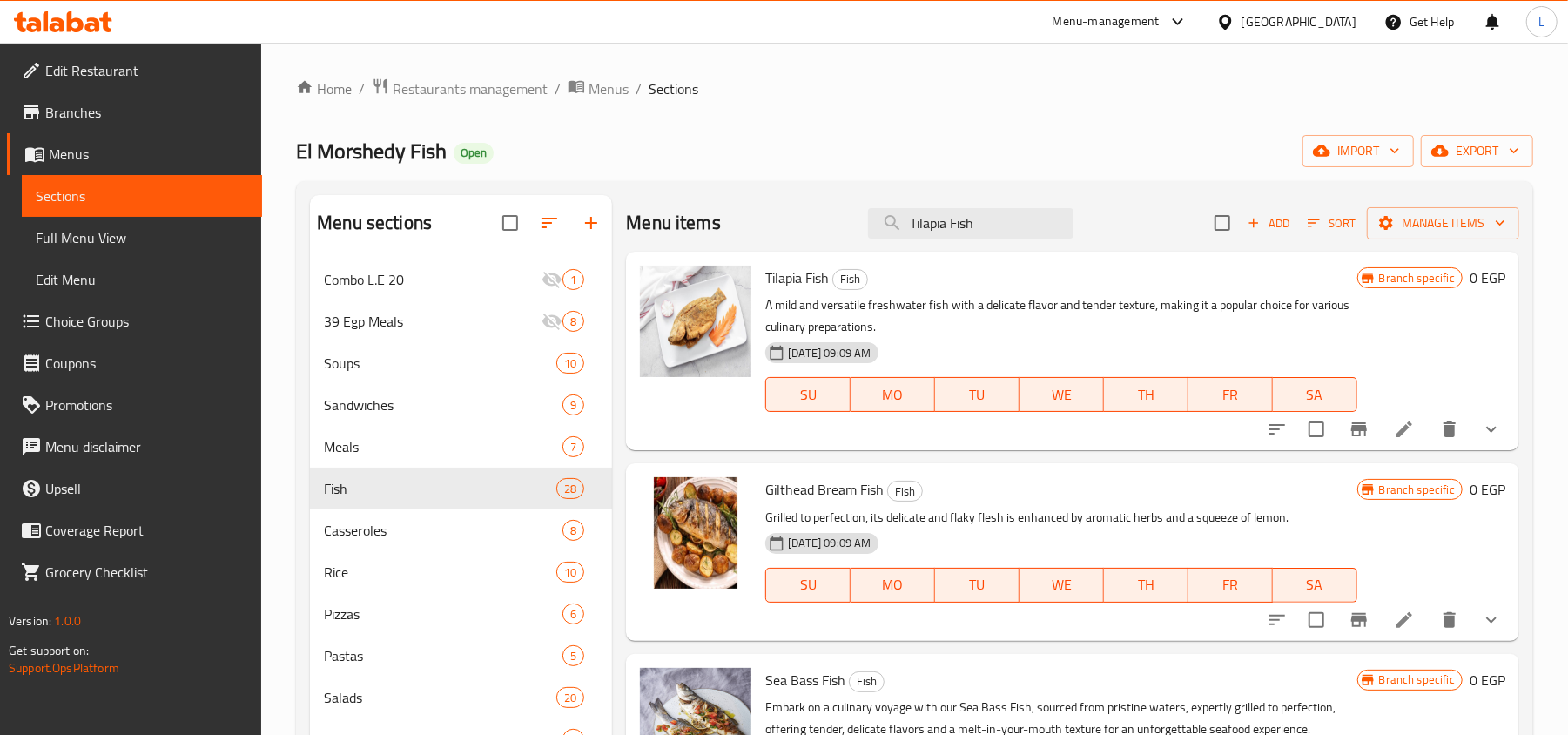
click at [1379, 428] on li at bounding box center [1404, 429] width 49 height 31
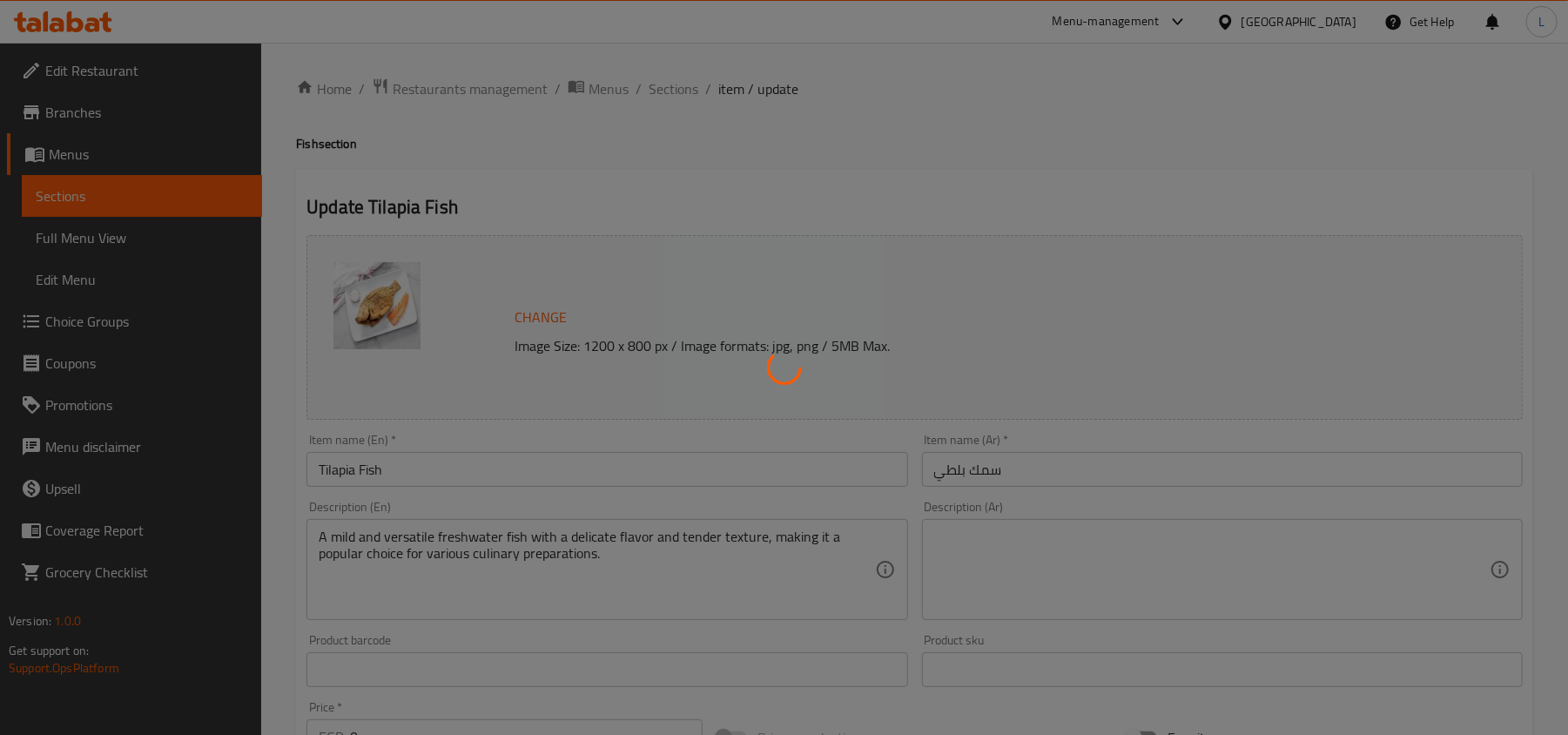
type input "إختيارك من:"
type input "1"
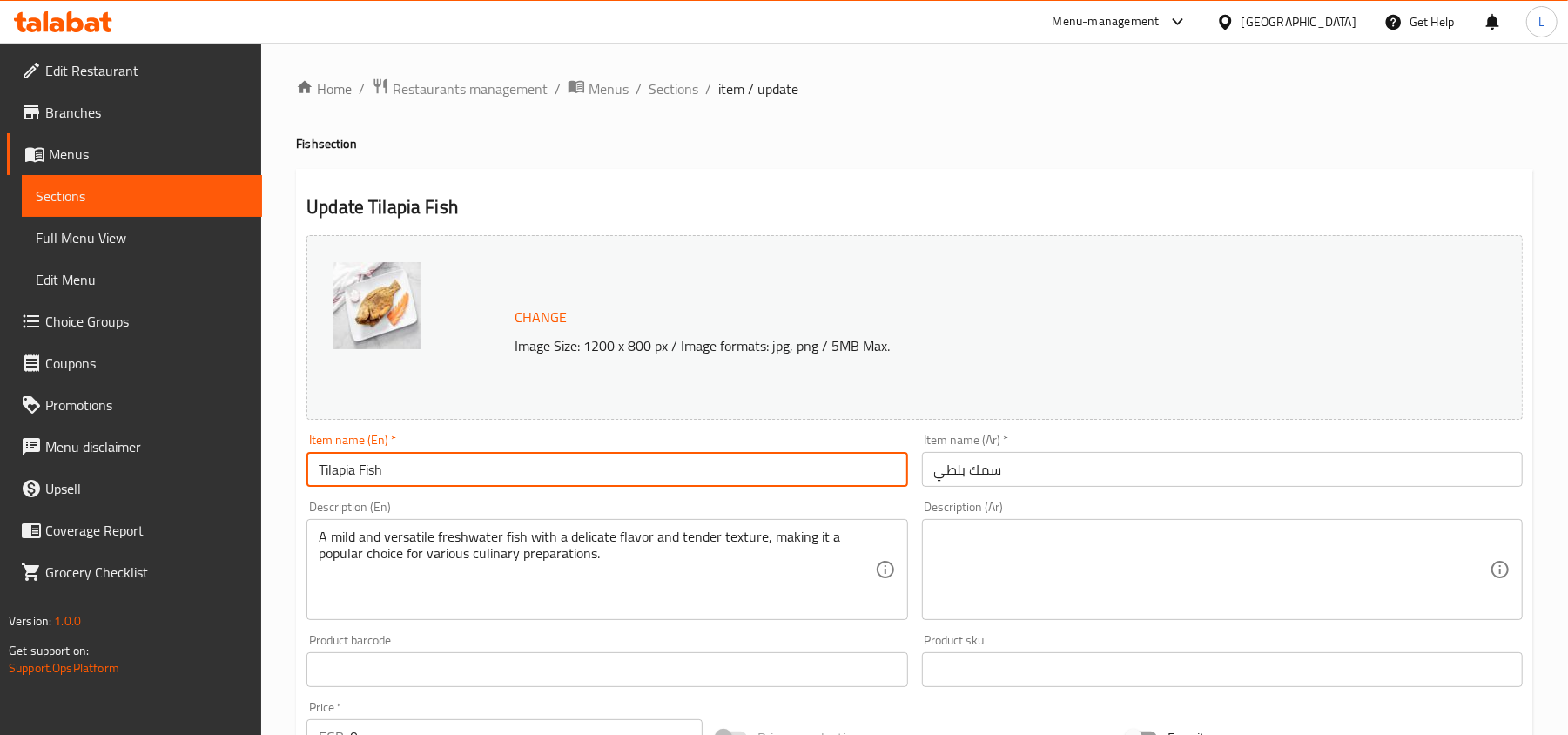
drag, startPoint x: 478, startPoint y: 465, endPoint x: 376, endPoint y: 252, distance: 236.2
click at [148, 428] on div "Edit Restaurant Branches Menus Sections Full Menu View Edit Menu Choice Groups …" at bounding box center [784, 663] width 1568 height 1242
click at [677, 89] on span "Sections" at bounding box center [673, 89] width 50 height 21
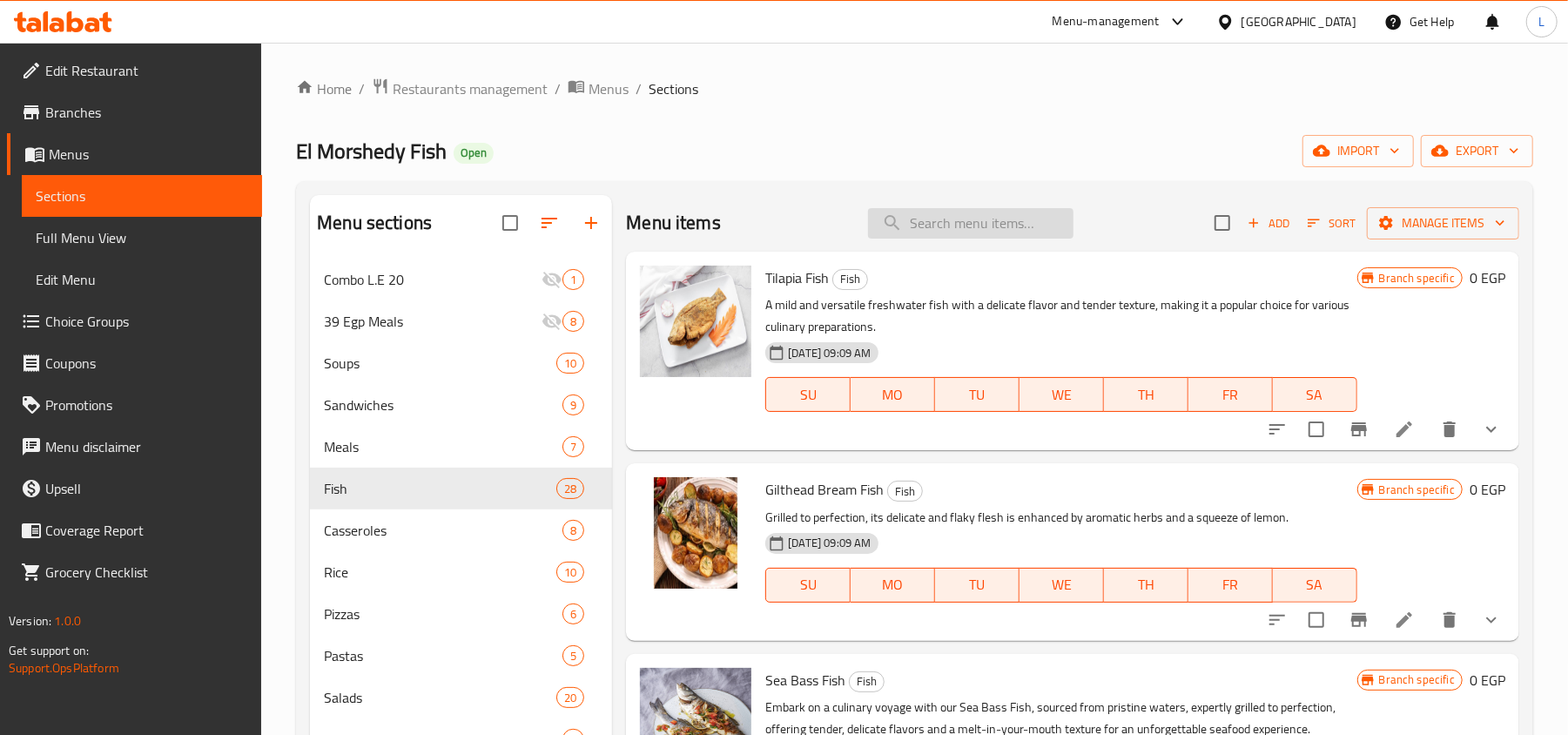
click at [980, 225] on input "search" at bounding box center [970, 223] width 205 height 31
paste input "Tilapia Fish"
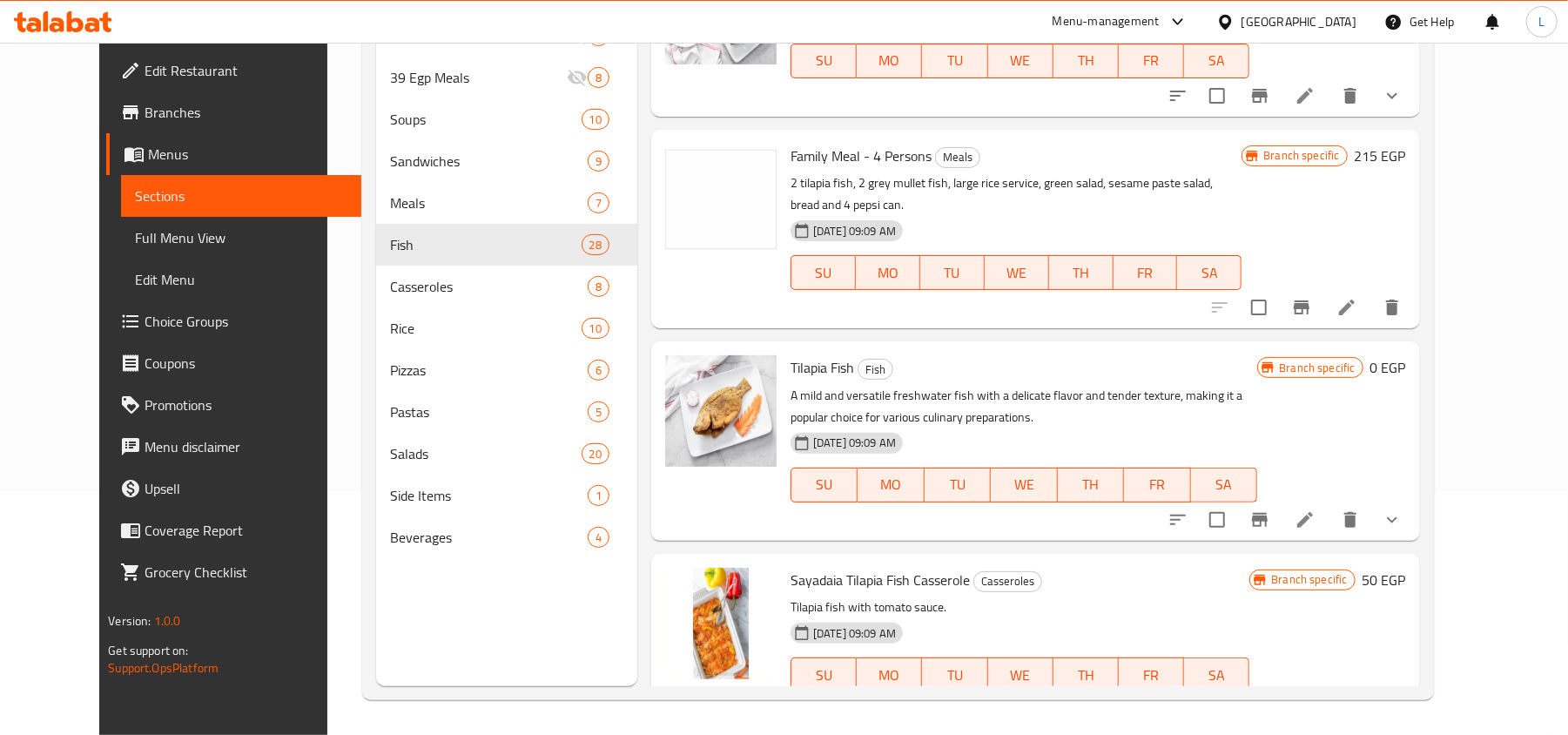
scroll to position [245, 0]
type input "Tilapia Fish"
click at [1268, 513] on icon "Branch-specific-item" at bounding box center [1260, 520] width 16 height 14
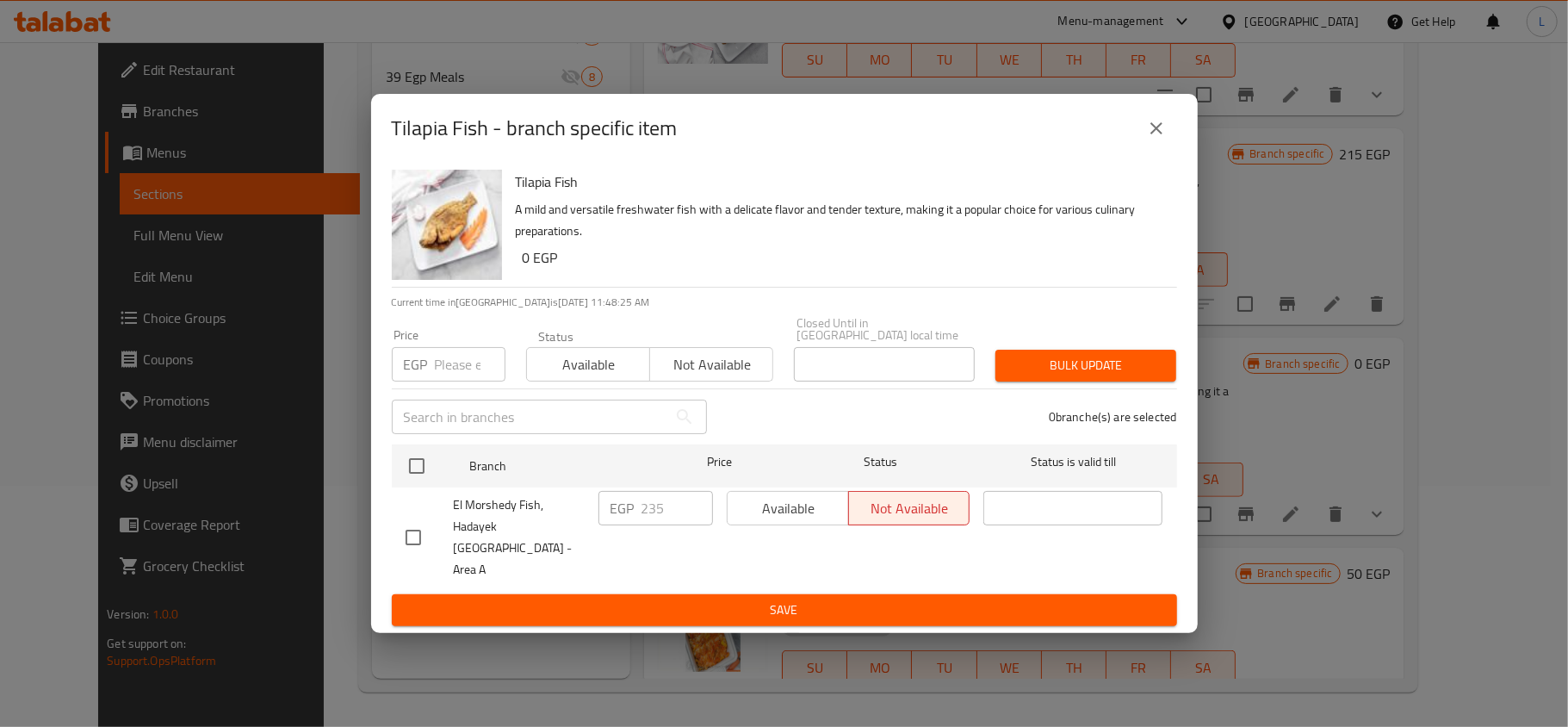
click at [1151, 138] on icon "close" at bounding box center [1157, 129] width 21 height 21
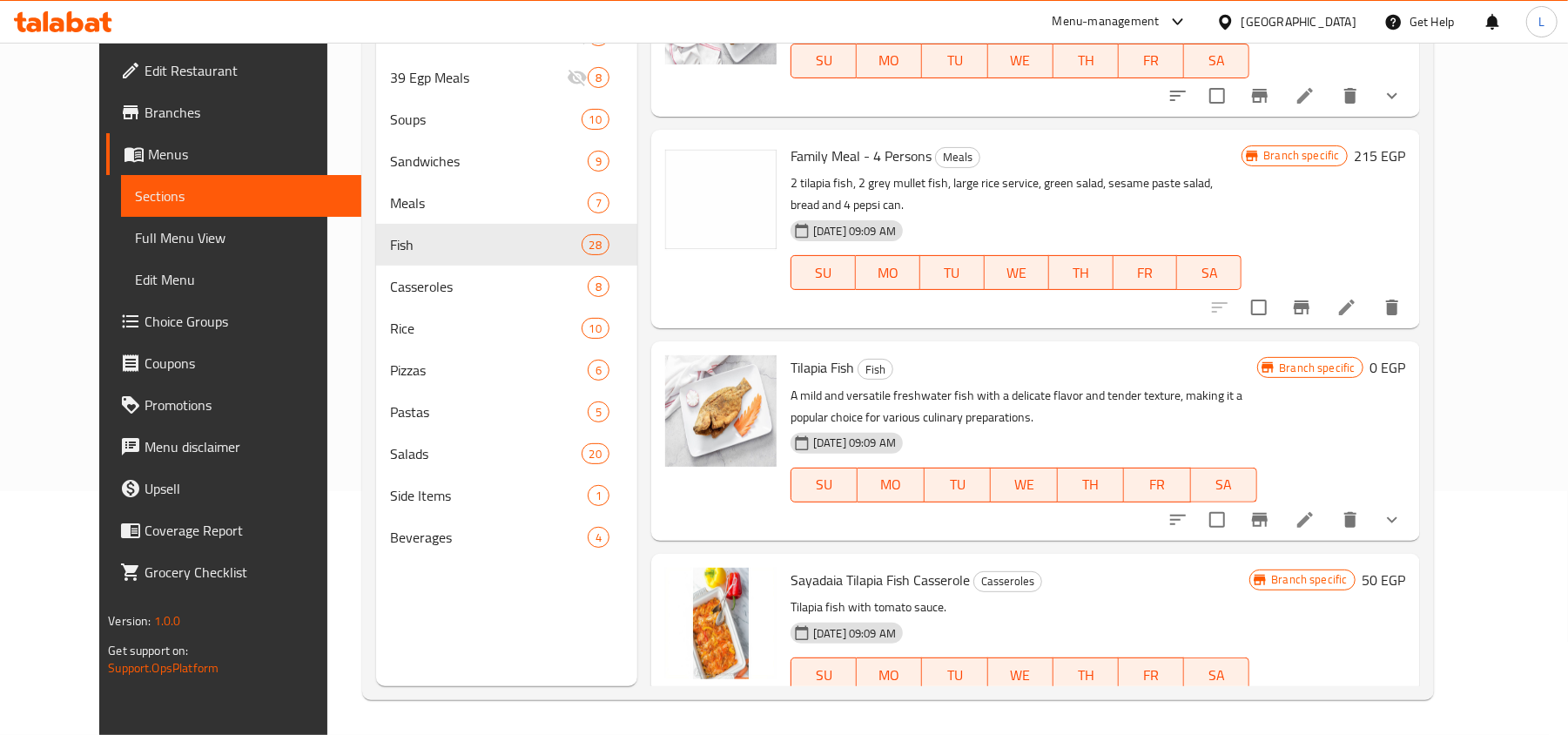
click at [1413, 499] on button "show more" at bounding box center [1392, 520] width 42 height 42
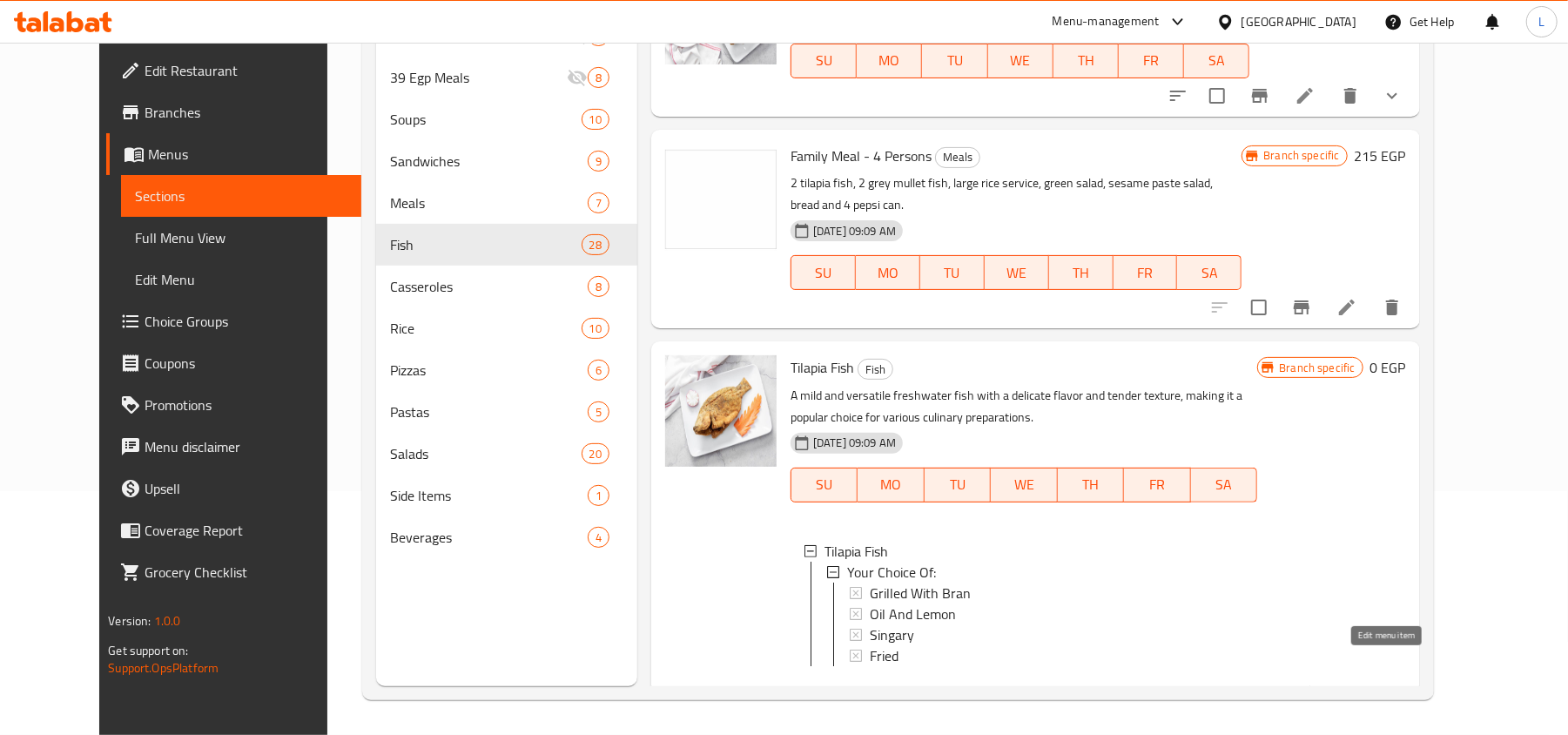
click at [1316, 683] on icon at bounding box center [1305, 694] width 21 height 21
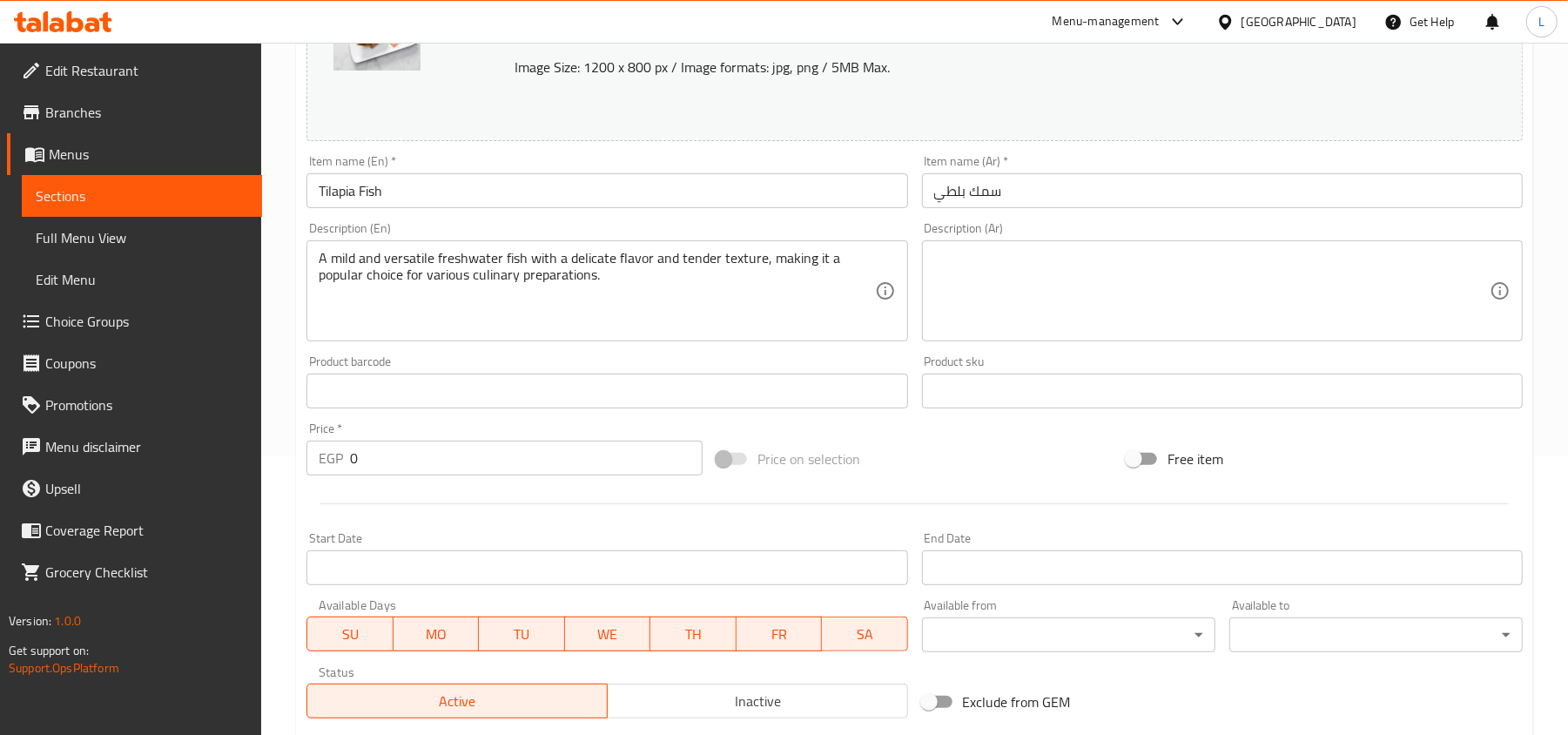
scroll to position [551, 0]
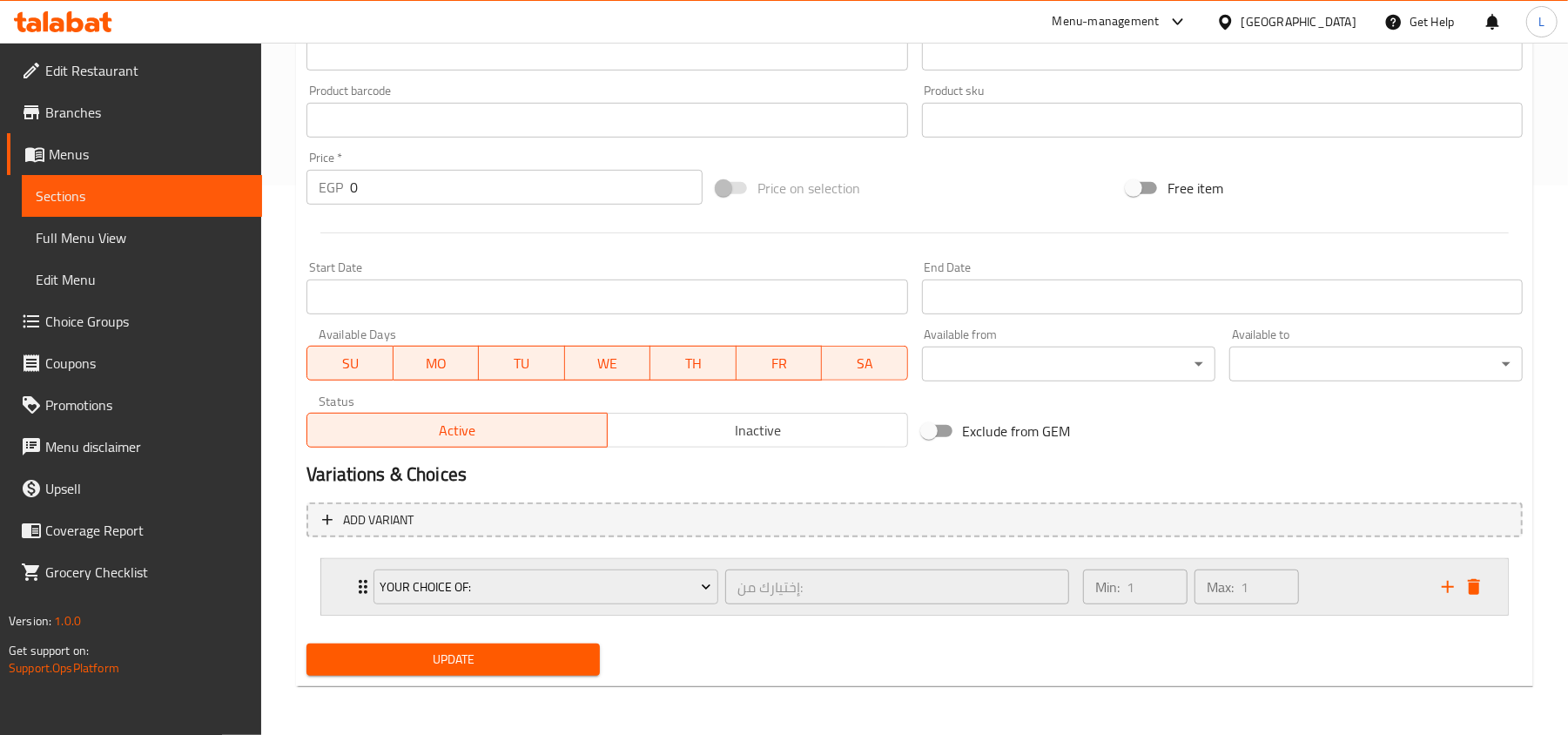
click at [1328, 597] on div "Min: 1 ​ Max: 1 ​" at bounding box center [1252, 587] width 359 height 56
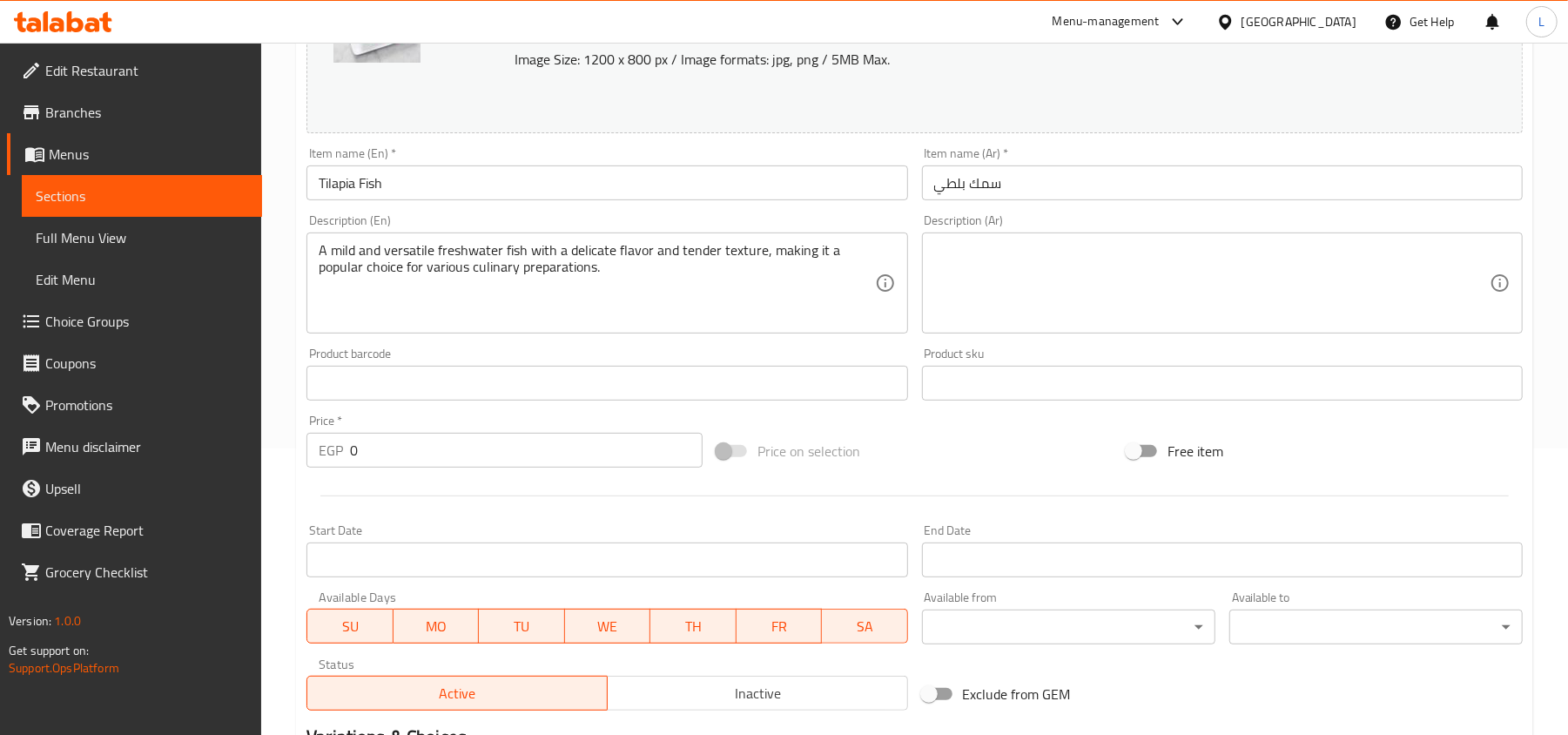
scroll to position [458, 0]
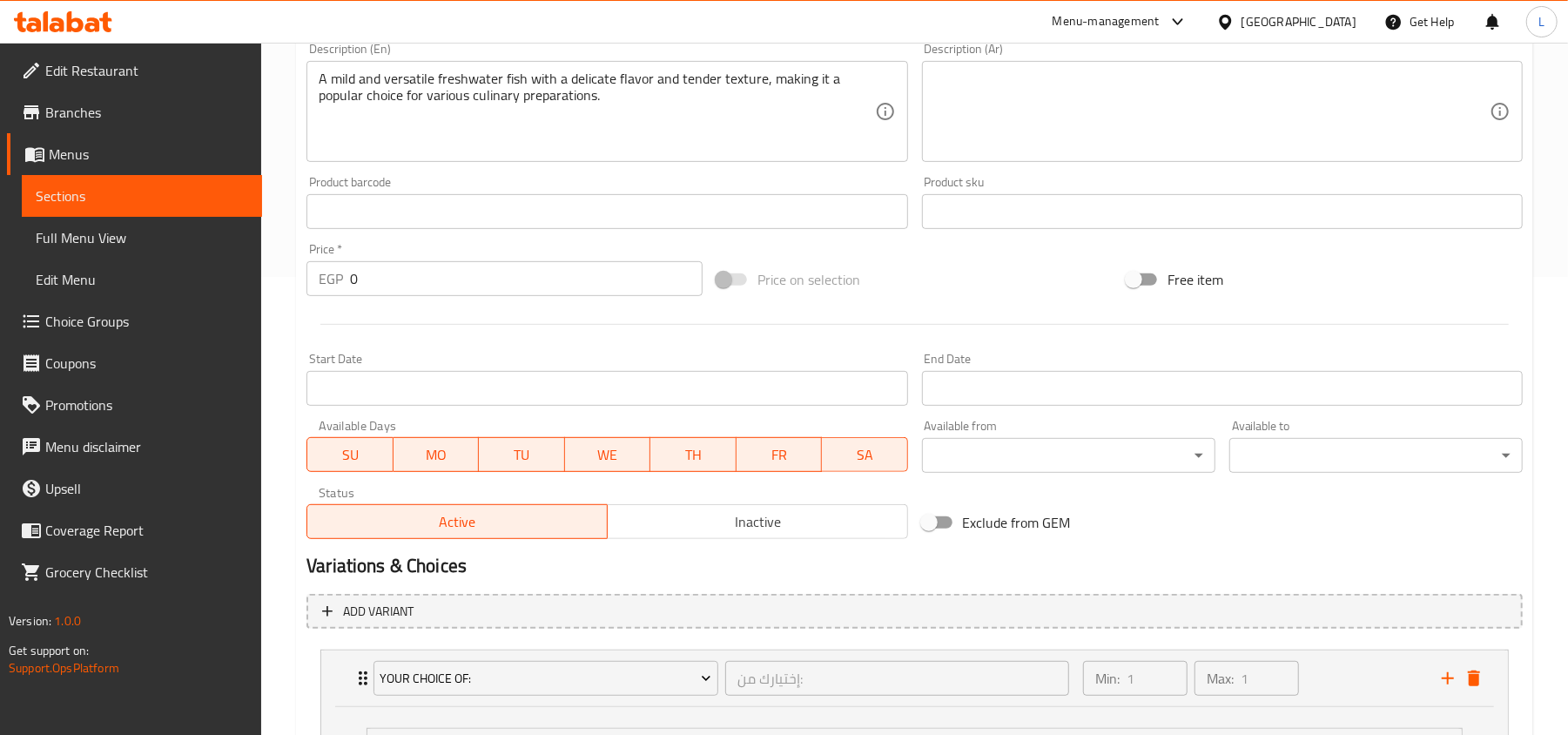
click at [746, 526] on span "Inactive" at bounding box center [757, 522] width 287 height 25
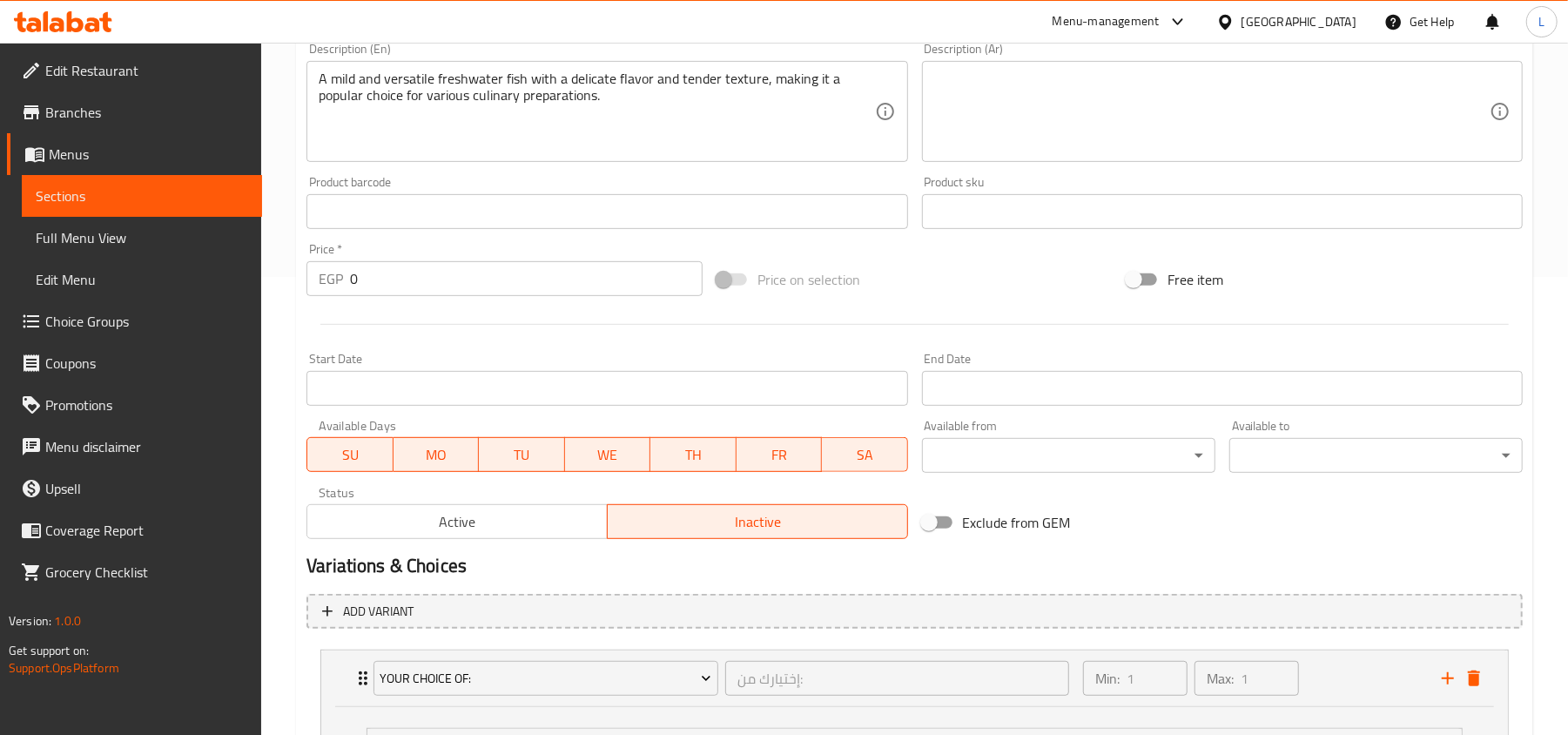
scroll to position [110, 0]
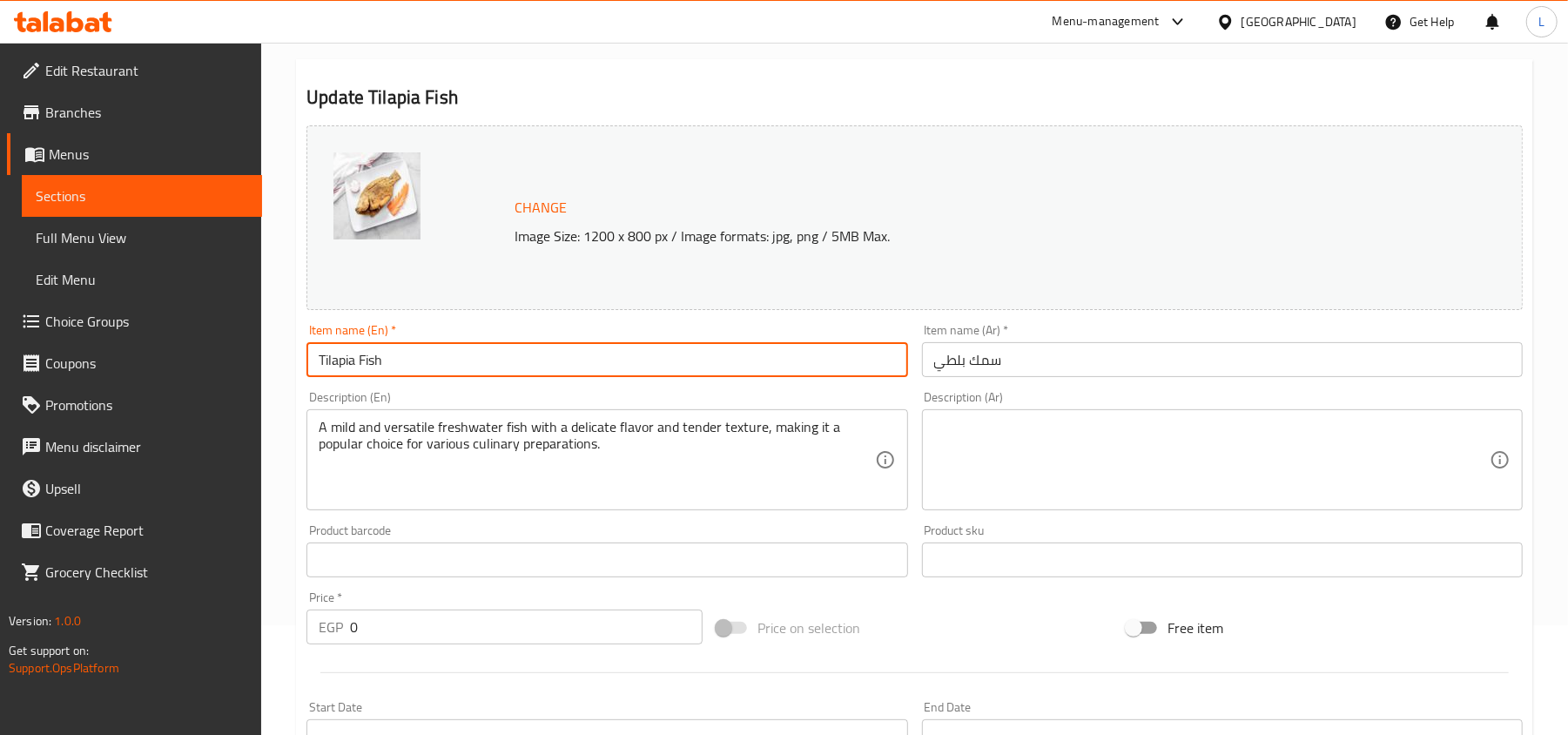
drag, startPoint x: 412, startPoint y: 359, endPoint x: 252, endPoint y: 367, distance: 160.2
click at [252, 367] on div "Edit Restaurant Branches Menus Sections Full Menu View Edit Menu Choice Groups …" at bounding box center [784, 690] width 1568 height 1515
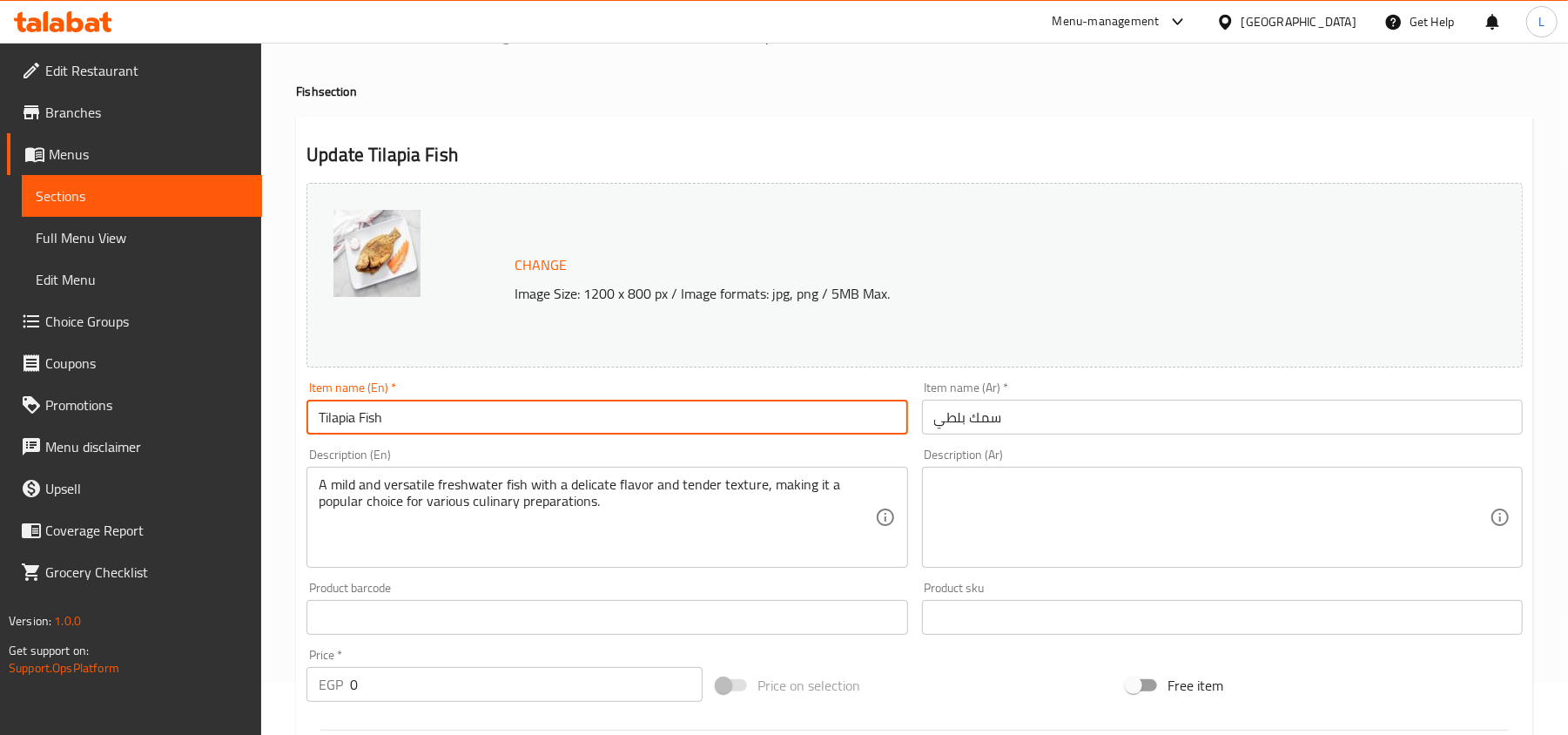
scroll to position [0, 0]
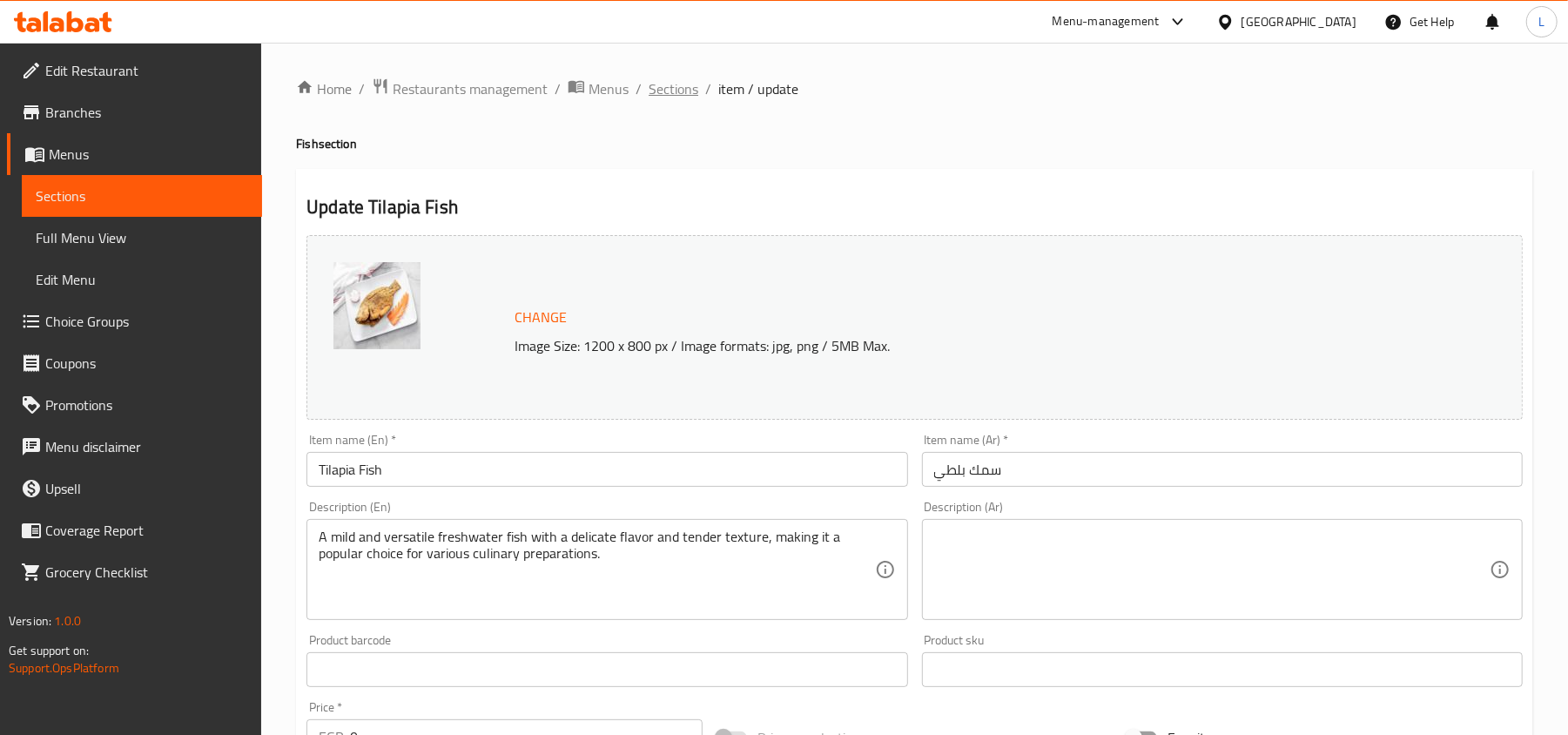
click at [673, 91] on span "Sections" at bounding box center [673, 89] width 50 height 21
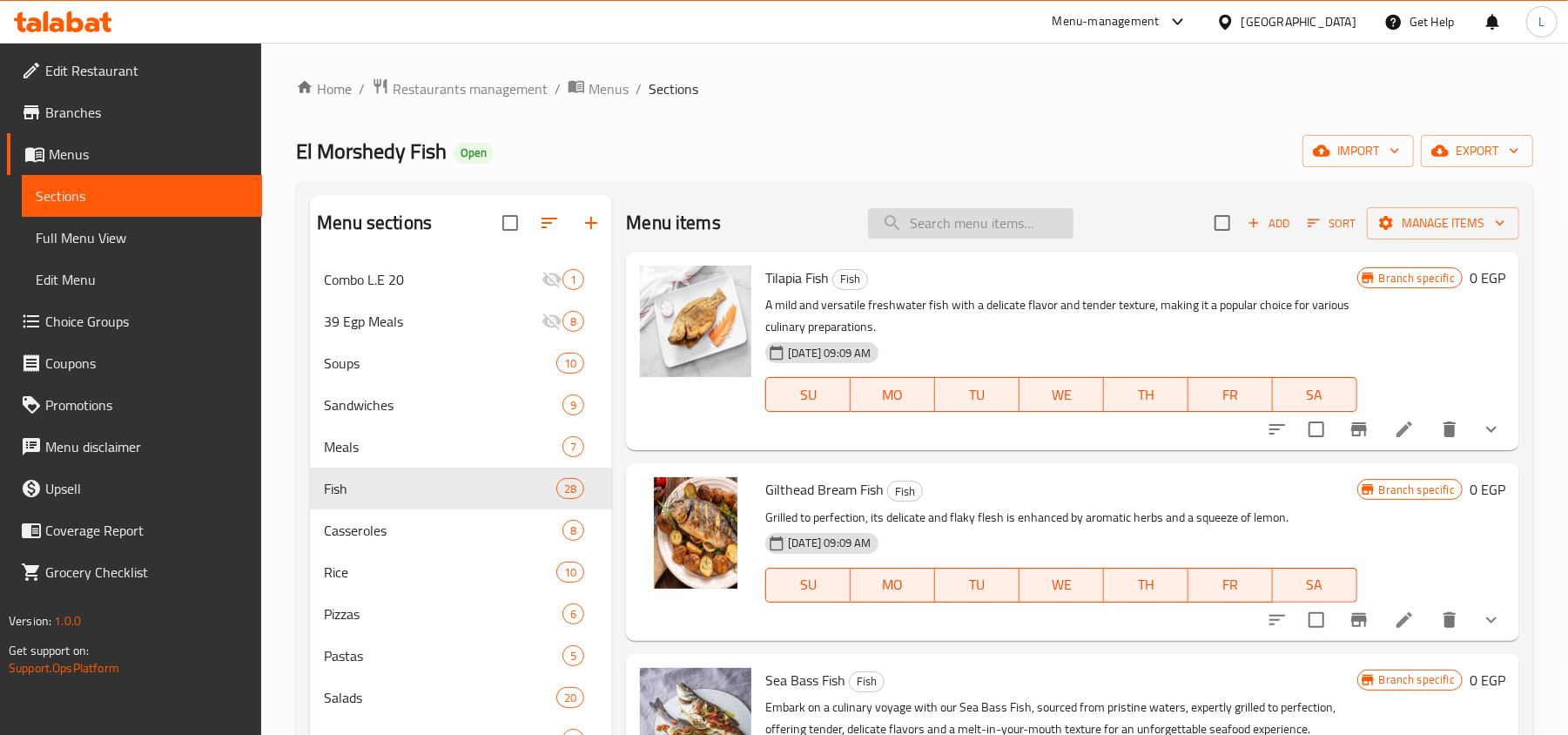
click at [914, 228] on input "search" at bounding box center [970, 223] width 205 height 31
paste input "Tilapia Fish"
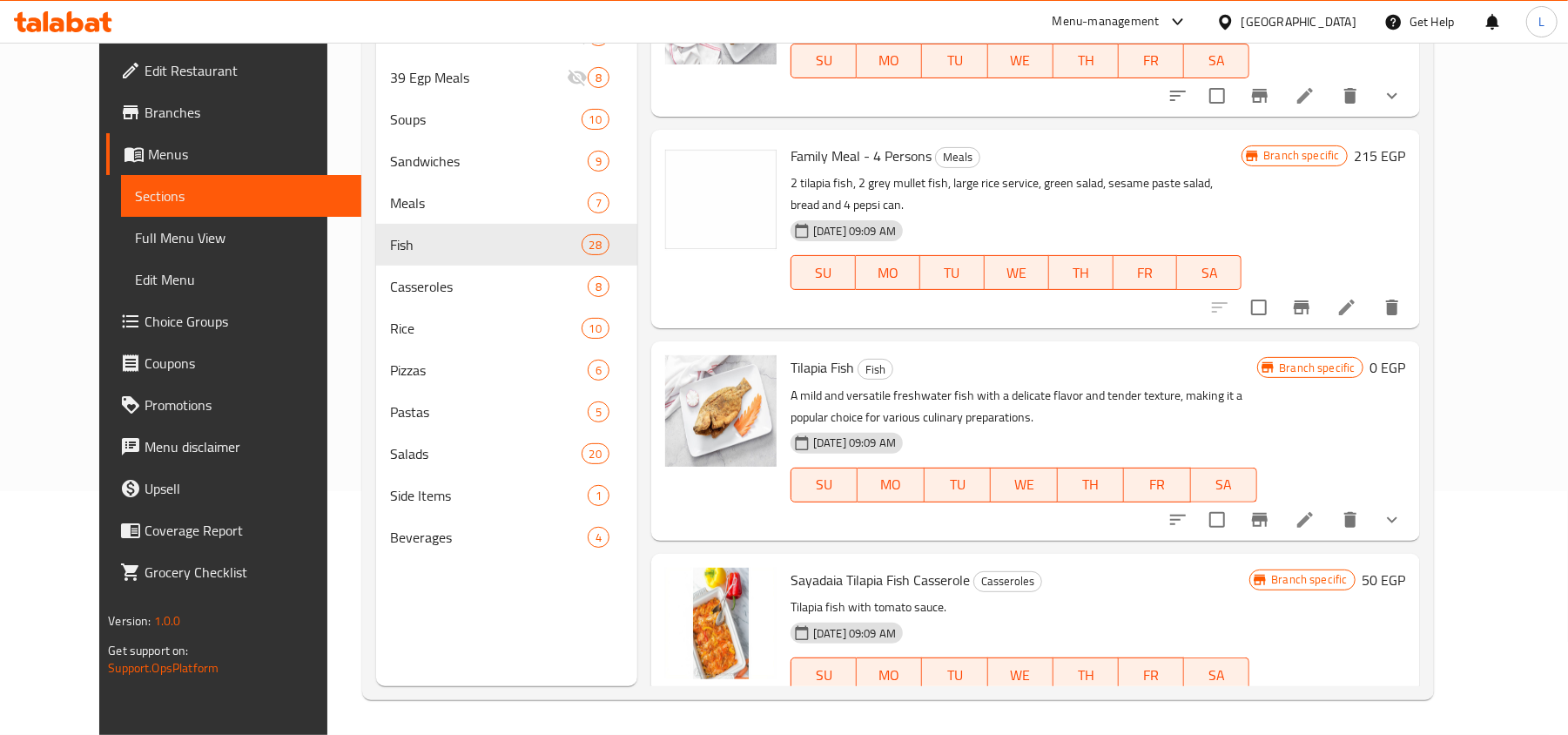
scroll to position [245, 0]
type input "Tilapia Fish"
click at [1281, 499] on button "Branch-specific-item" at bounding box center [1260, 520] width 42 height 42
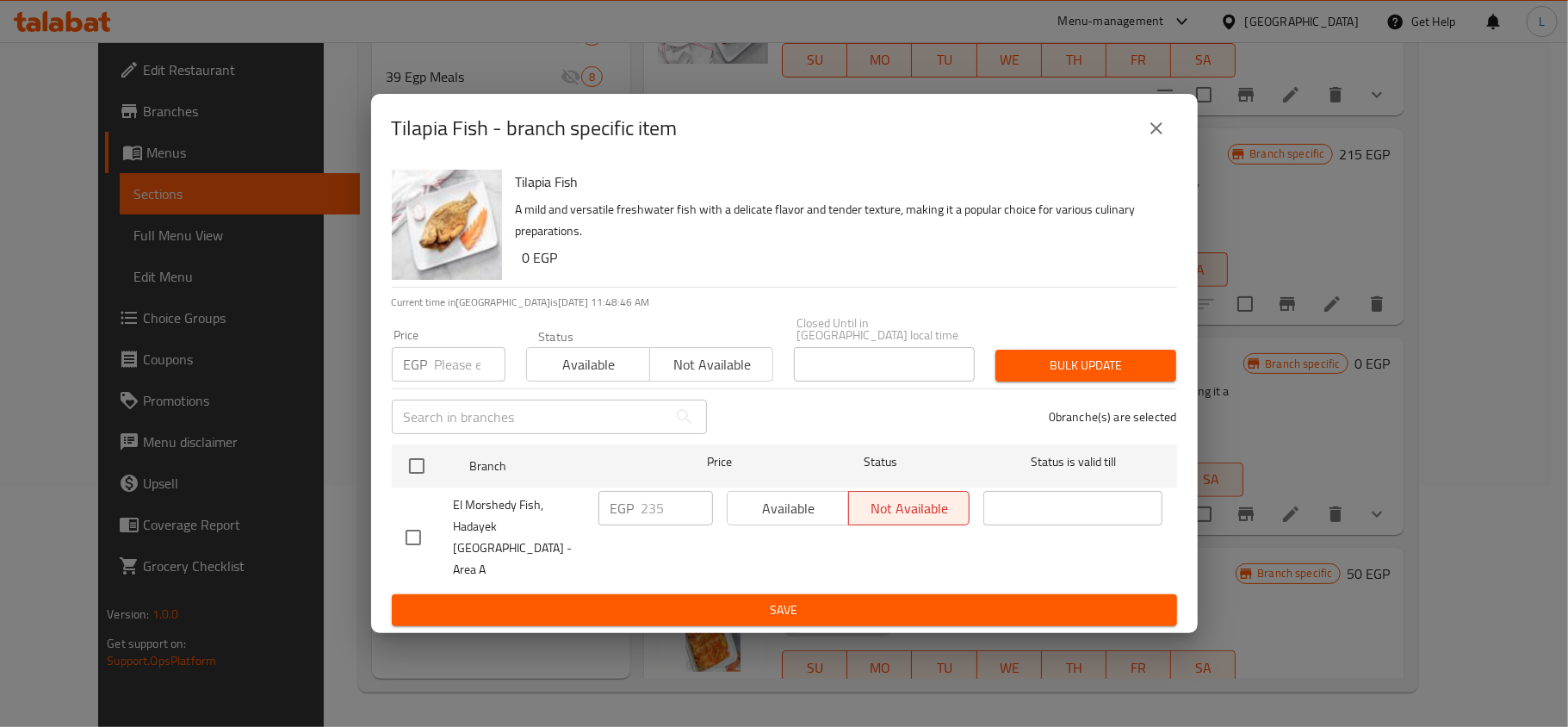
click at [1148, 138] on icon "close" at bounding box center [1157, 129] width 21 height 21
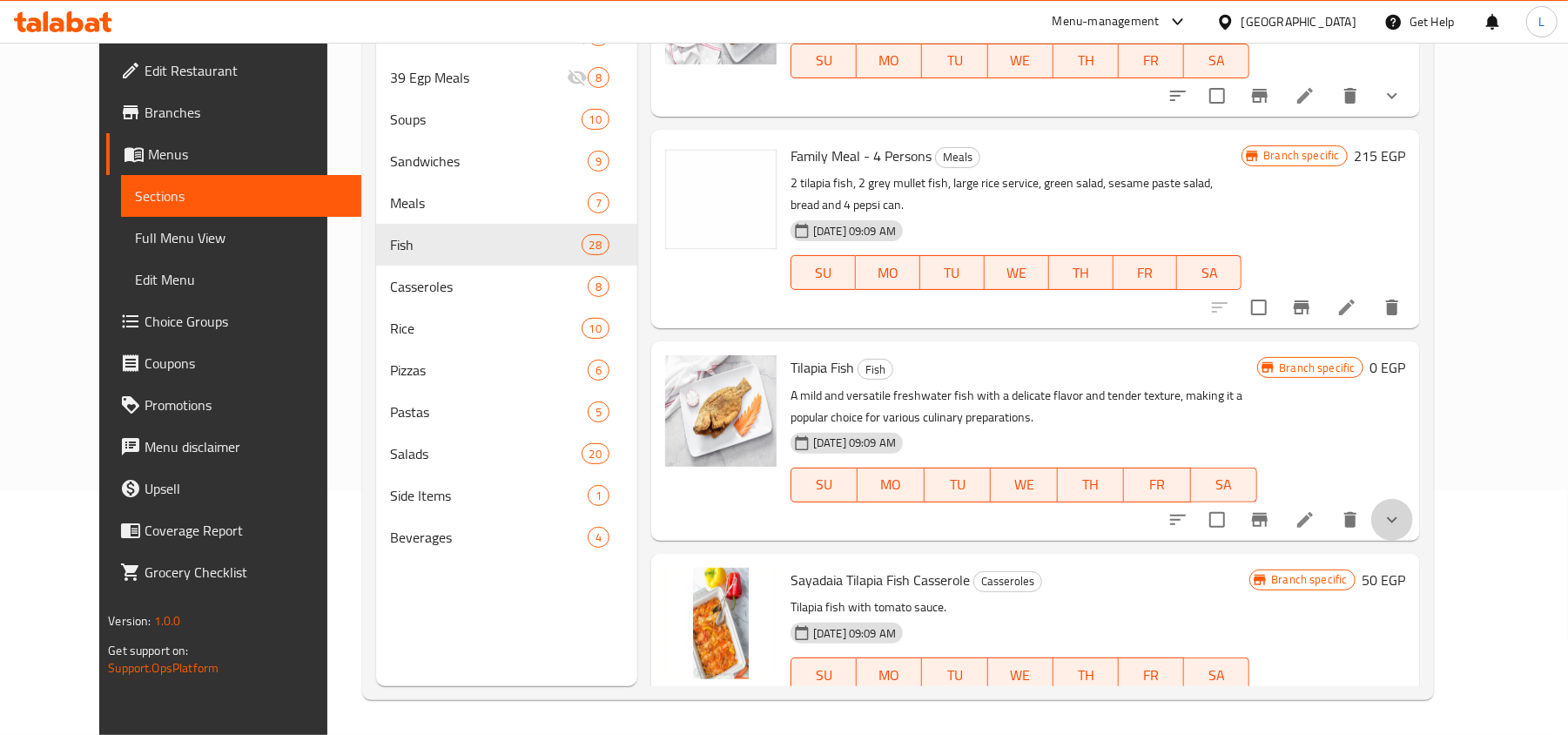
click at [1413, 499] on button "show more" at bounding box center [1392, 520] width 42 height 42
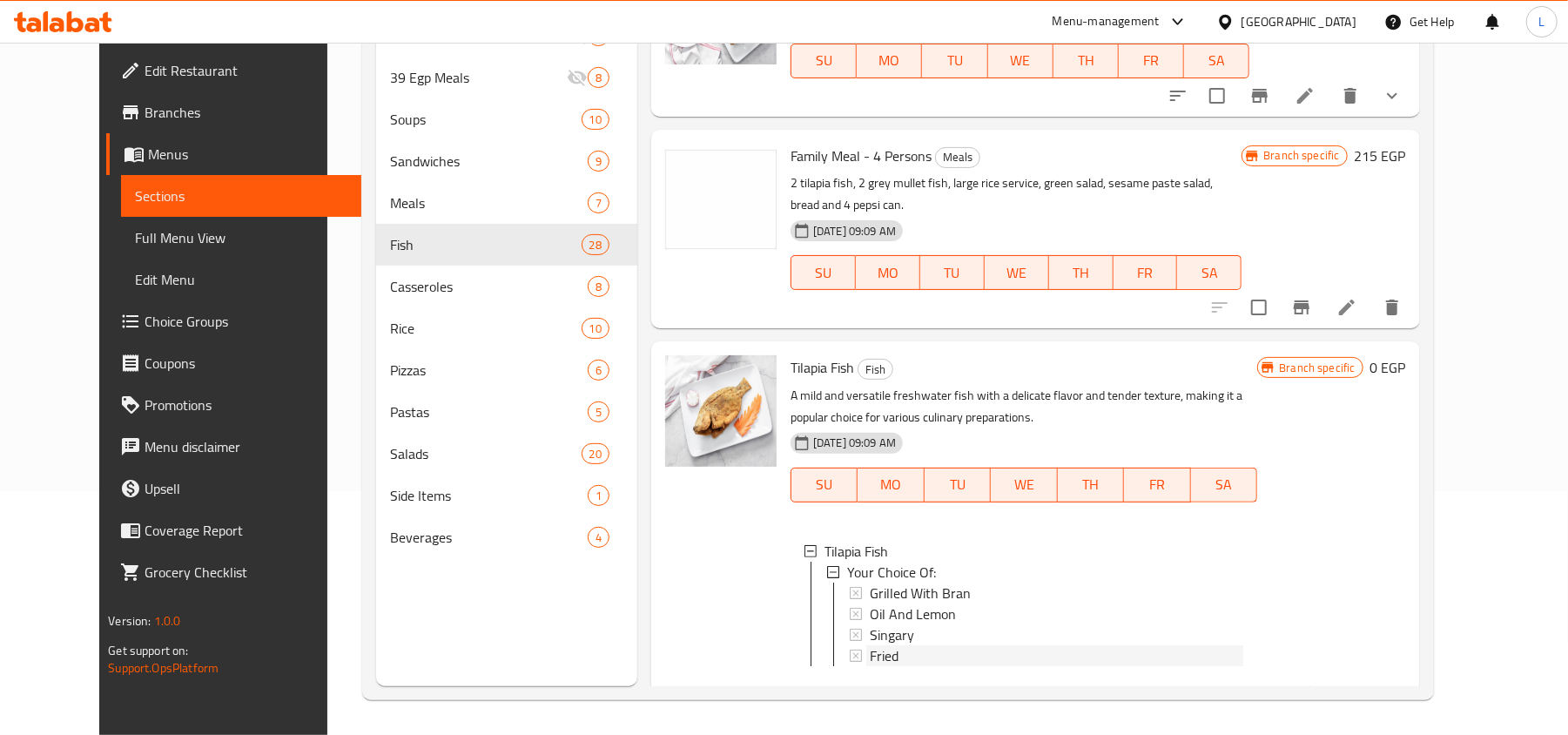
click at [931, 645] on div "Fried" at bounding box center [1055, 655] width 373 height 21
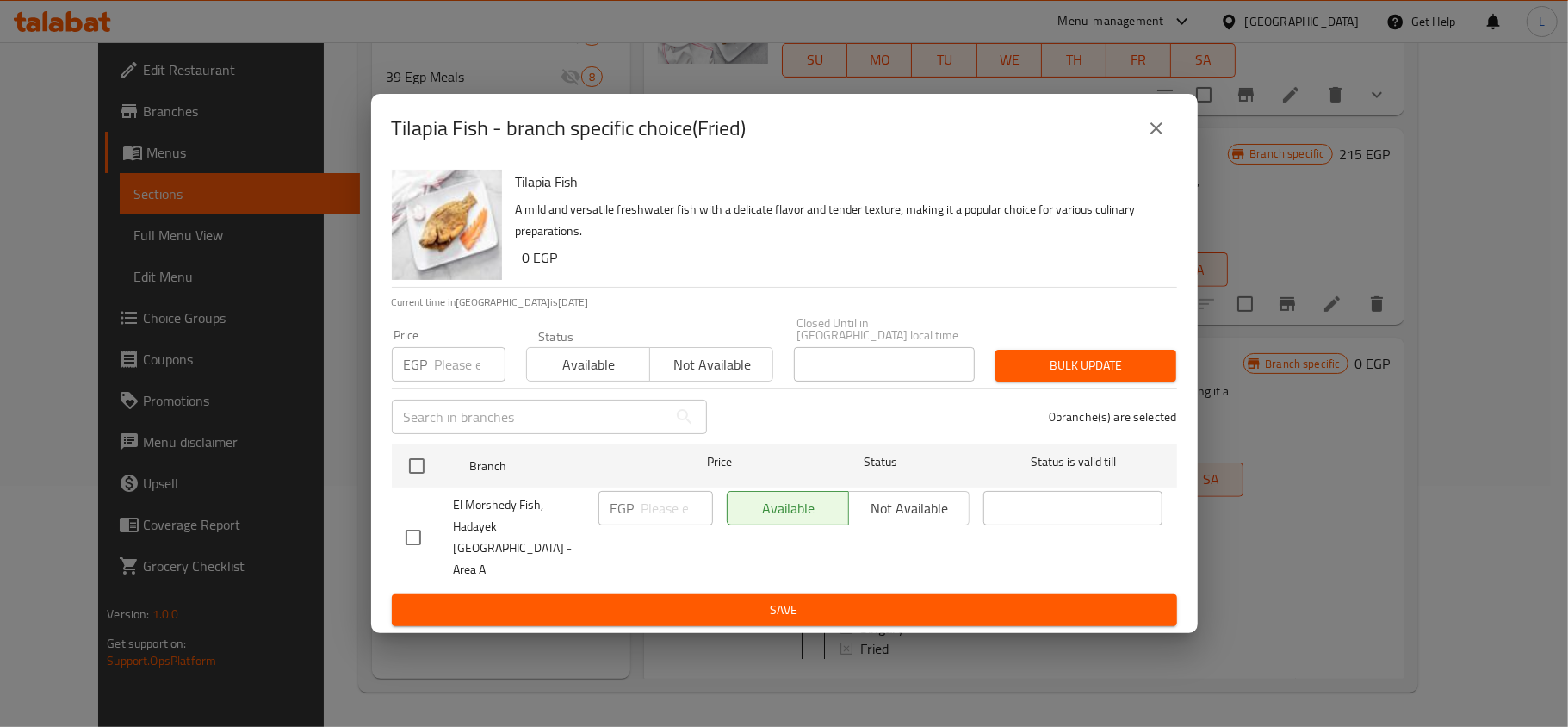
click at [1157, 134] on icon "close" at bounding box center [1157, 128] width 12 height 12
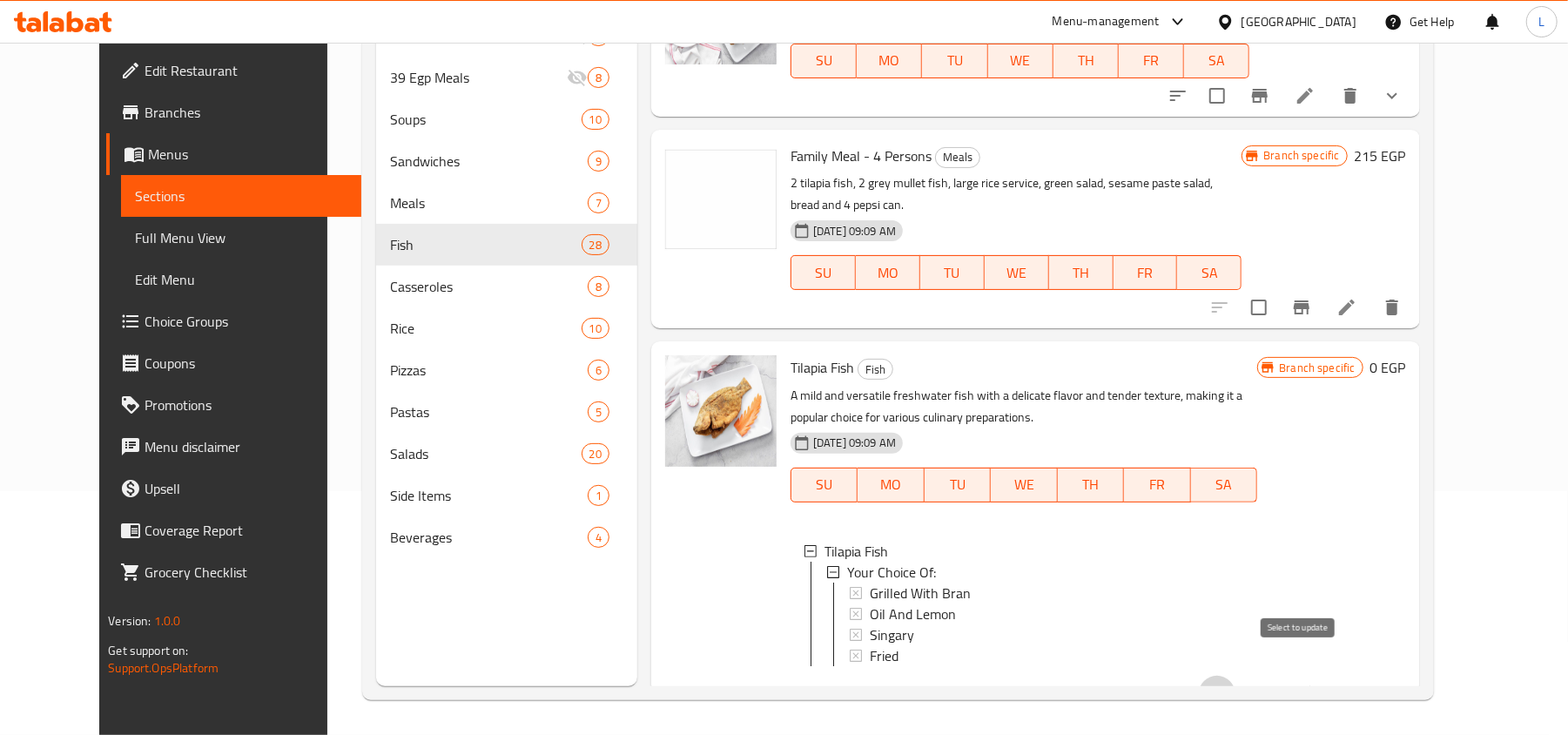
click at [1235, 676] on input "checkbox" at bounding box center [1217, 694] width 37 height 37
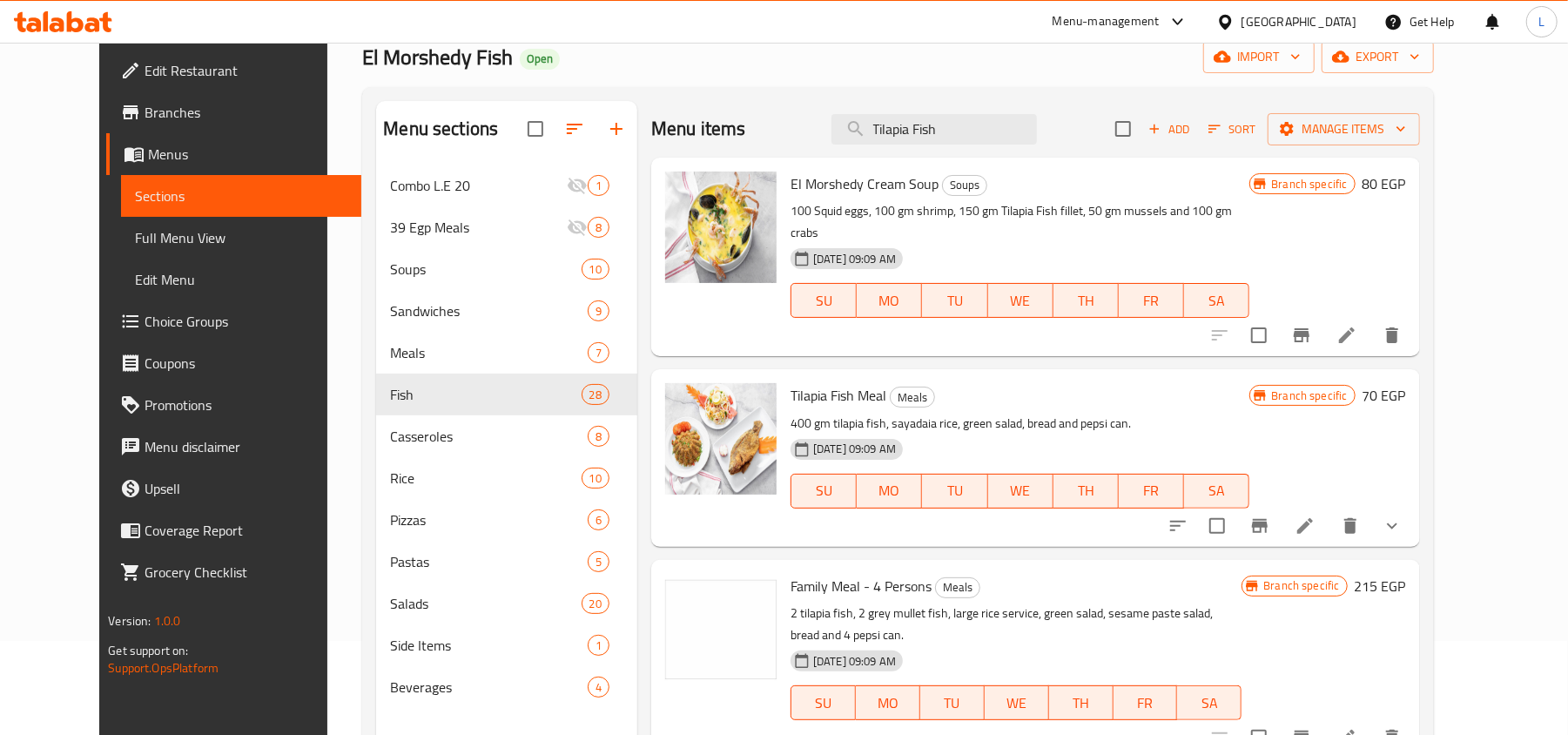
scroll to position [0, 0]
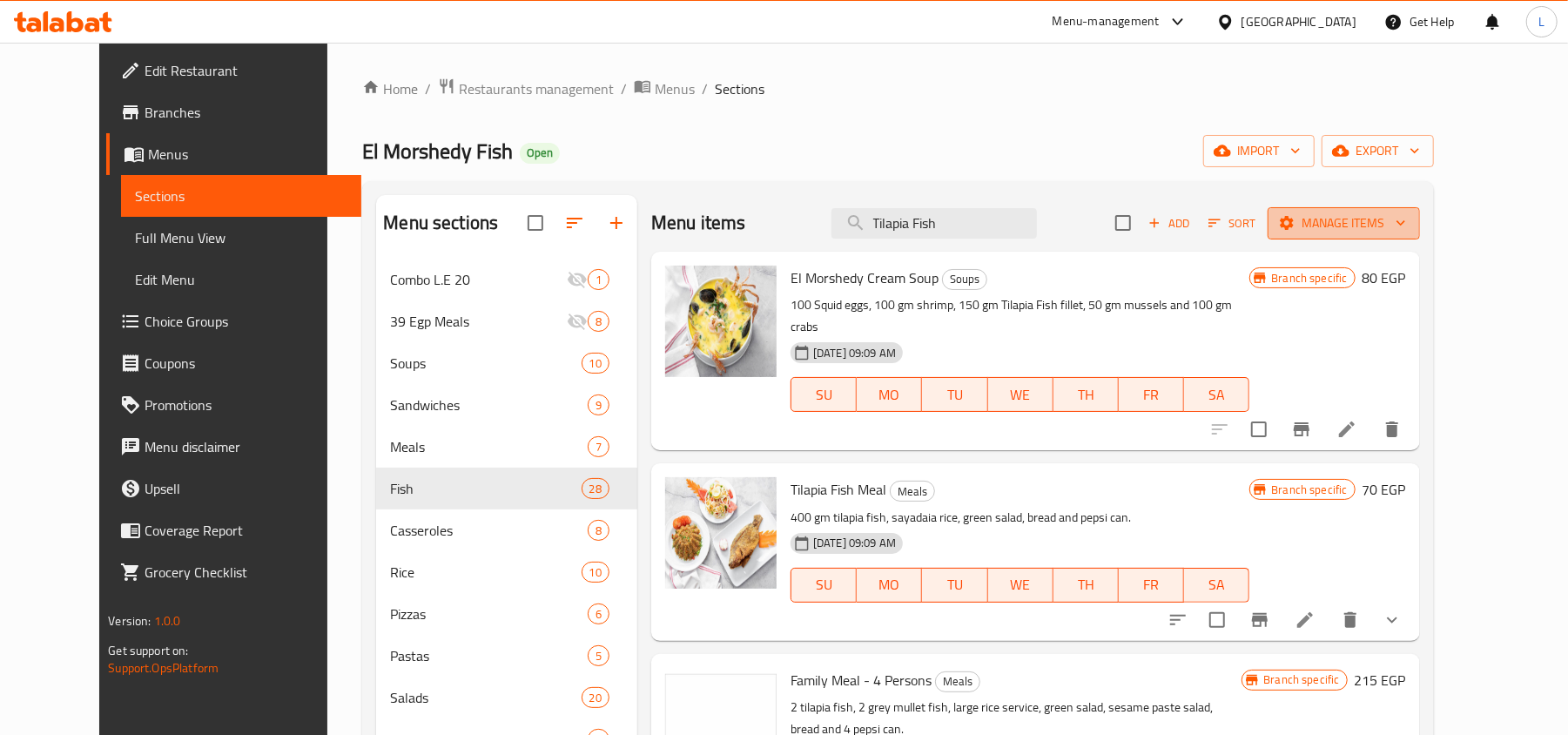
click at [1419, 235] on button "Manage items" at bounding box center [1344, 223] width 152 height 32
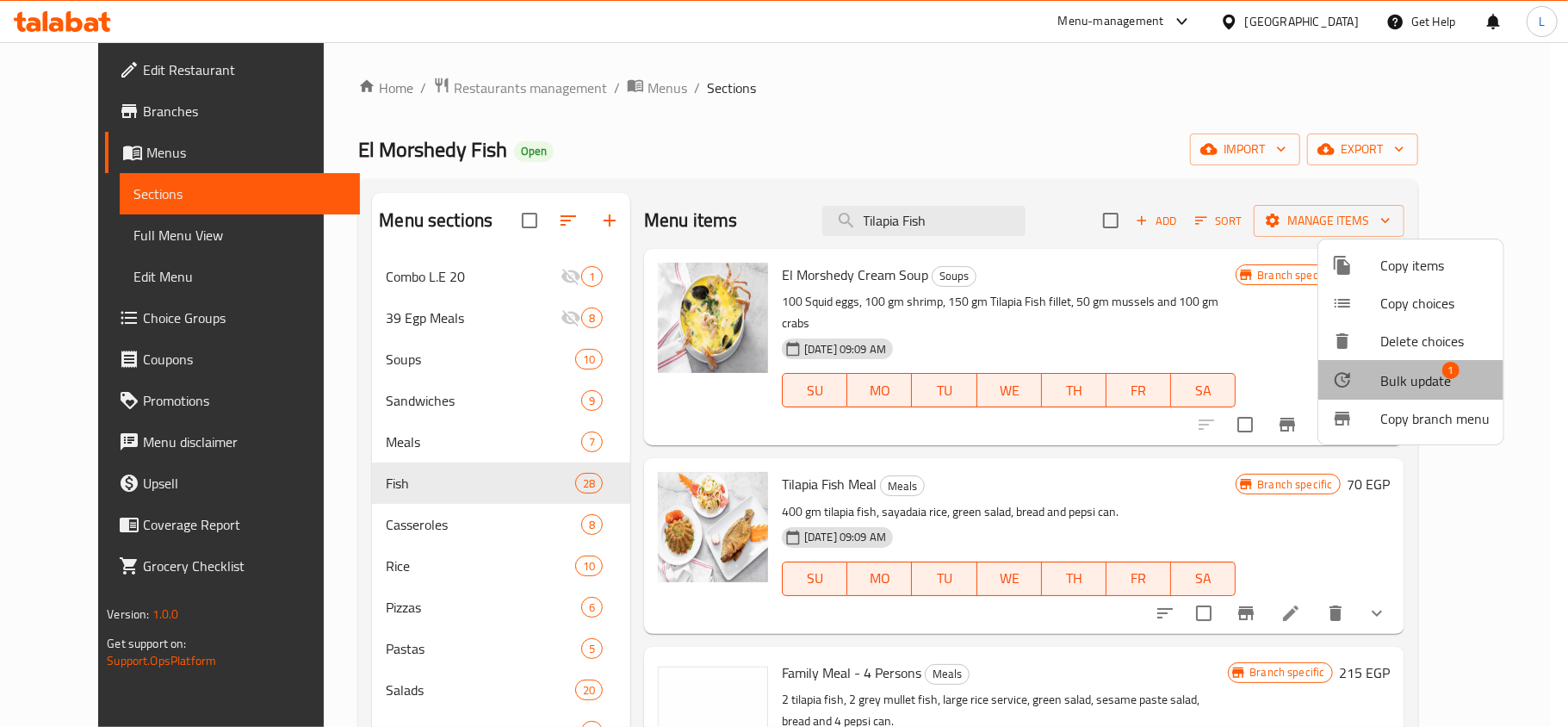
click at [1459, 375] on span "Bulk update 1" at bounding box center [1435, 379] width 110 height 22
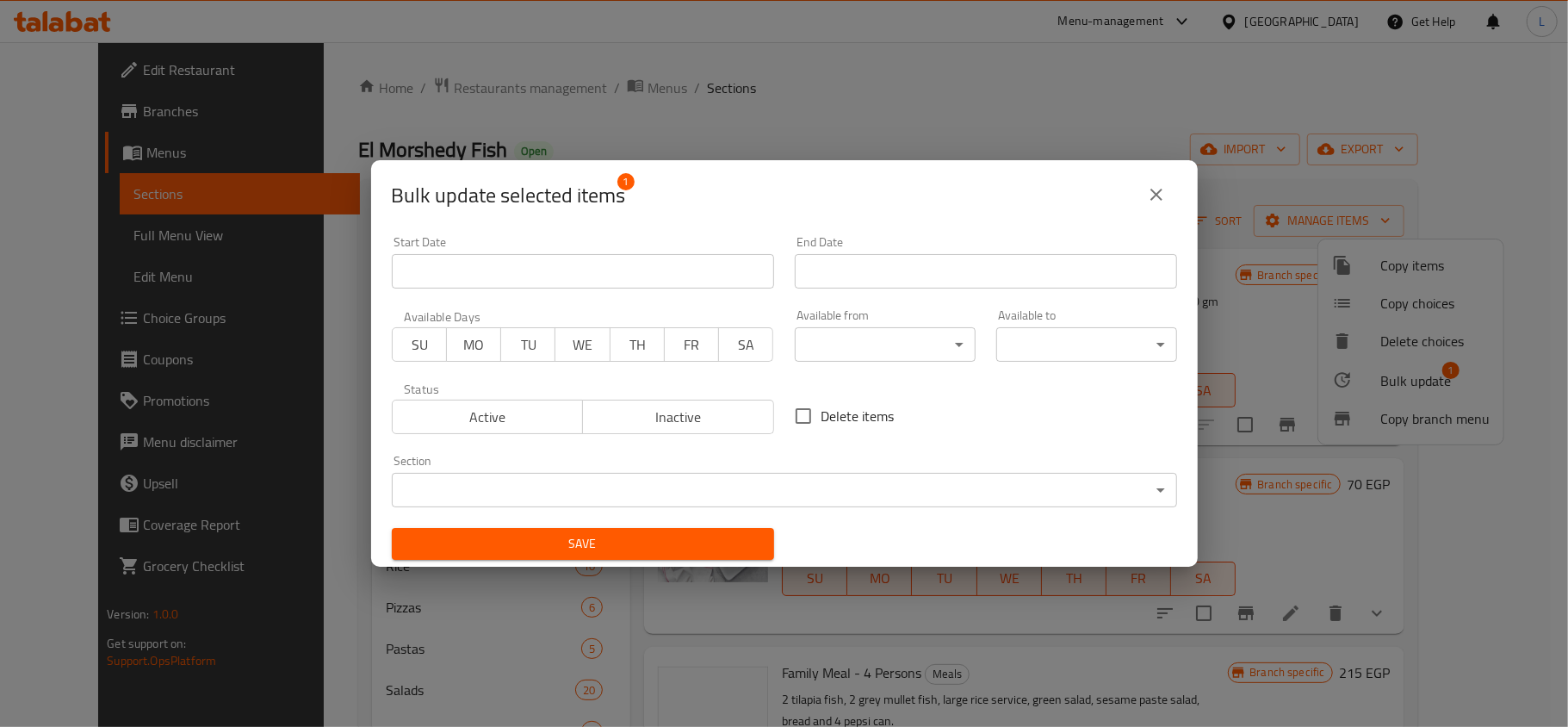
click at [703, 410] on span "Inactive" at bounding box center [679, 417] width 177 height 25
click at [689, 548] on span "Save" at bounding box center [583, 544] width 355 height 22
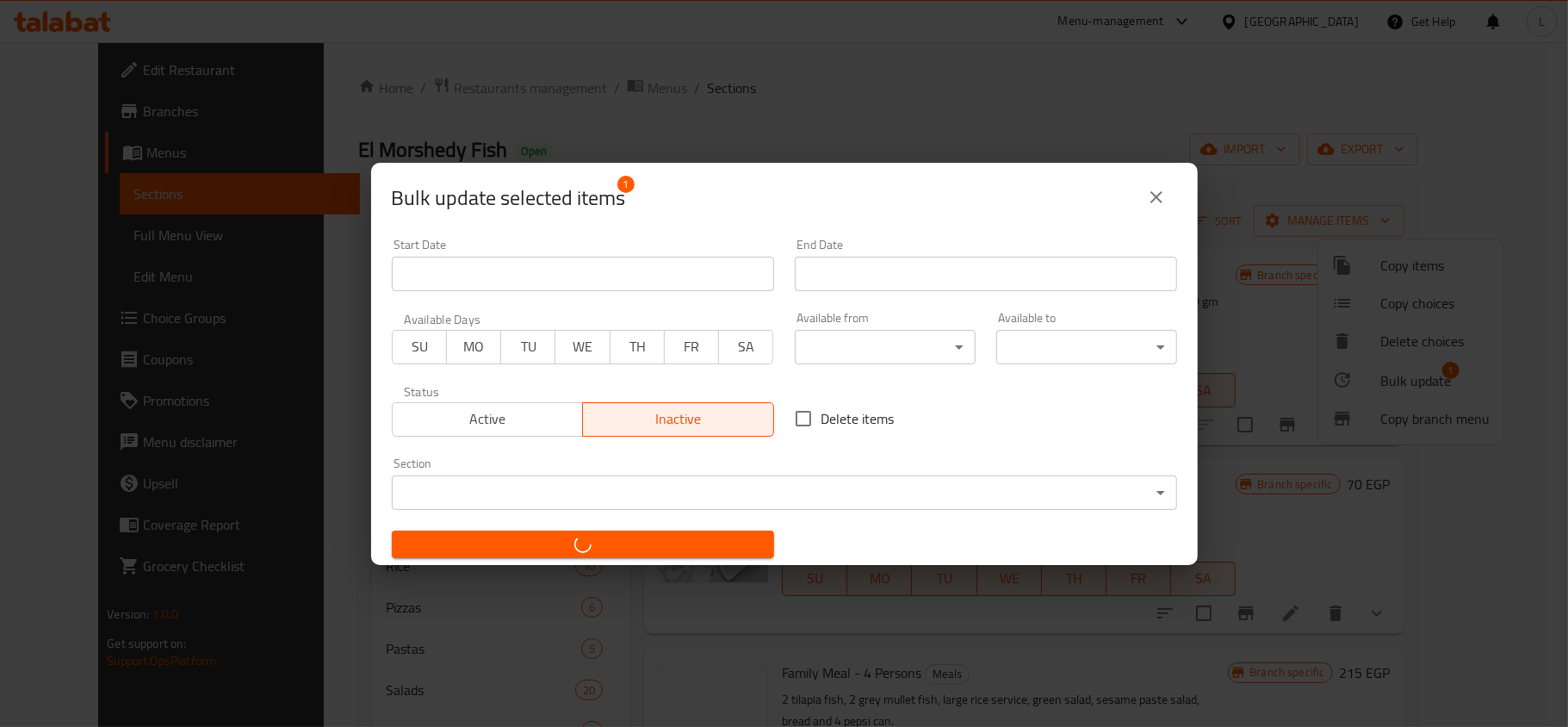
checkbox input "false"
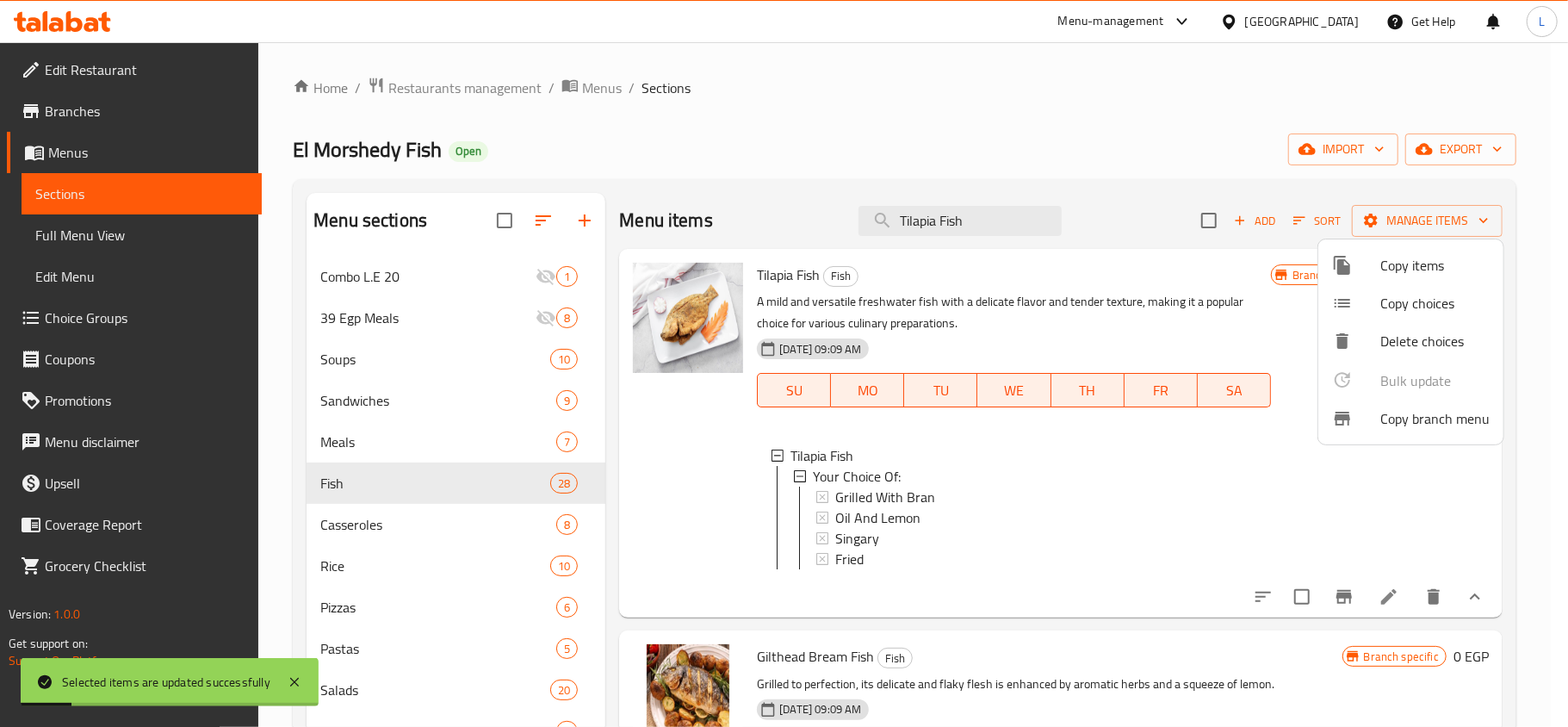
click at [979, 229] on div at bounding box center [784, 363] width 1568 height 727
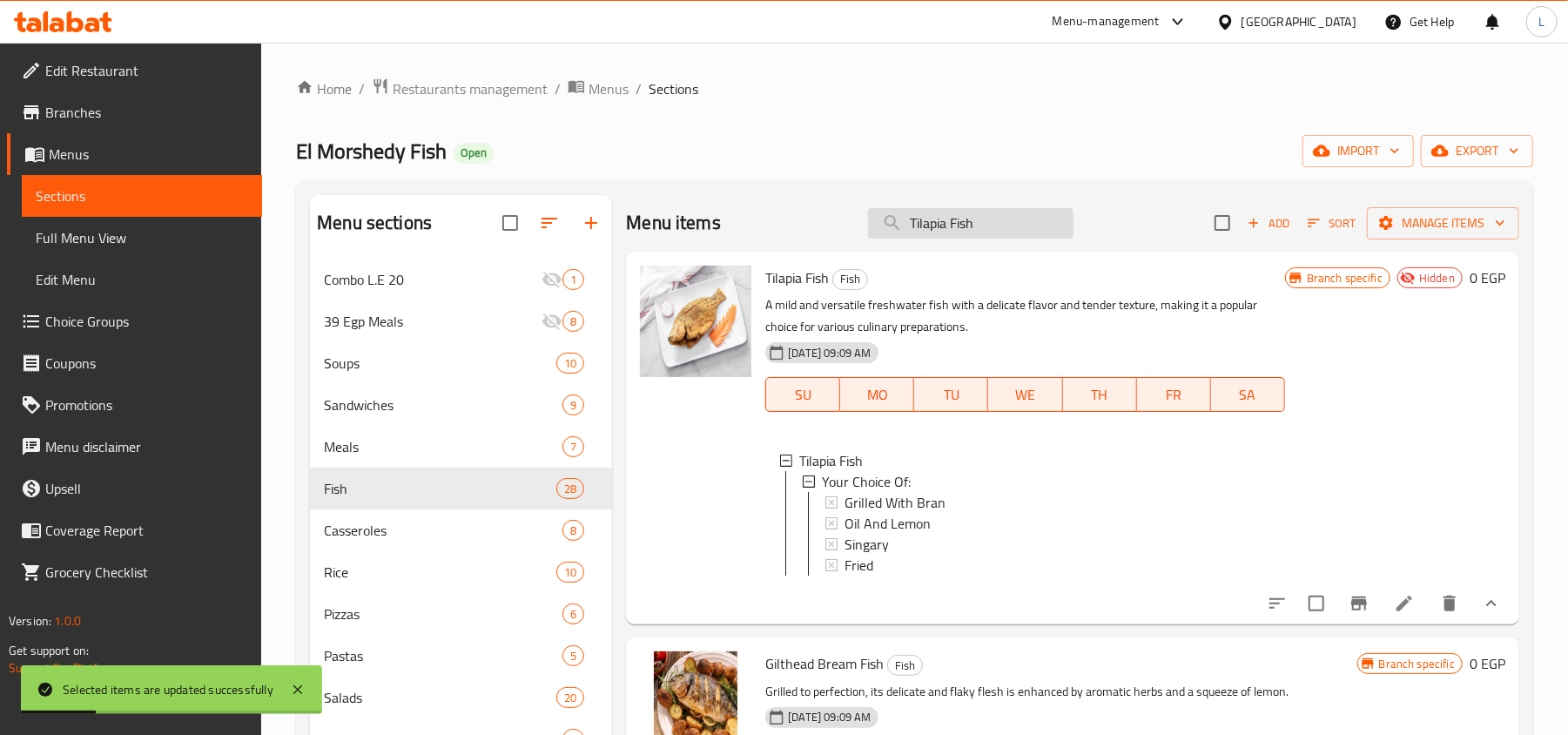
click at [979, 227] on input "Tilapia Fish" at bounding box center [970, 223] width 205 height 31
type input "T"
paste input "Tilapia Fish"
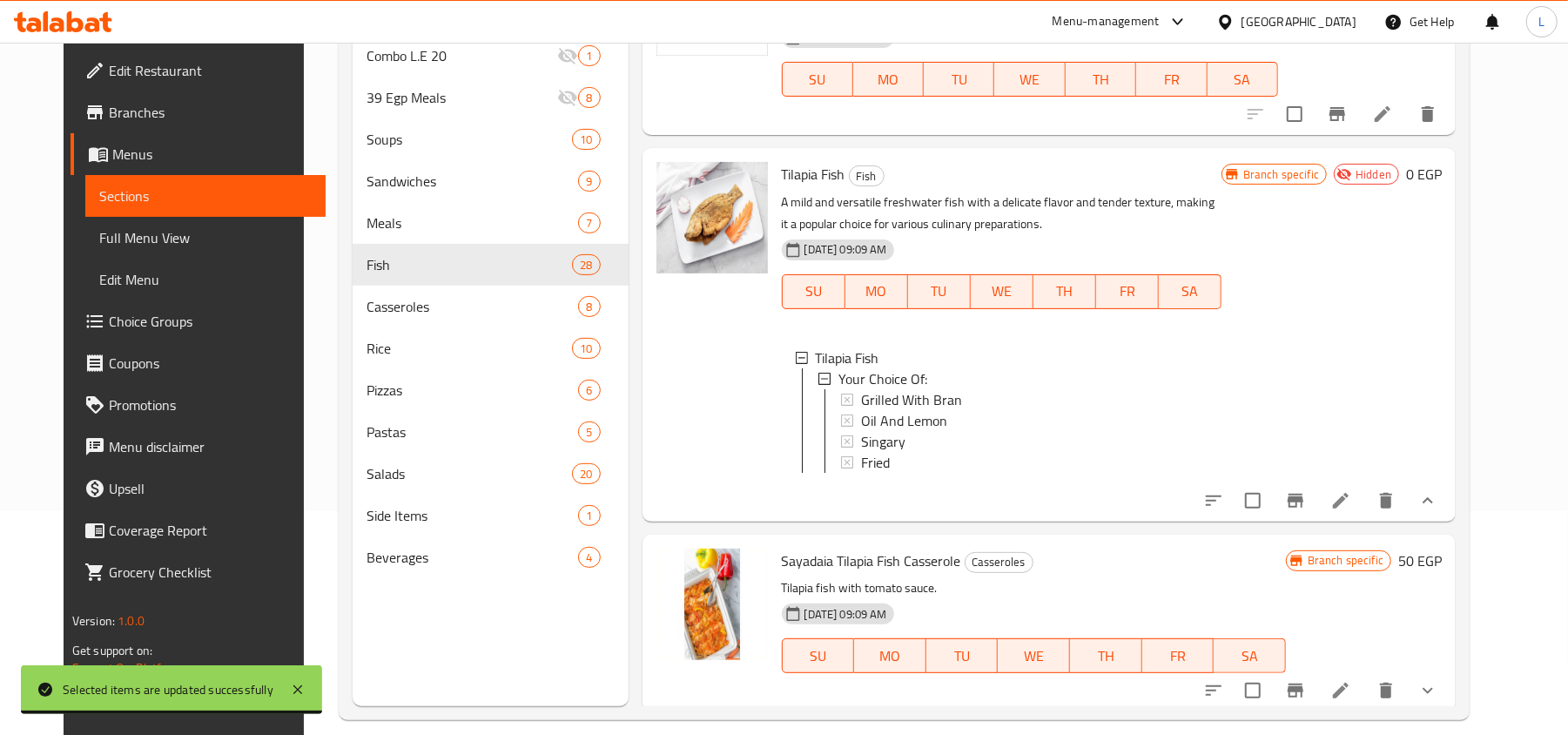
scroll to position [232, 0]
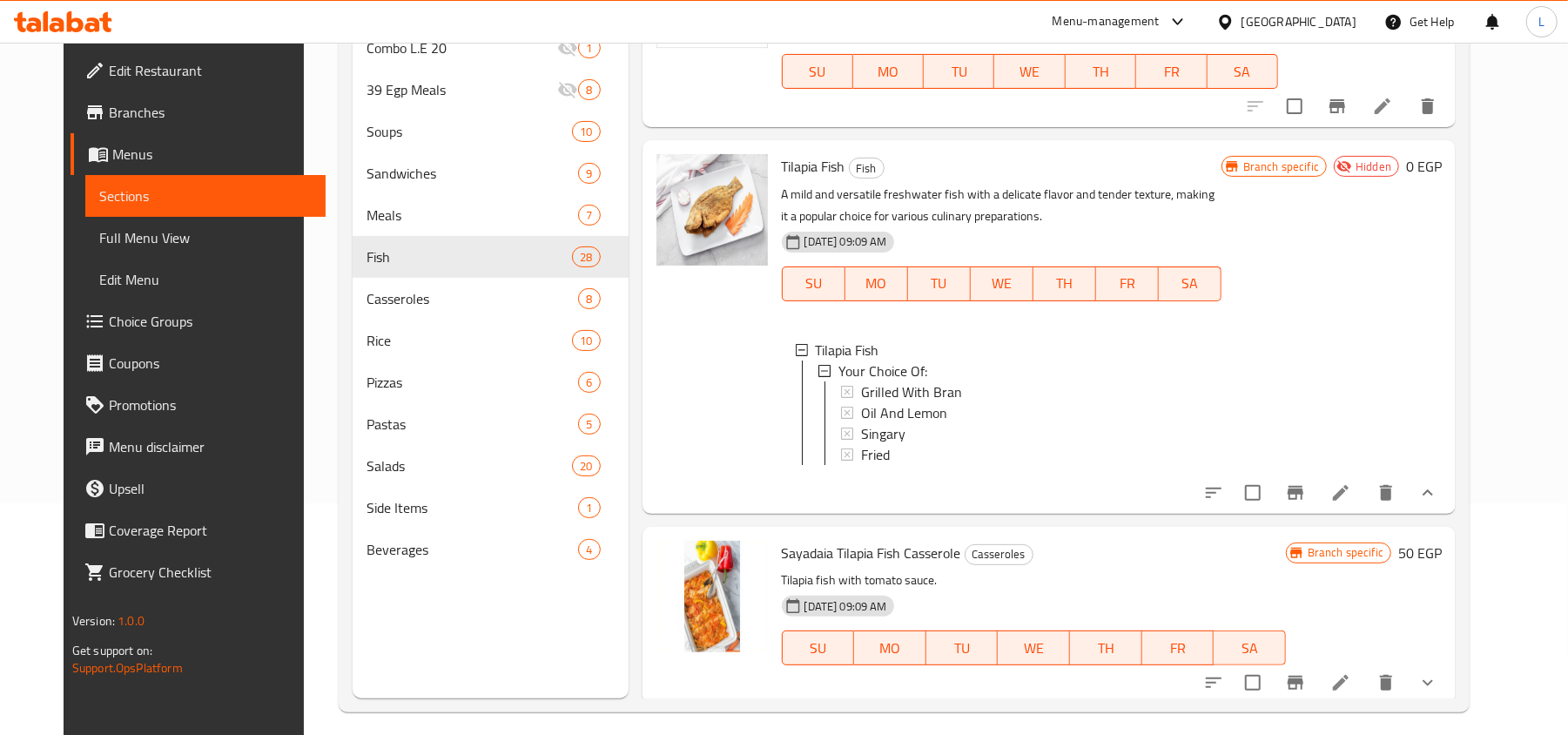
type input "Tilapia Fish"
click at [1364, 477] on li at bounding box center [1341, 493] width 49 height 31
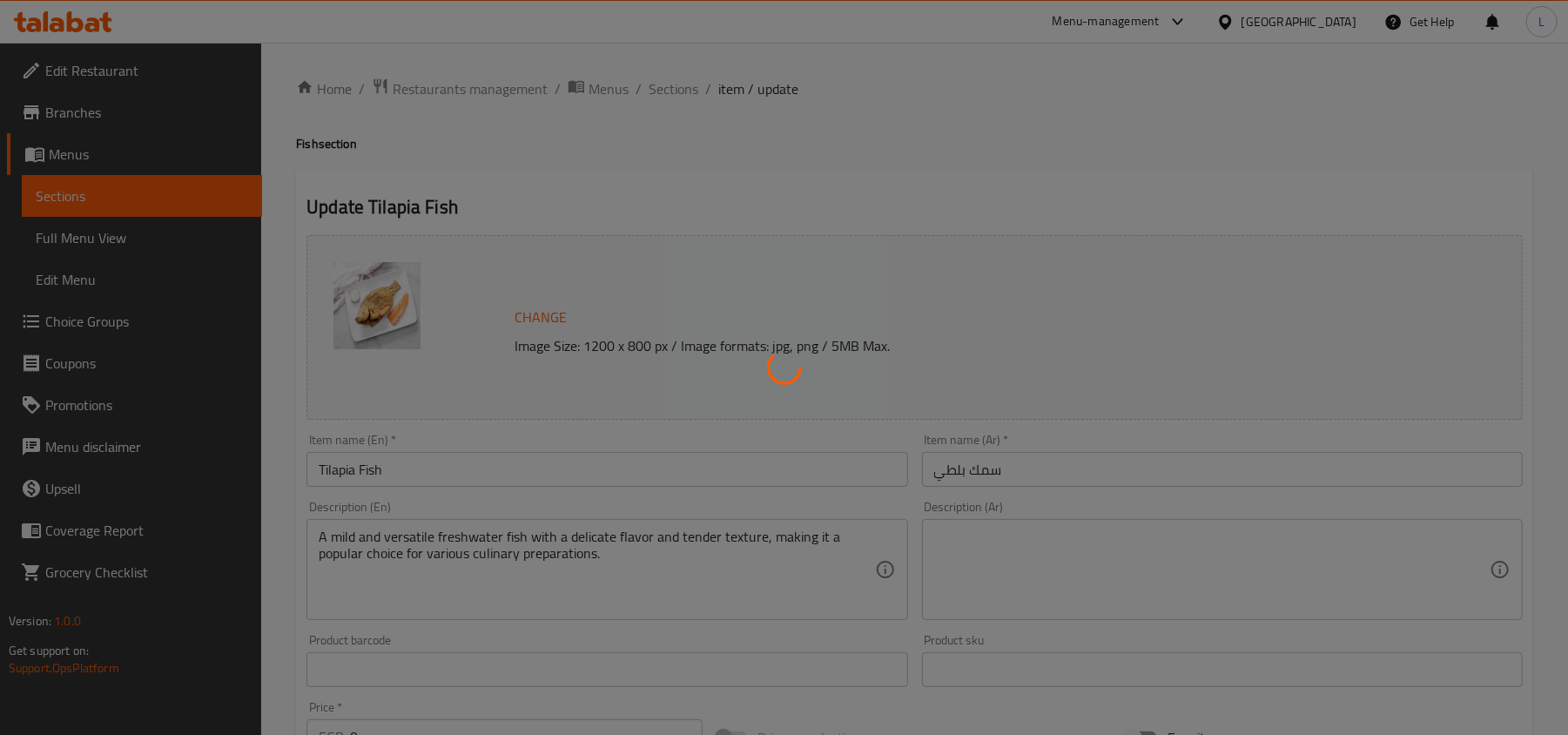
type input "إختيارك من:"
type input "1"
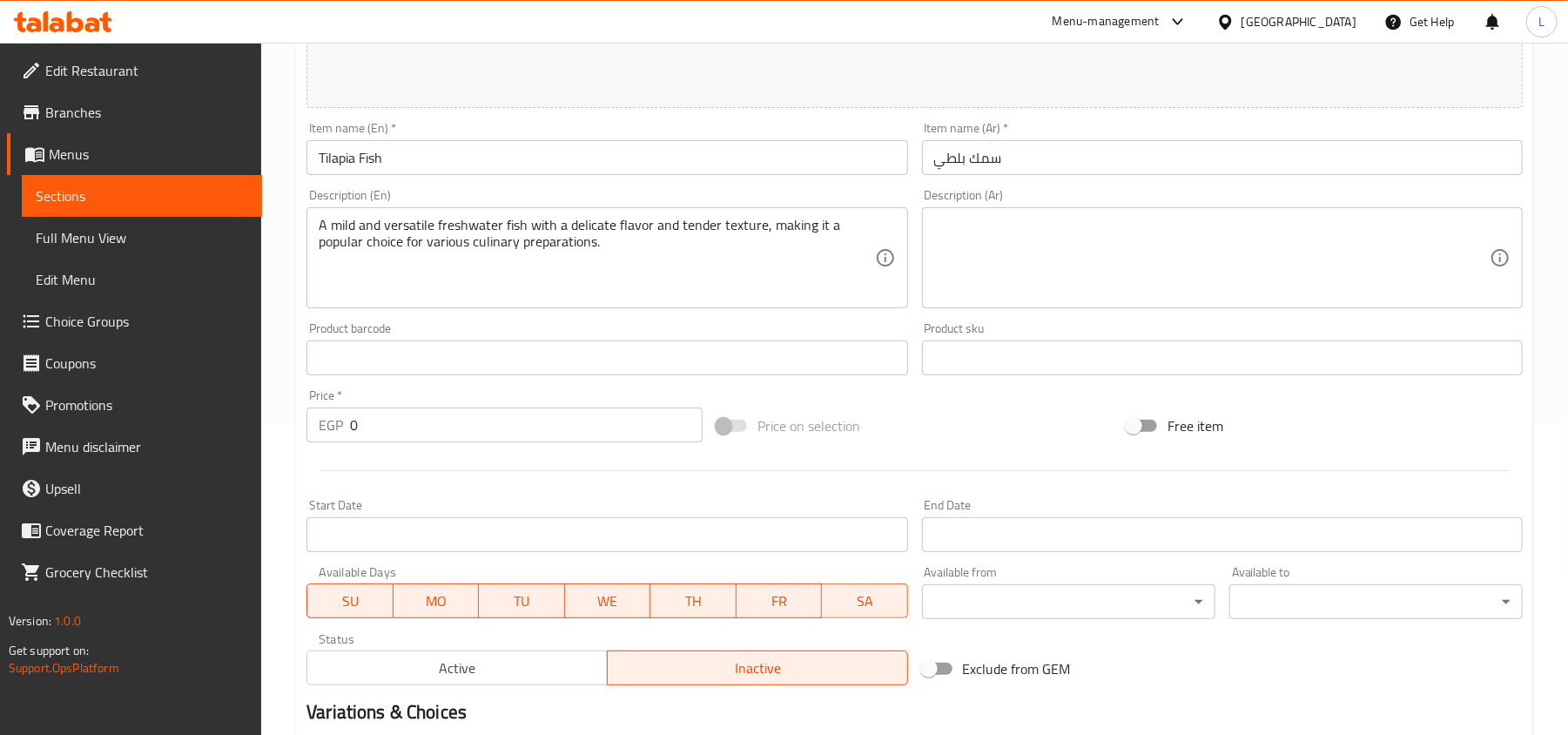
scroll to position [551, 0]
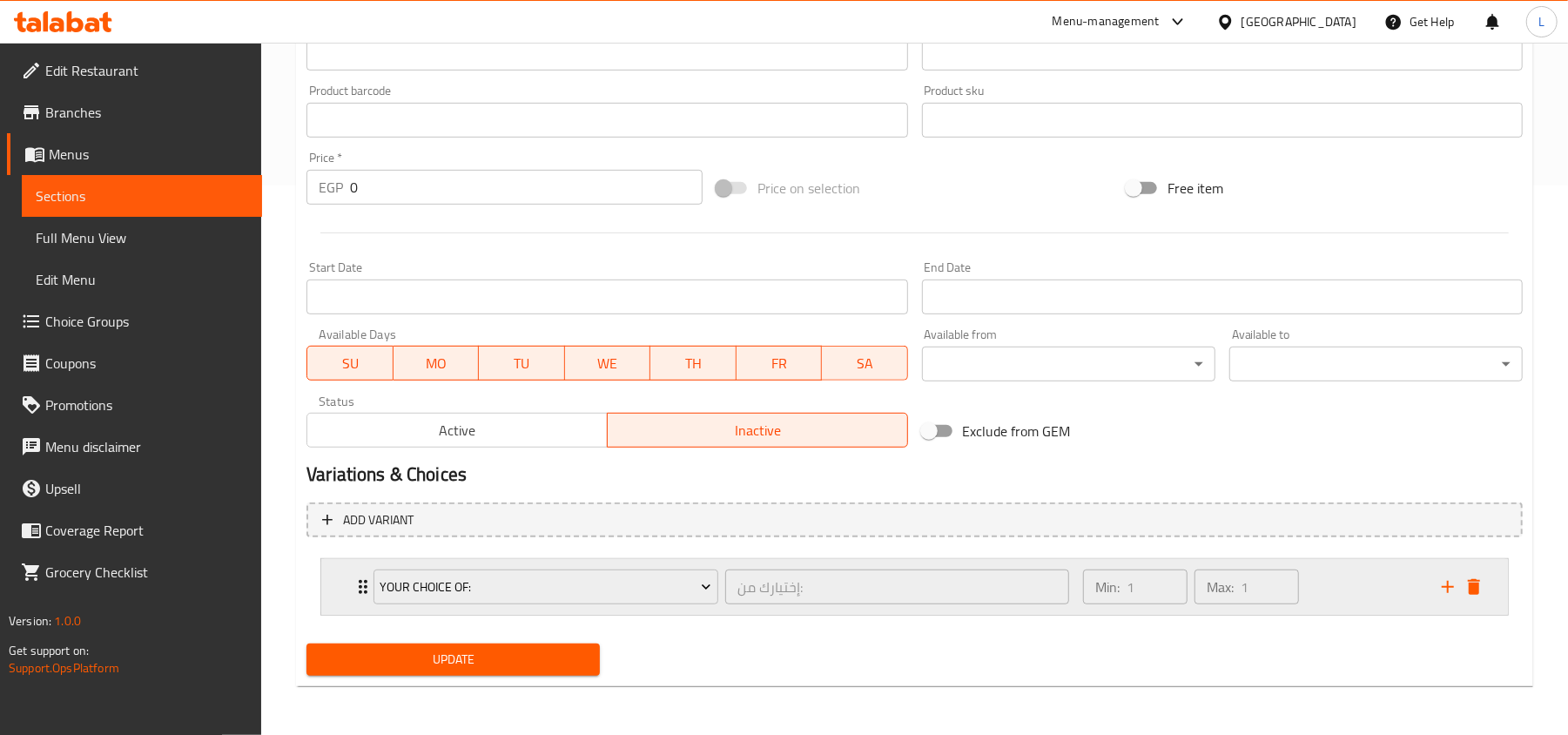
click at [1337, 596] on div "Min: 1 ​ Max: 1 ​" at bounding box center [1252, 587] width 359 height 56
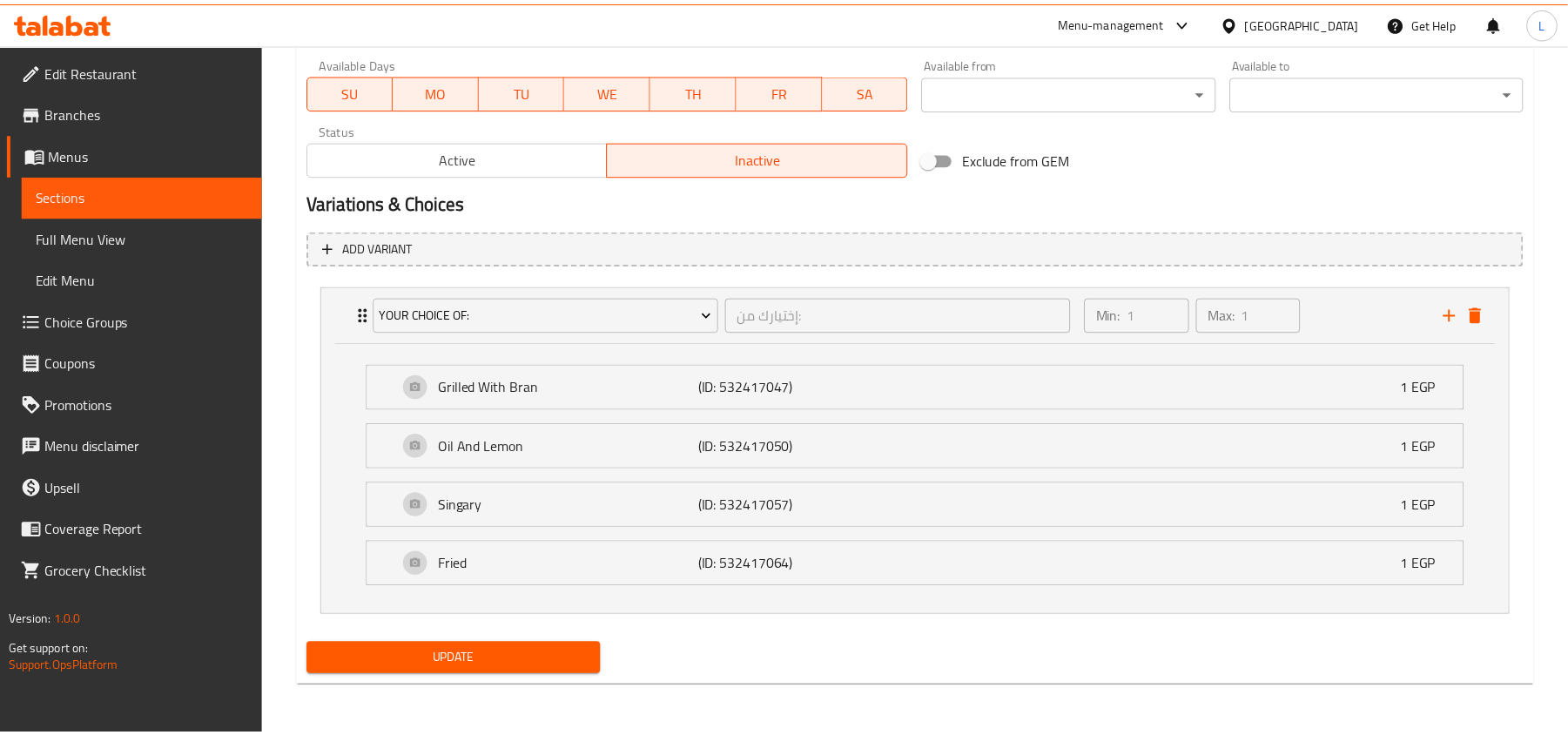
scroll to position [782, 0]
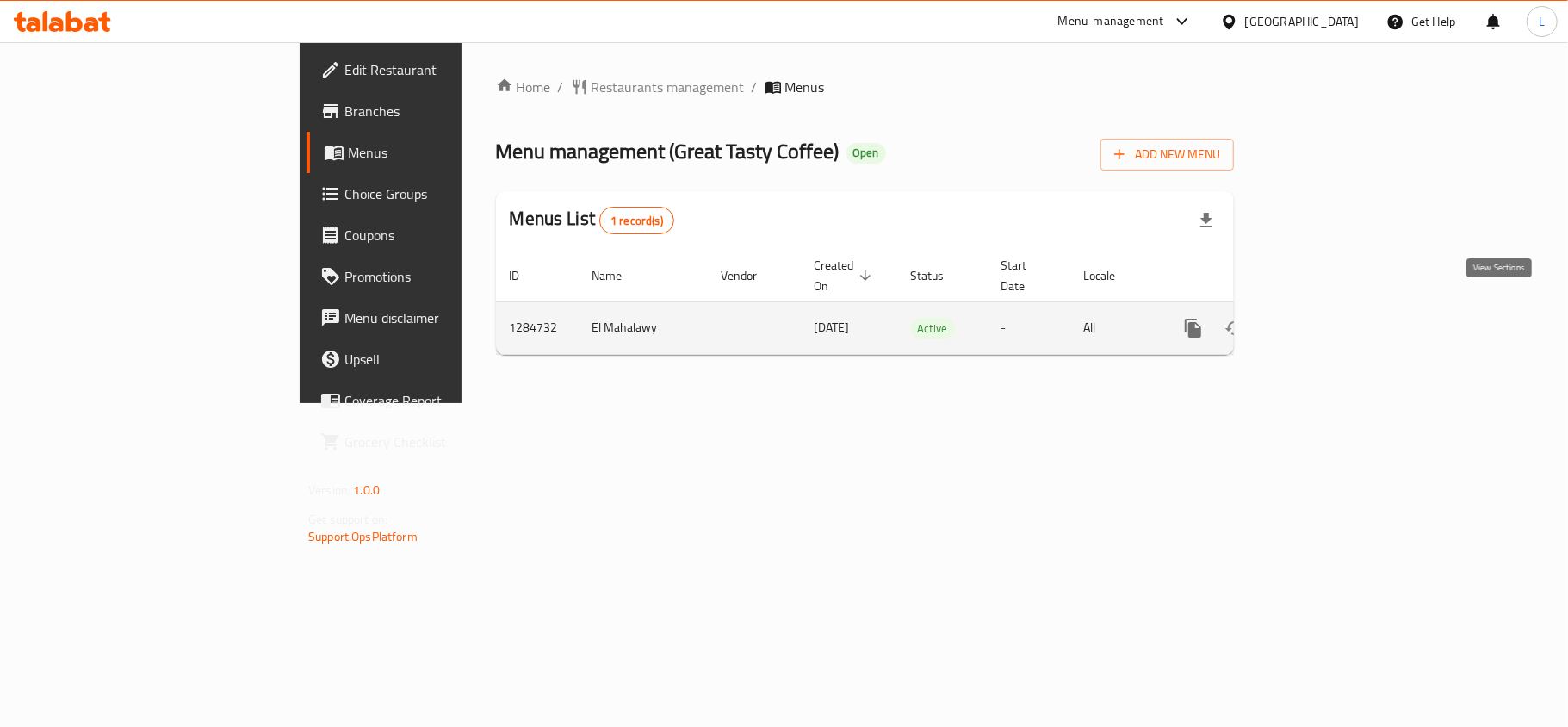
click at [1338, 318] on link "enhanced table" at bounding box center [1318, 328] width 41 height 41
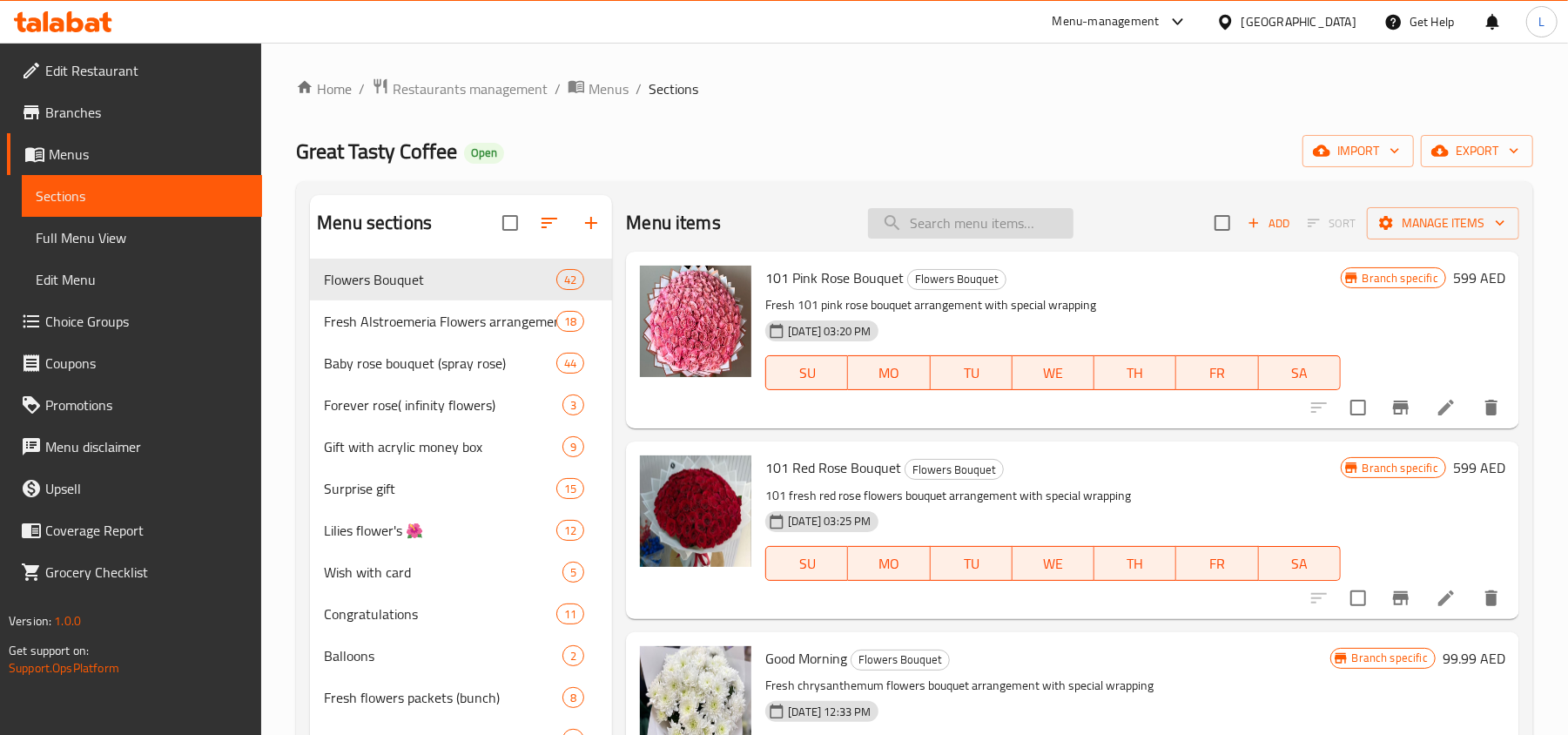
click at [945, 209] on input "search" at bounding box center [970, 223] width 205 height 31
paste input "vegetarian"
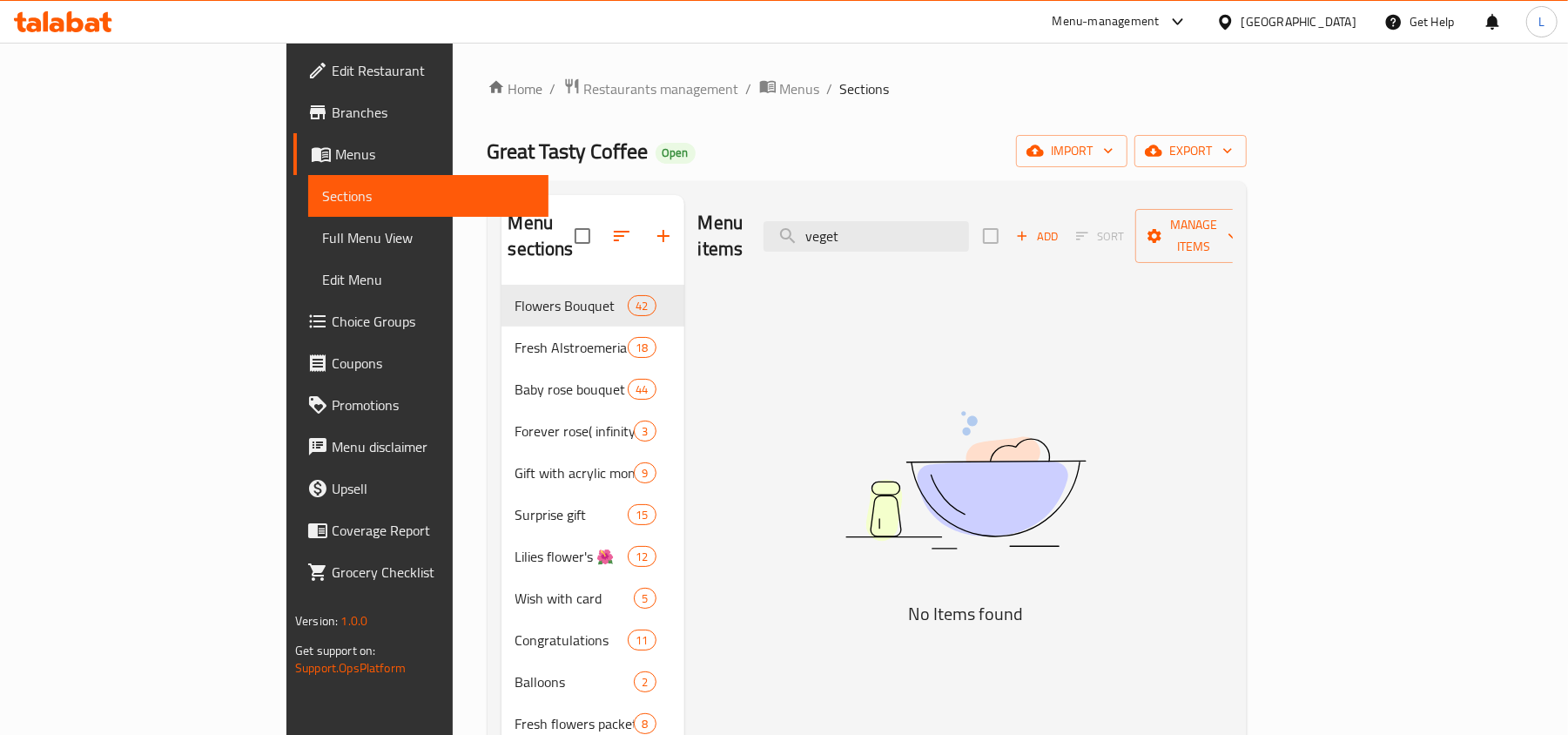
type input "vege"
drag, startPoint x: 984, startPoint y: 230, endPoint x: 728, endPoint y: 252, distance: 256.9
click at [733, 252] on div "Menu items vege Add Sort Manage items" at bounding box center [965, 236] width 535 height 83
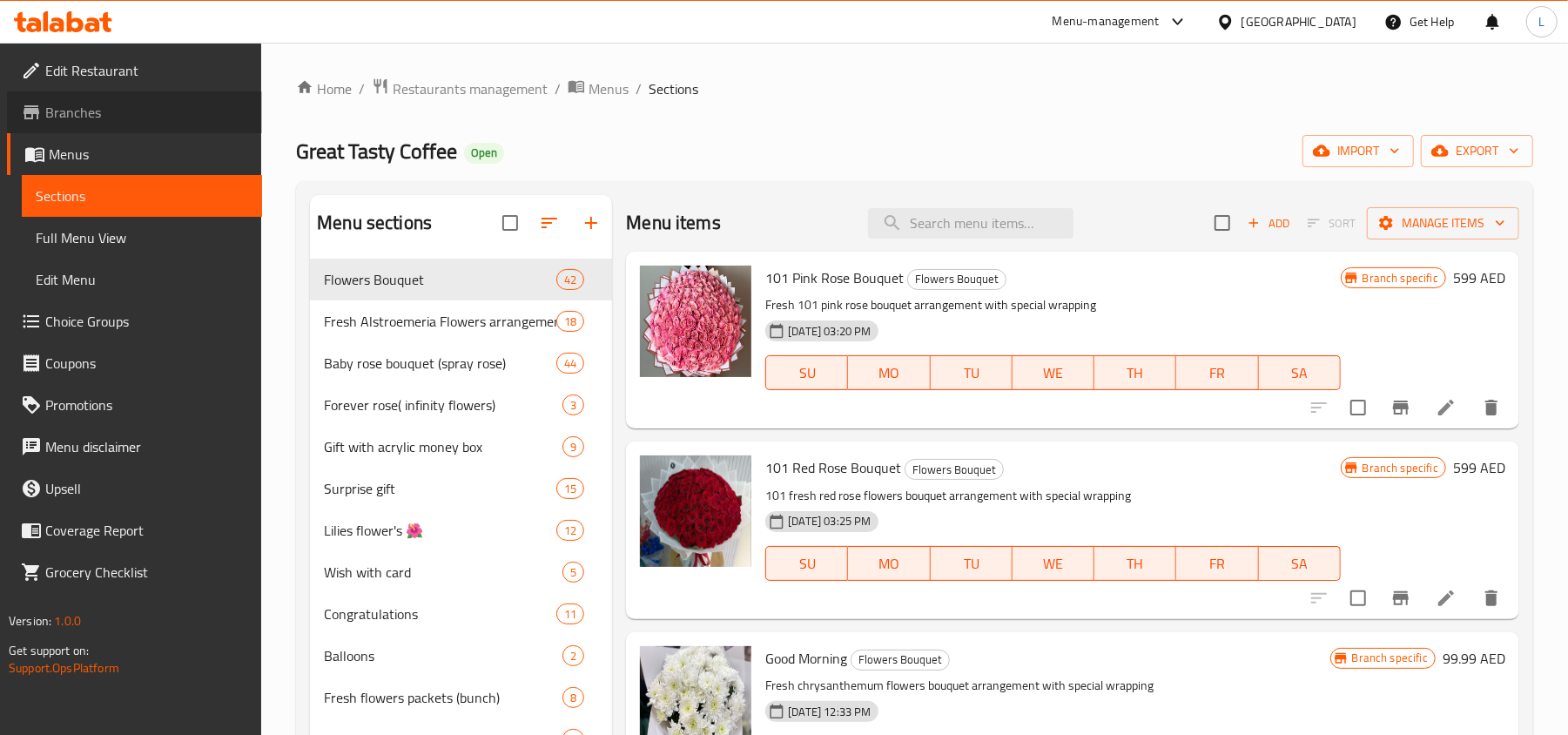
click at [110, 113] on span "Branches" at bounding box center [147, 113] width 203 height 21
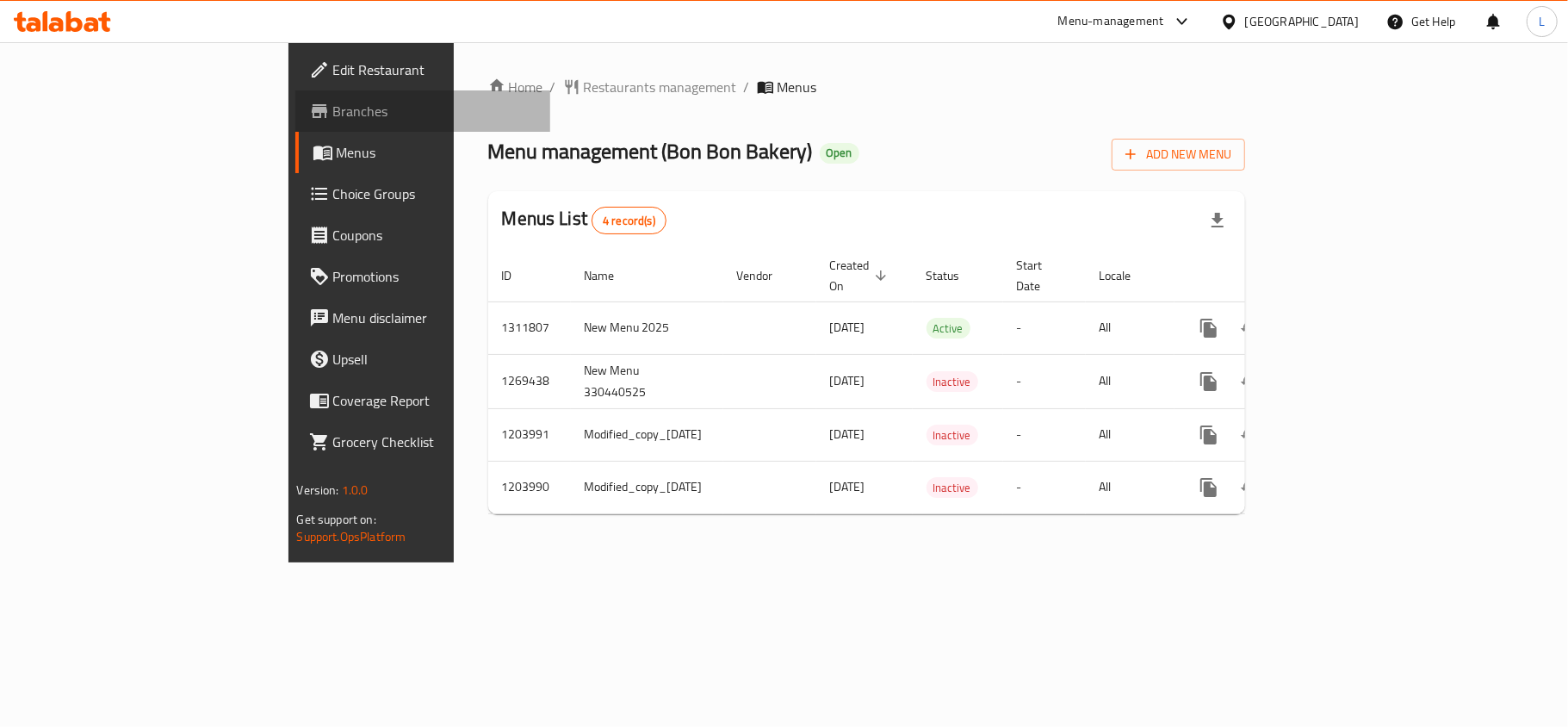
click at [334, 112] on span "Branches" at bounding box center [435, 112] width 203 height 21
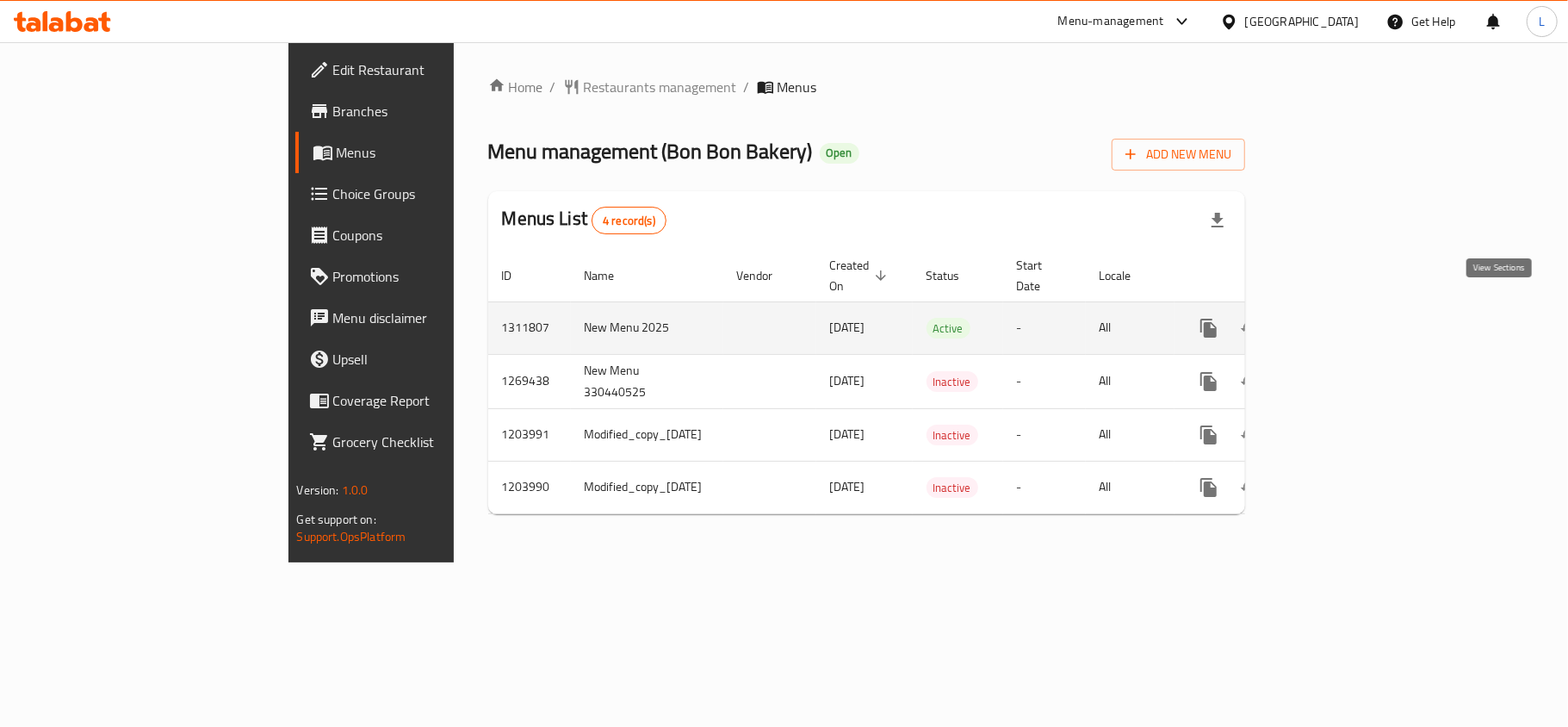
click at [1343, 318] on icon "enhanced table" at bounding box center [1334, 328] width 21 height 21
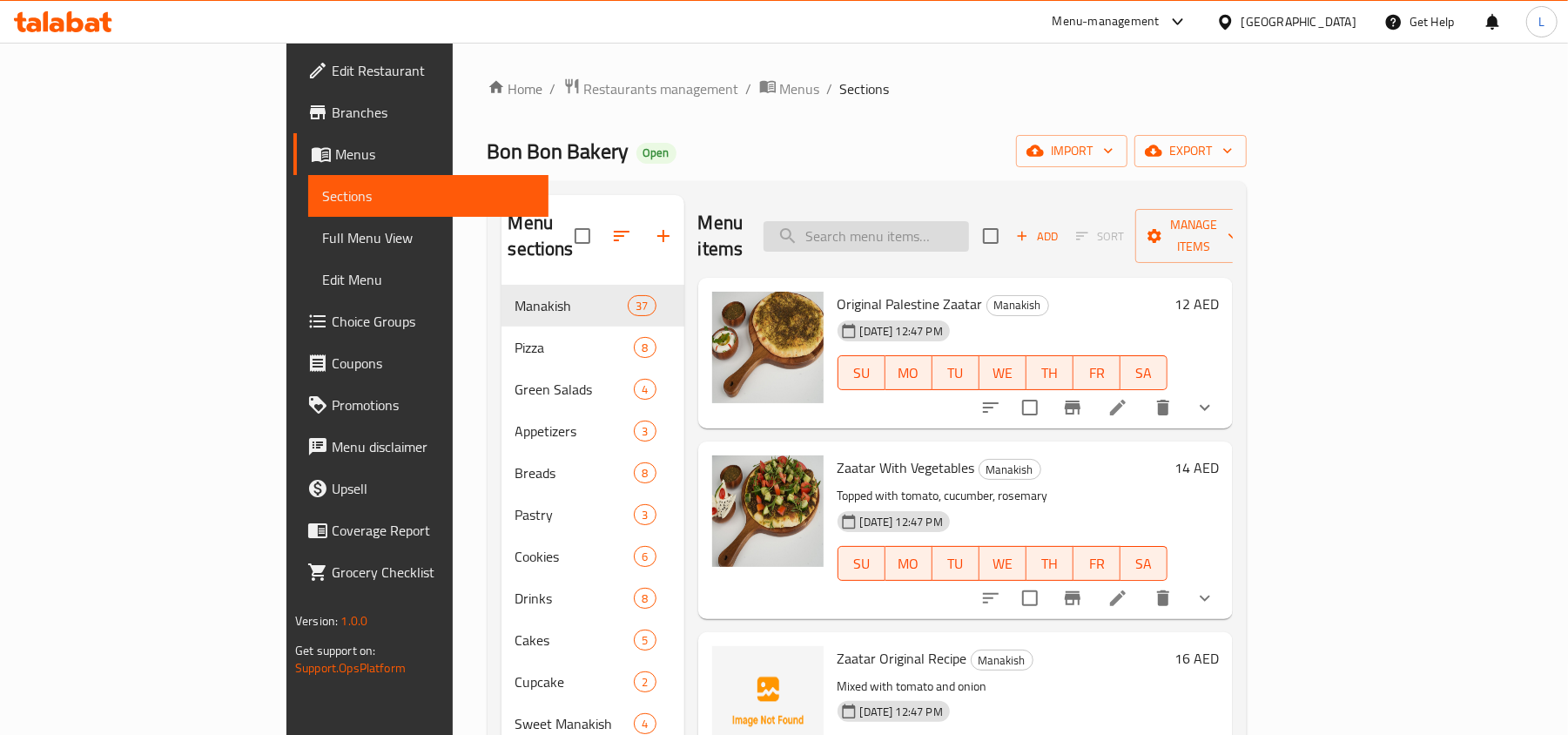
click at [969, 221] on input "search" at bounding box center [866, 236] width 205 height 31
paste input "Cupcake"
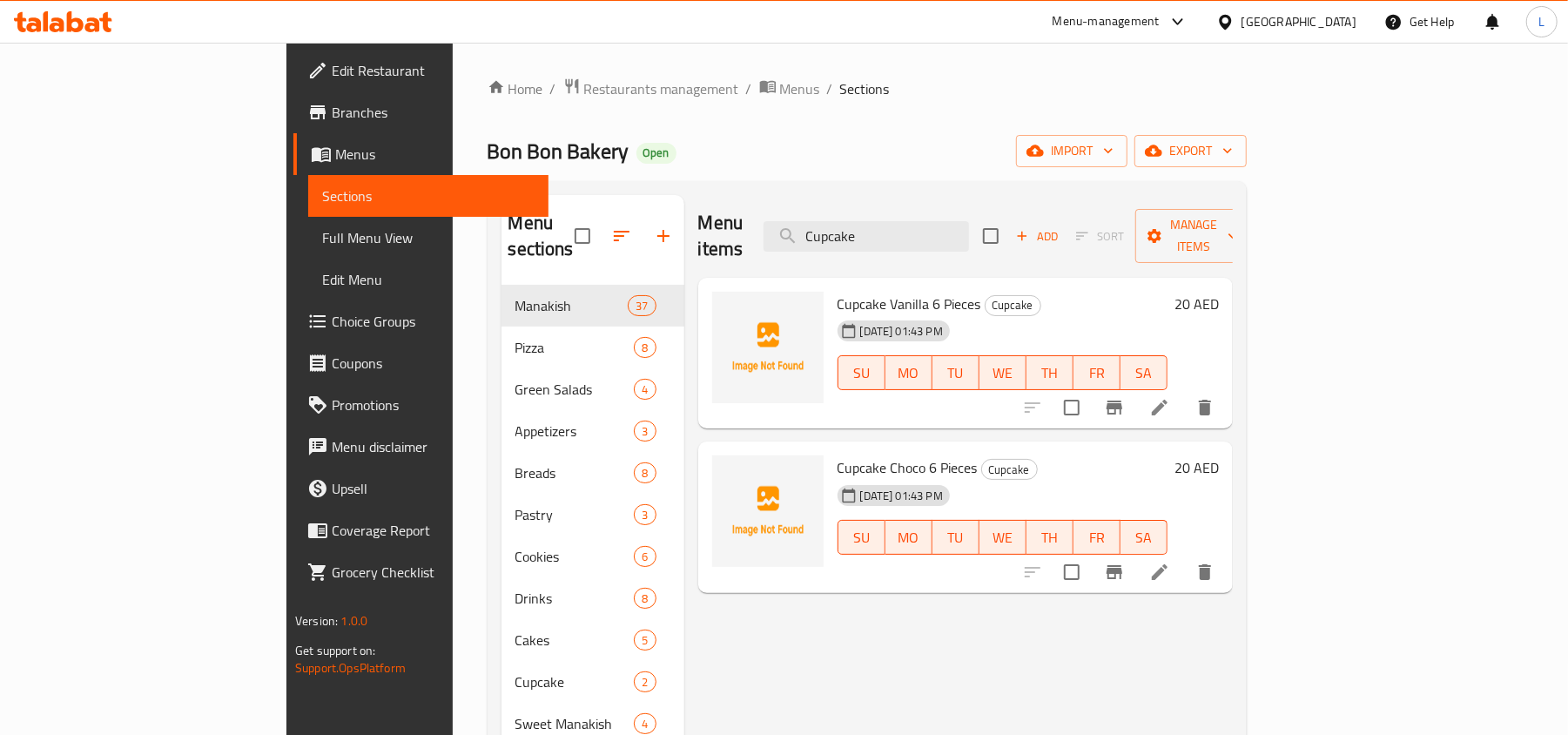
type input "Cupcake"
click at [584, 92] on span "Restaurants management" at bounding box center [661, 89] width 155 height 21
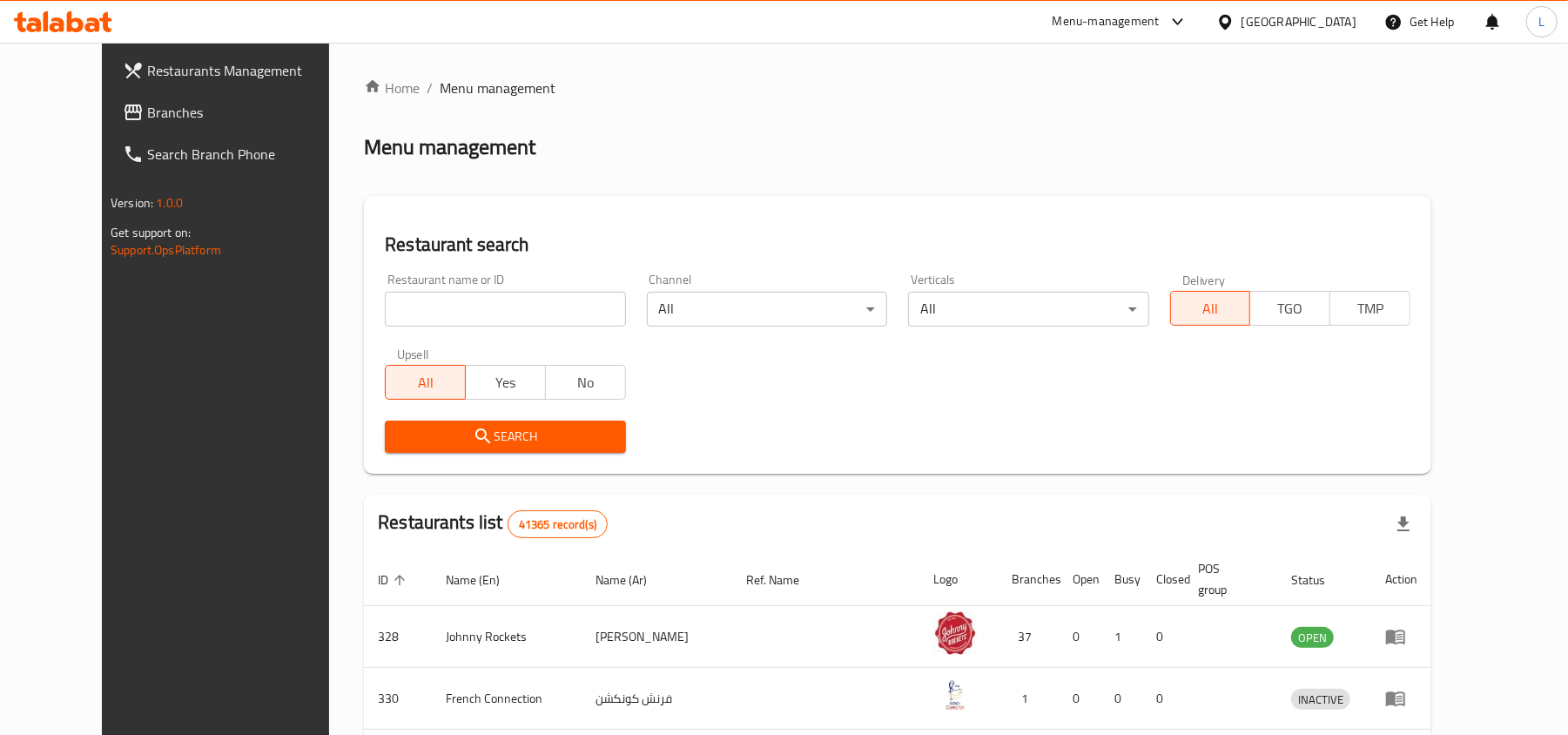
click at [1275, 21] on div "[GEOGRAPHIC_DATA]" at bounding box center [1299, 22] width 115 height 19
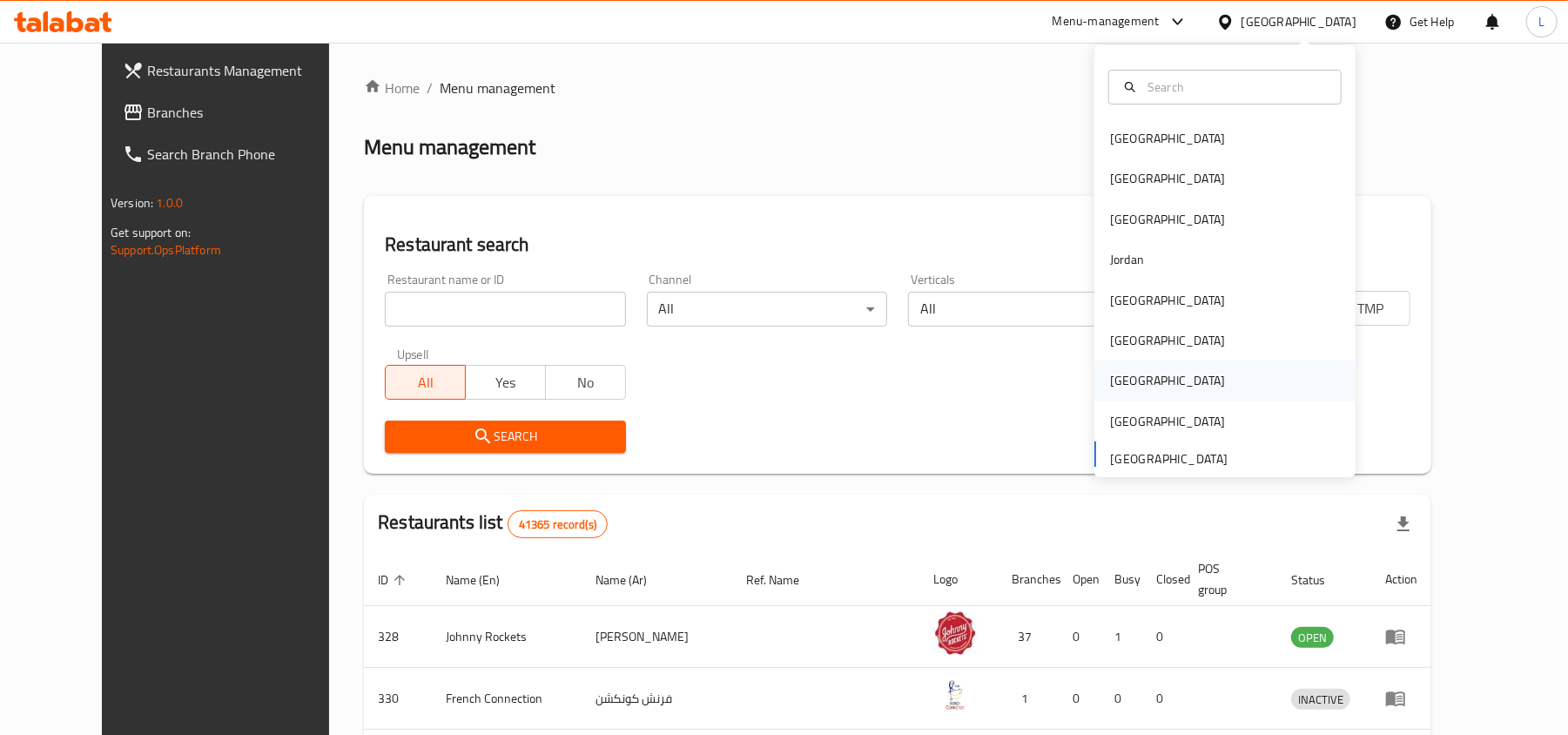
click at [1131, 383] on div "[GEOGRAPHIC_DATA]" at bounding box center [1167, 381] width 142 height 40
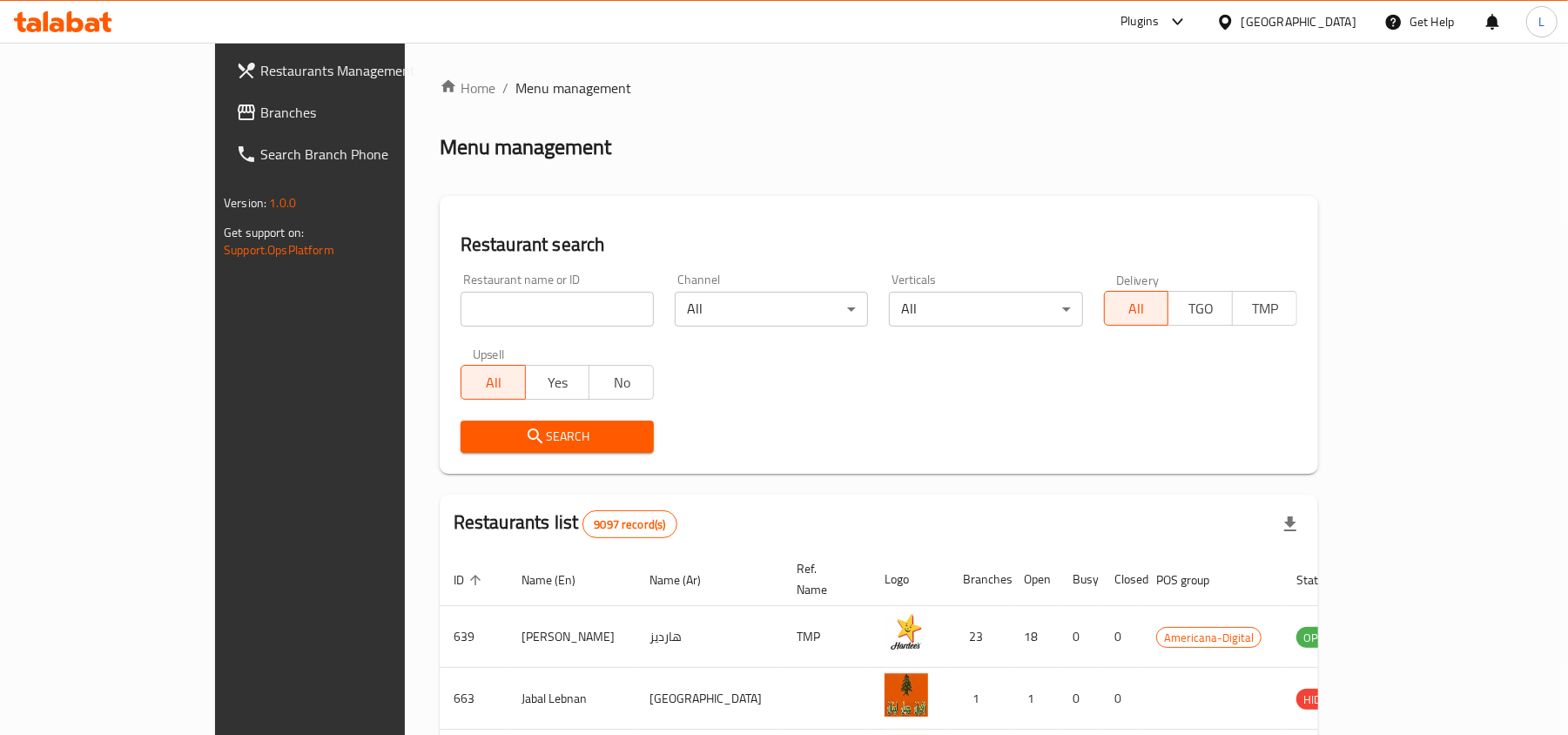
click at [460, 309] on input "search" at bounding box center [556, 309] width 193 height 35
paste input "Ocean Basket"
type input "Ocean Basket"
click at [531, 436] on span "Search" at bounding box center [556, 436] width 165 height 22
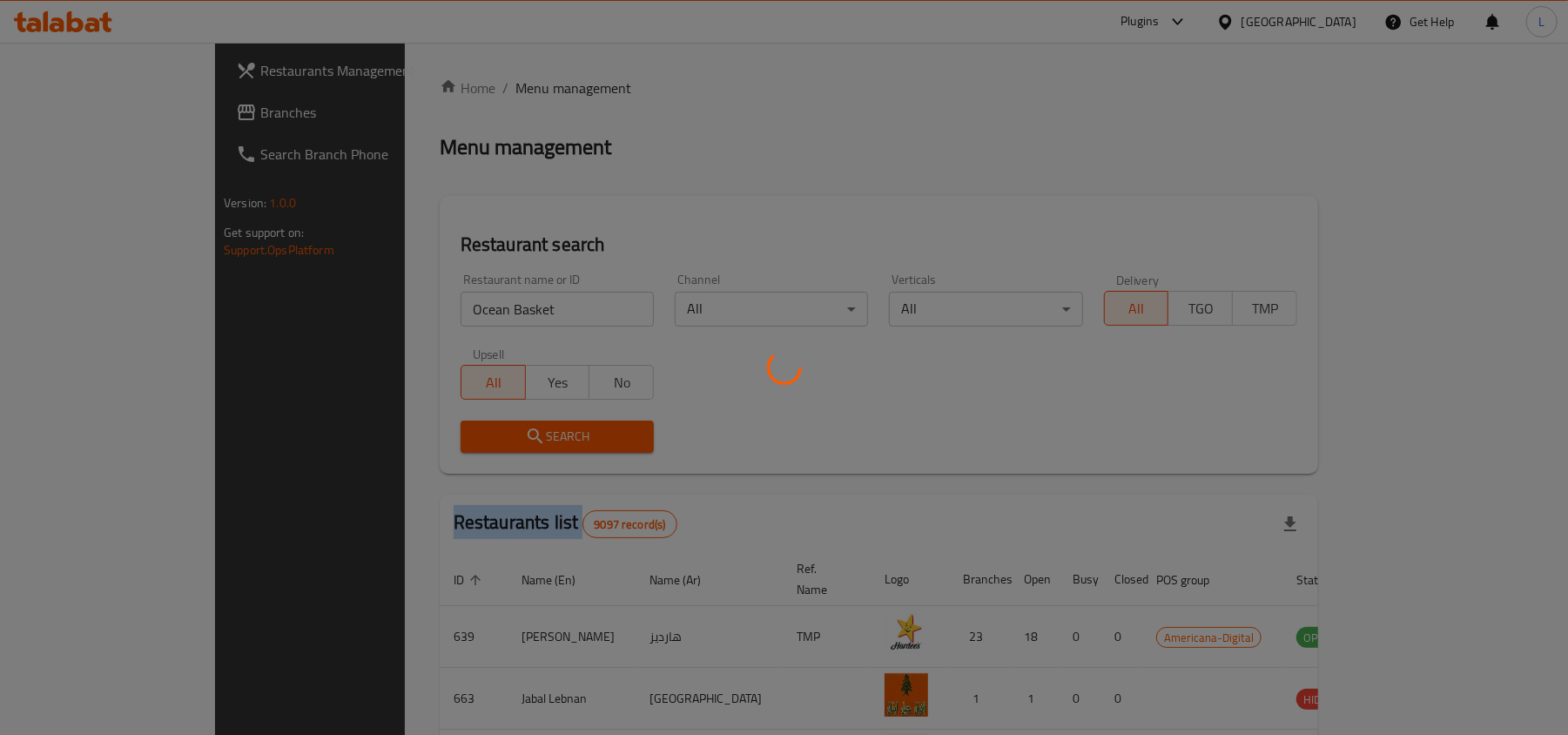
click at [531, 436] on div at bounding box center [784, 367] width 1568 height 735
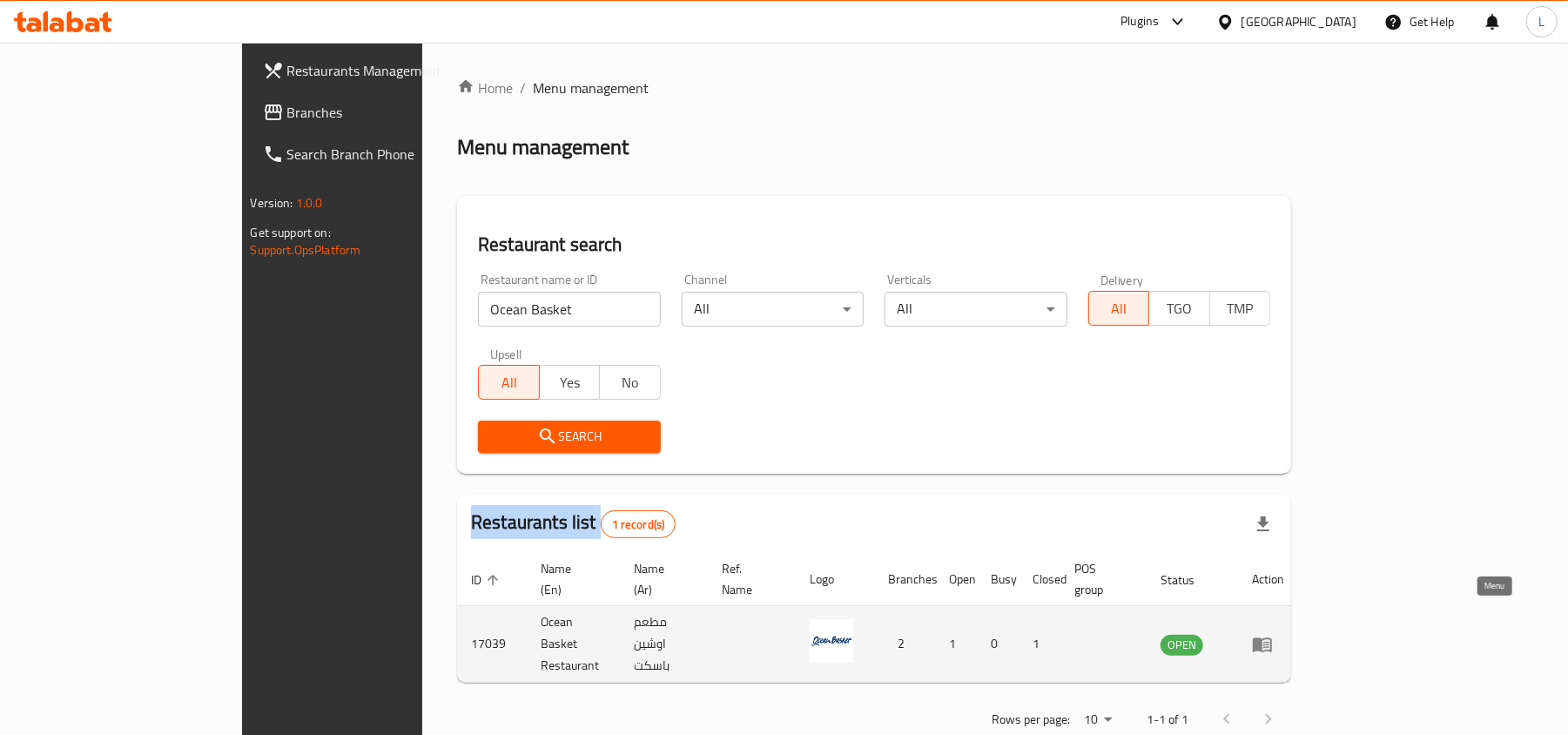
click at [1273, 634] on icon "enhanced table" at bounding box center [1262, 644] width 21 height 21
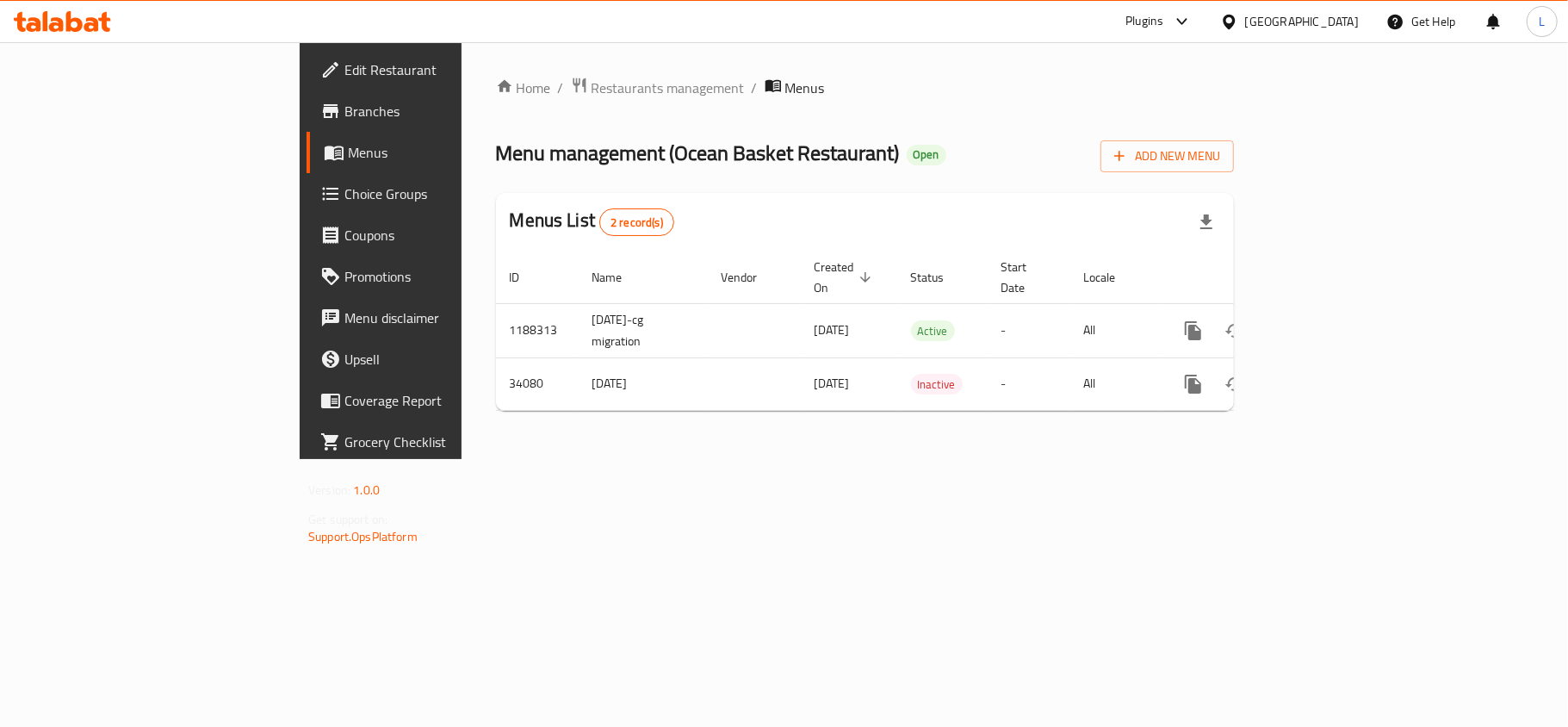
click at [345, 114] on span "Branches" at bounding box center [446, 112] width 203 height 21
